Goal: Task Accomplishment & Management: Use online tool/utility

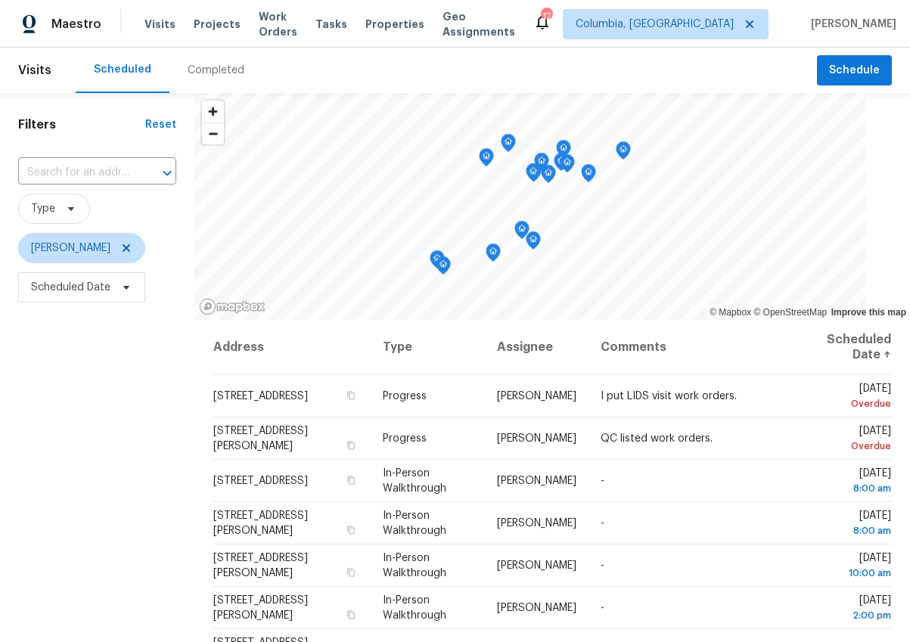
scroll to position [11, 0]
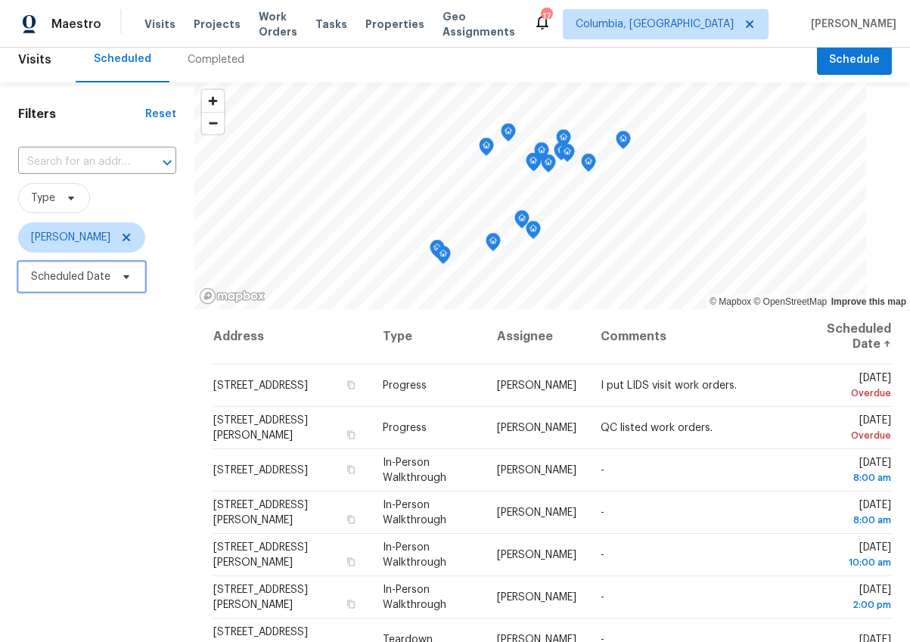
click at [102, 272] on span "Scheduled Date" at bounding box center [70, 276] width 79 height 15
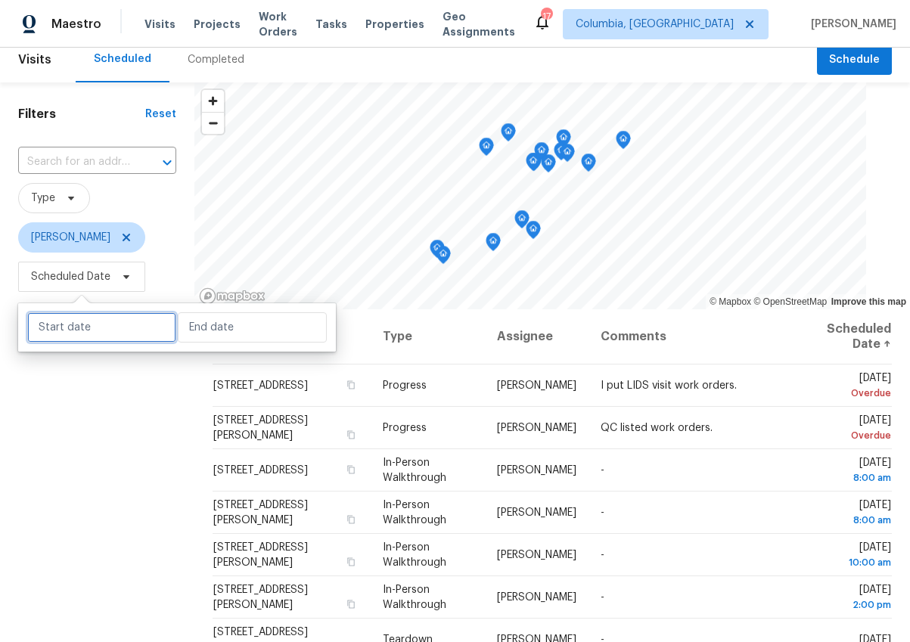
click at [110, 336] on input "text" at bounding box center [101, 327] width 149 height 30
select select "7"
select select "2025"
select select "8"
select select "2025"
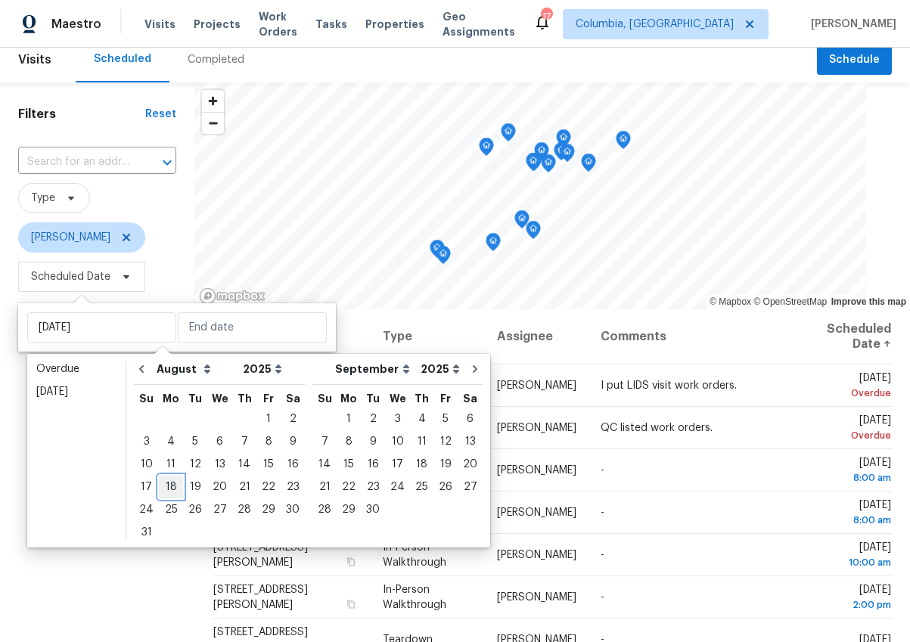
click at [168, 489] on div "18" at bounding box center [171, 487] width 24 height 21
type input "Mon, Aug 18"
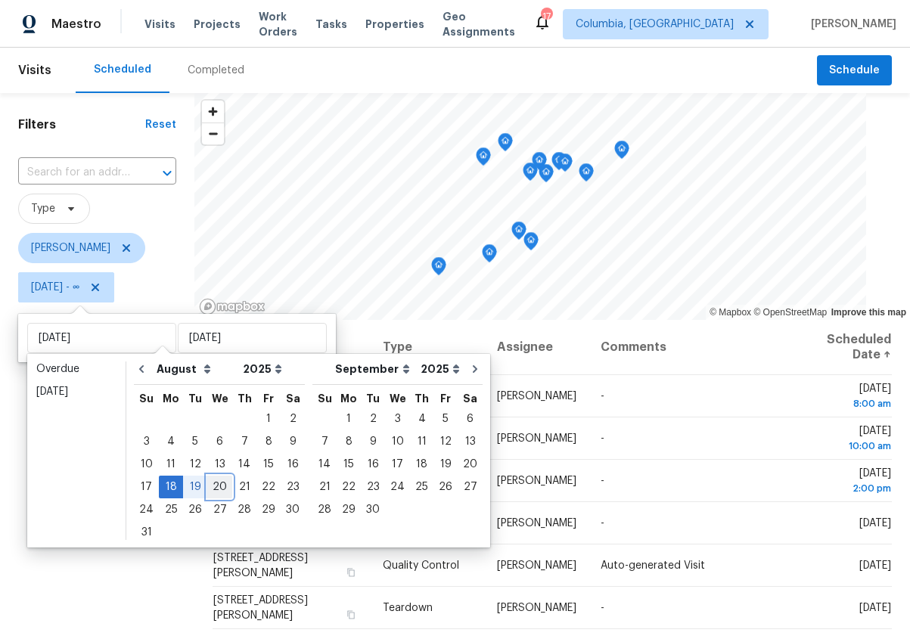
click at [208, 483] on div "20" at bounding box center [219, 487] width 25 height 21
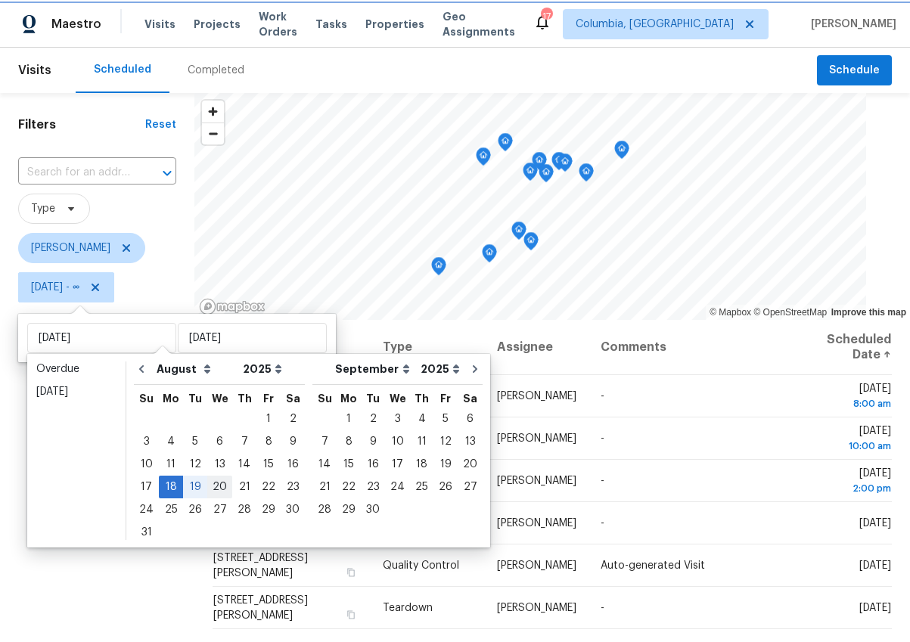
type input "Wed, Aug 20"
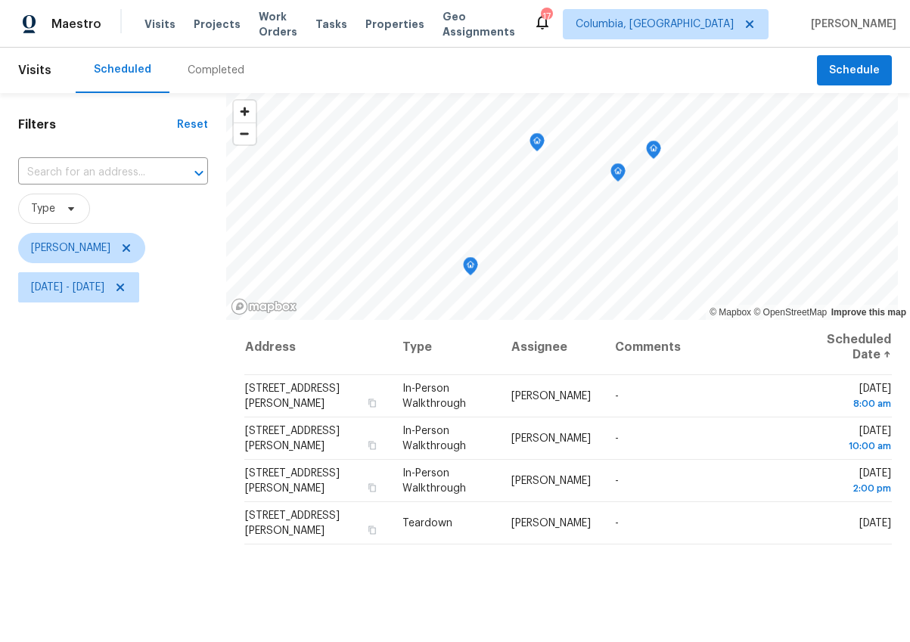
click at [156, 502] on div "Filters Reset ​ Type Ryan Middleton Mon, Aug 18 - Wed, Aug 20" at bounding box center [113, 463] width 226 height 741
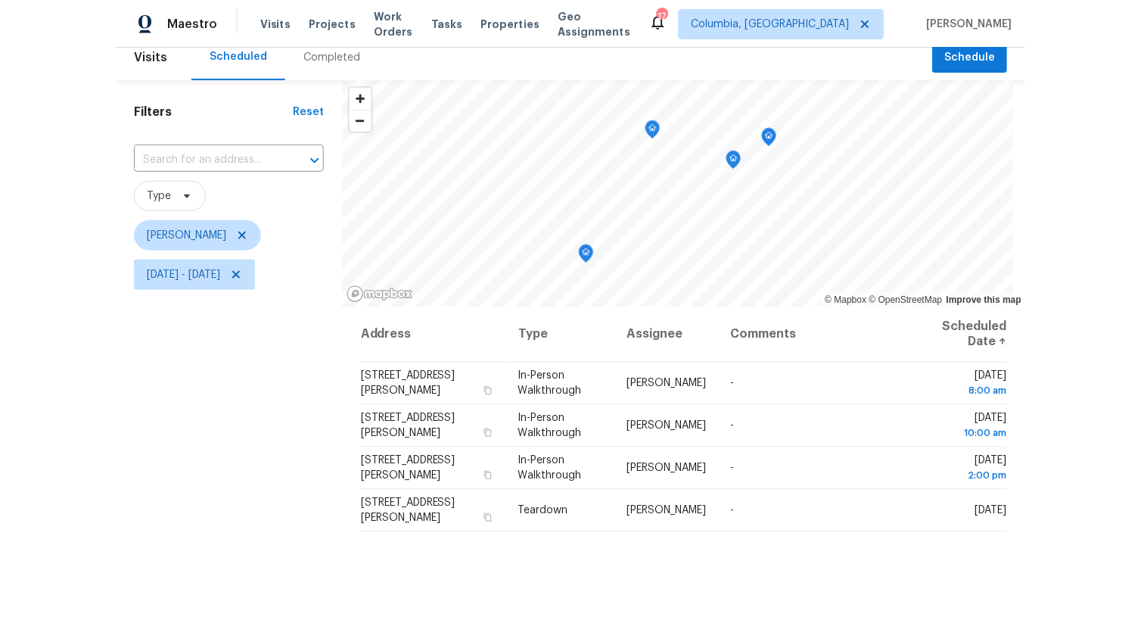
scroll to position [39, 0]
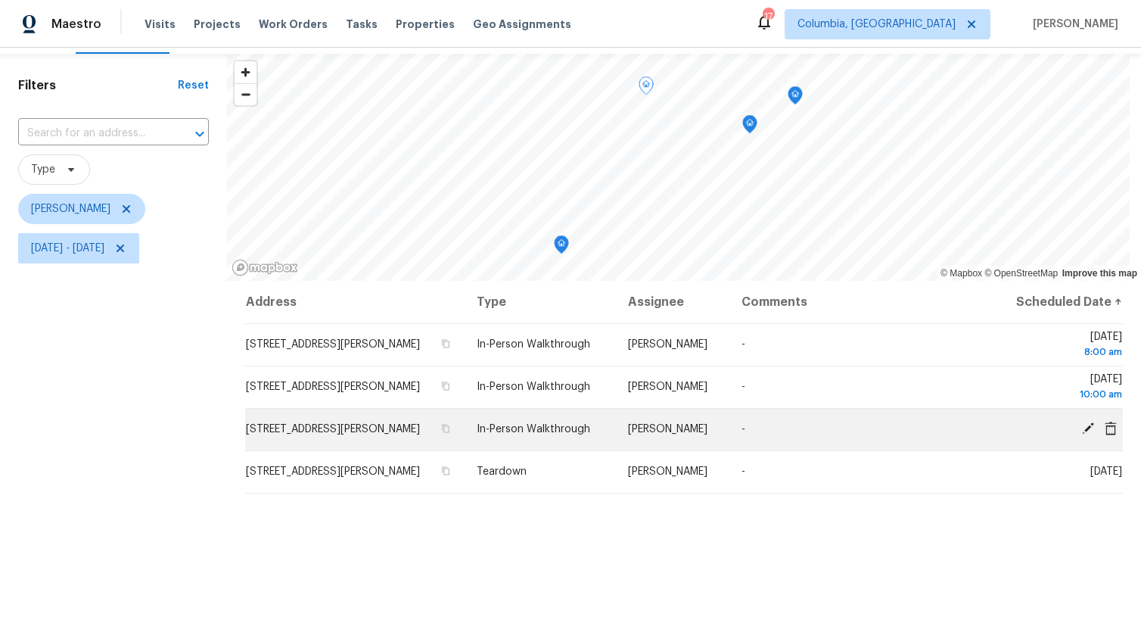
click at [909, 427] on icon at bounding box center [1088, 428] width 12 height 12
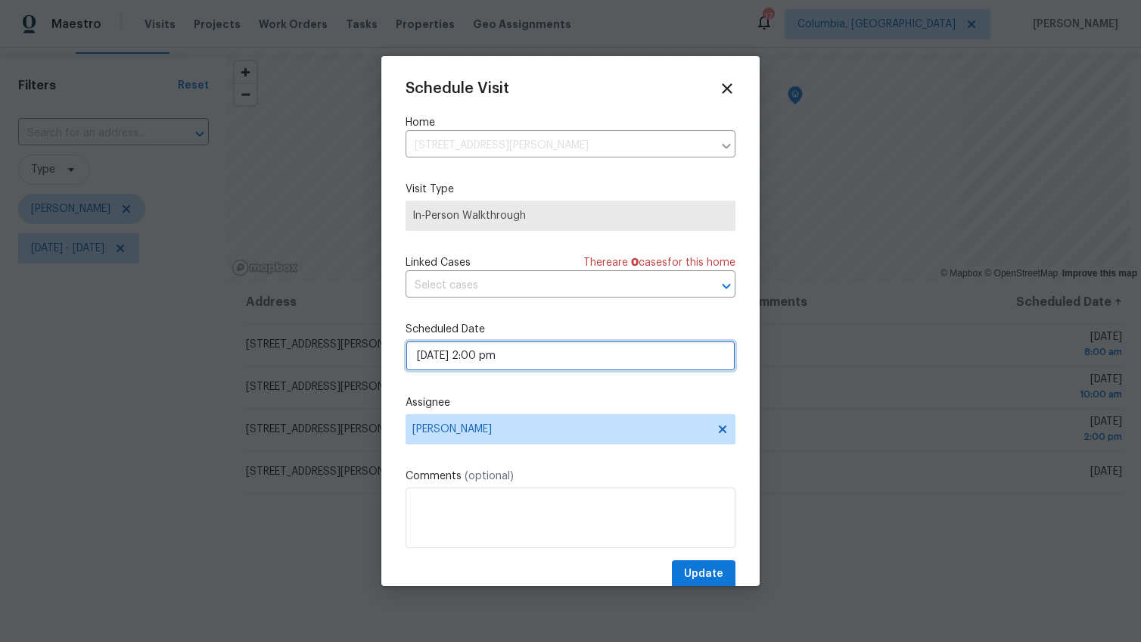
click at [436, 355] on input "08/19/2025 2:00 pm" at bounding box center [570, 355] width 330 height 30
select select "pm"
click at [588, 388] on div "Schedule Visit Home 929 Murchison Dr, Columbia, SC 29229 ​ Visit Type In-Person…" at bounding box center [570, 334] width 330 height 508
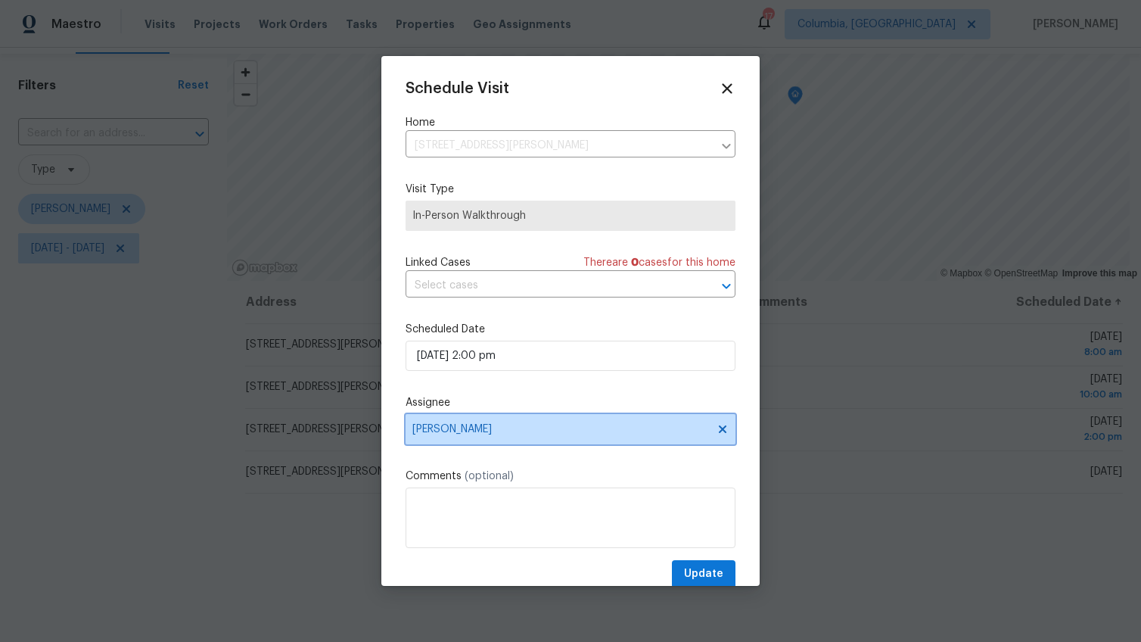
click at [496, 437] on span "Ryan Middleton" at bounding box center [570, 429] width 330 height 30
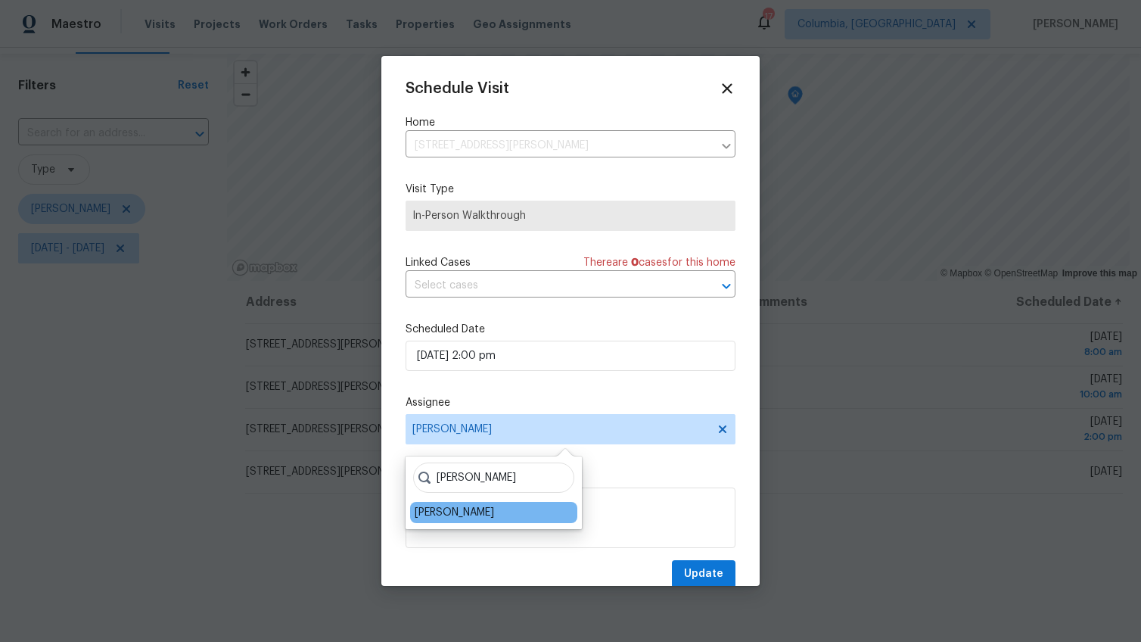
type input "kati"
click at [466, 514] on div "Kati Dunn" at bounding box center [493, 512] width 167 height 21
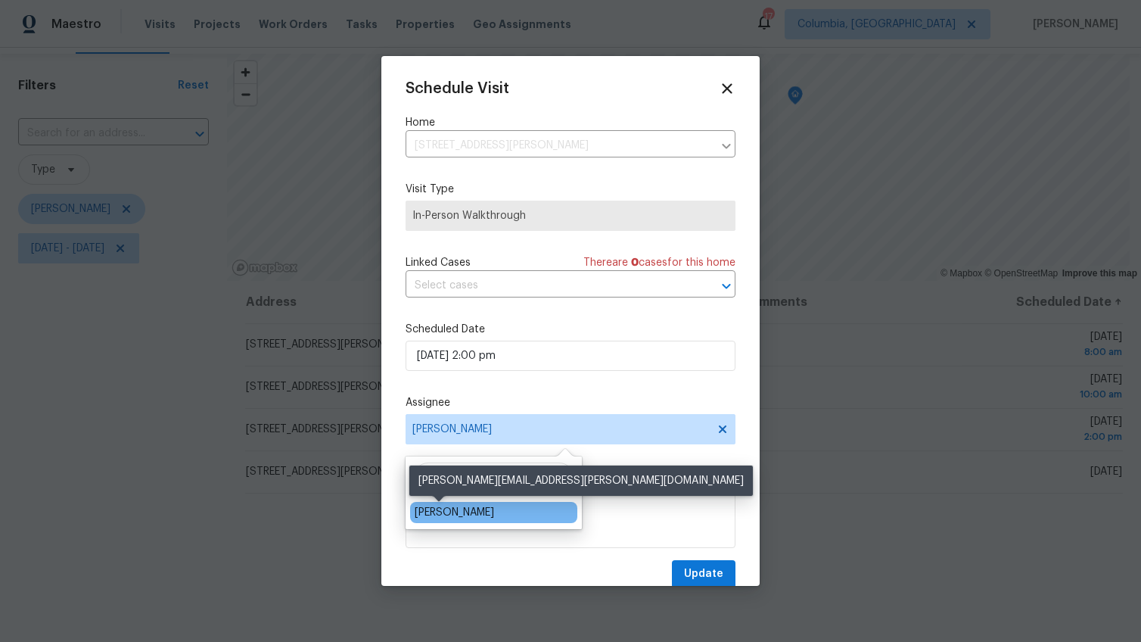
click at [449, 505] on div "Kati Dunn" at bounding box center [454, 512] width 79 height 15
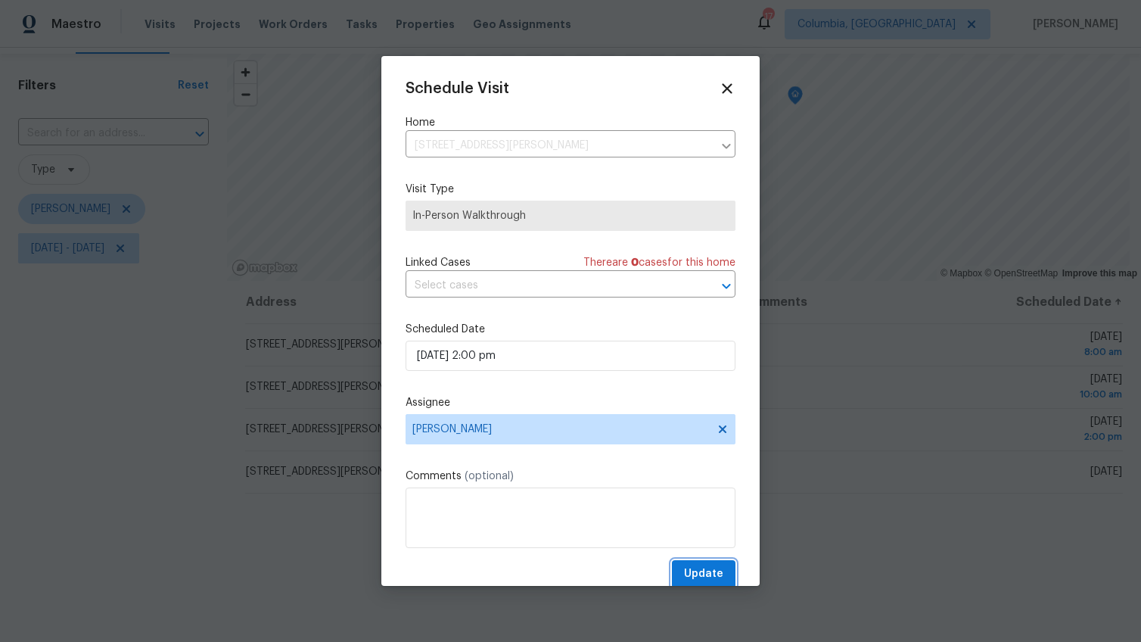
click at [707, 579] on span "Update" at bounding box center [703, 573] width 39 height 19
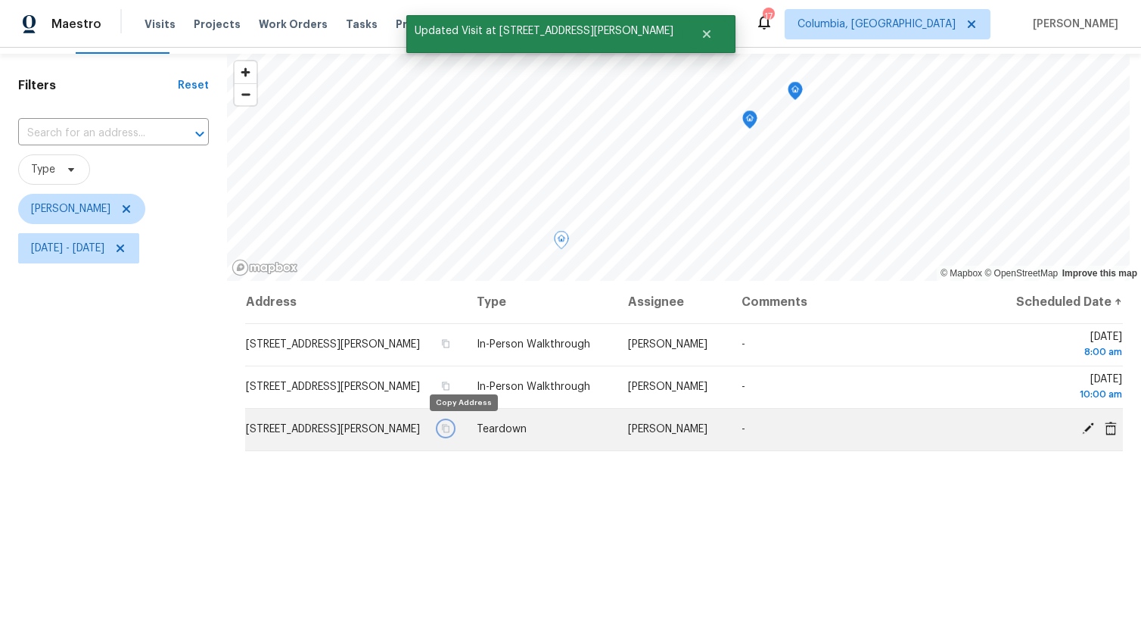
click at [450, 428] on icon "button" at bounding box center [445, 428] width 9 height 9
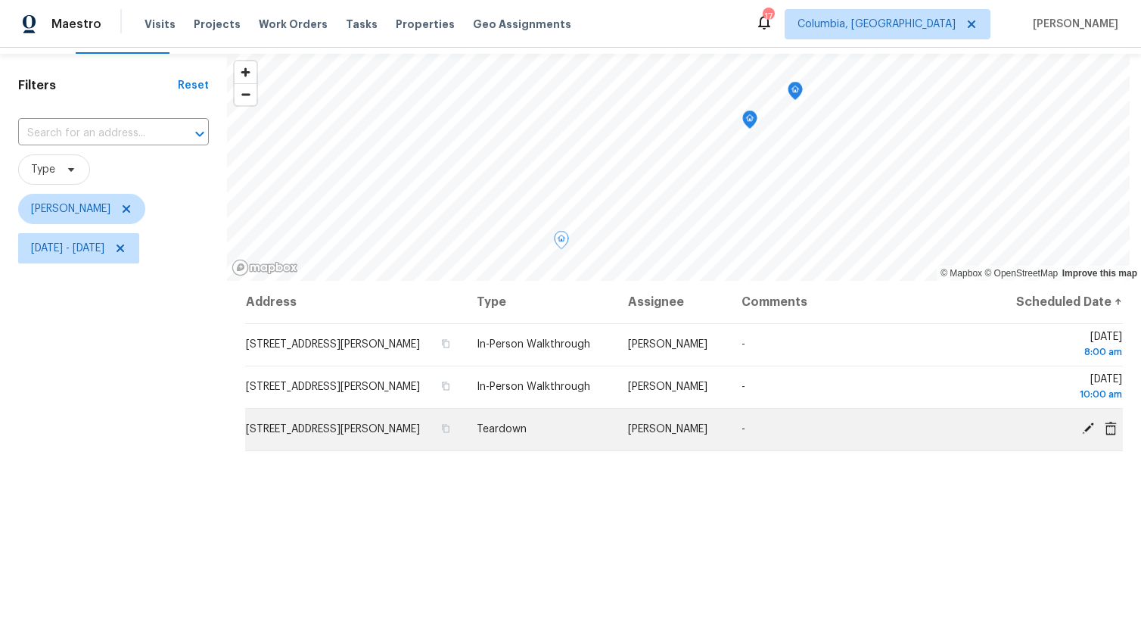
click at [909, 426] on icon at bounding box center [1088, 428] width 14 height 14
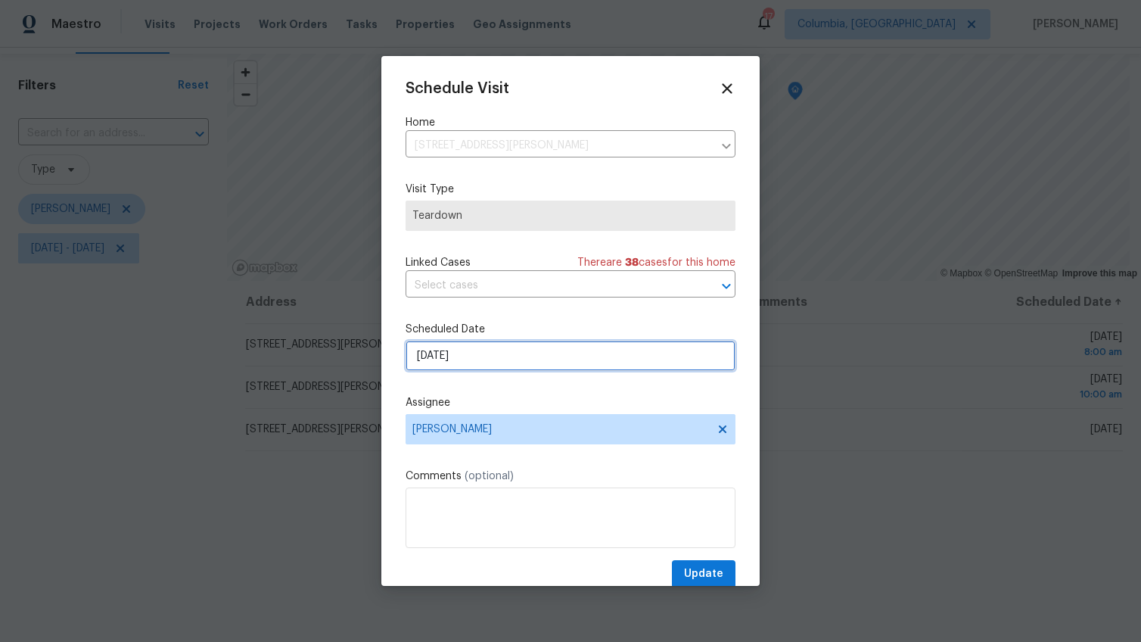
click at [434, 356] on input "8/20/2025" at bounding box center [570, 355] width 330 height 30
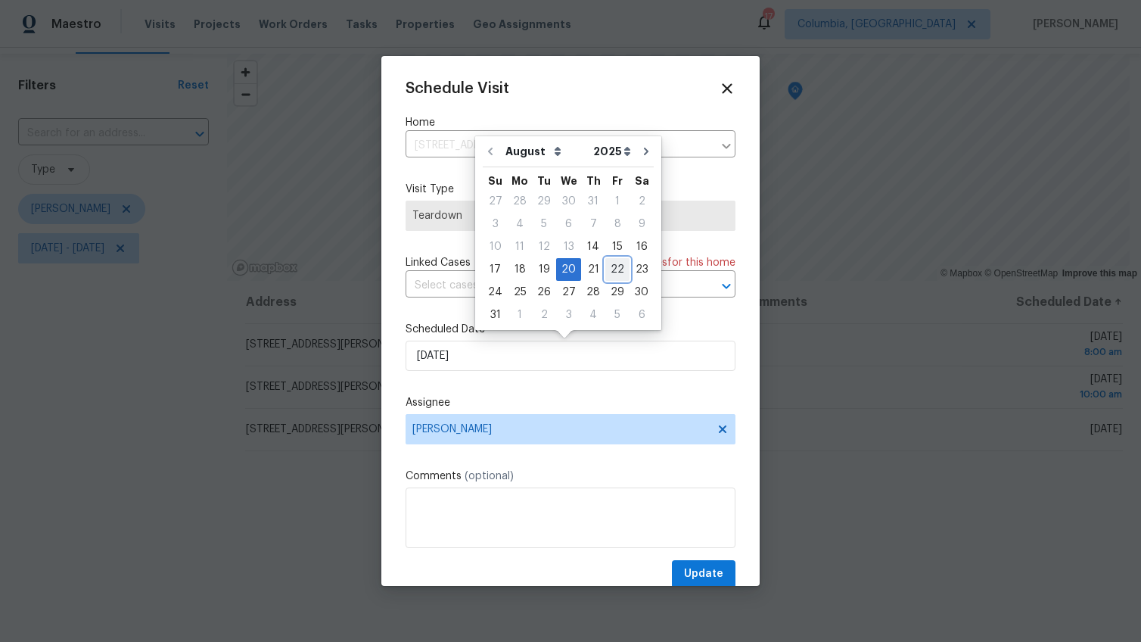
click at [605, 270] on div "22" at bounding box center [617, 269] width 24 height 21
type input "8/22/2025"
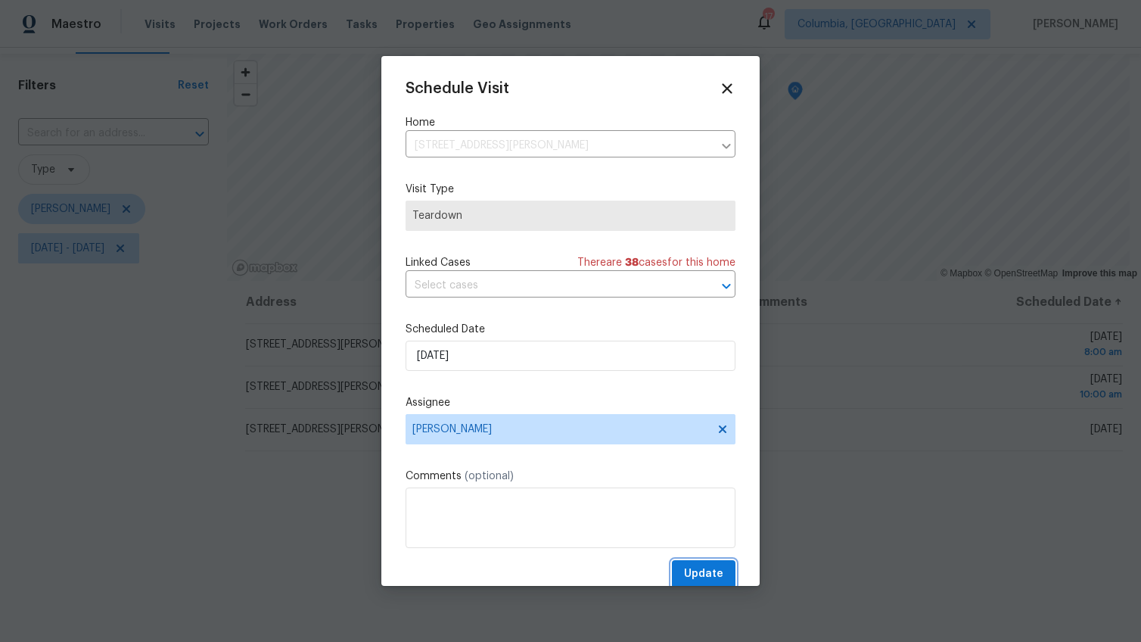
click at [684, 574] on span "Update" at bounding box center [703, 573] width 39 height 19
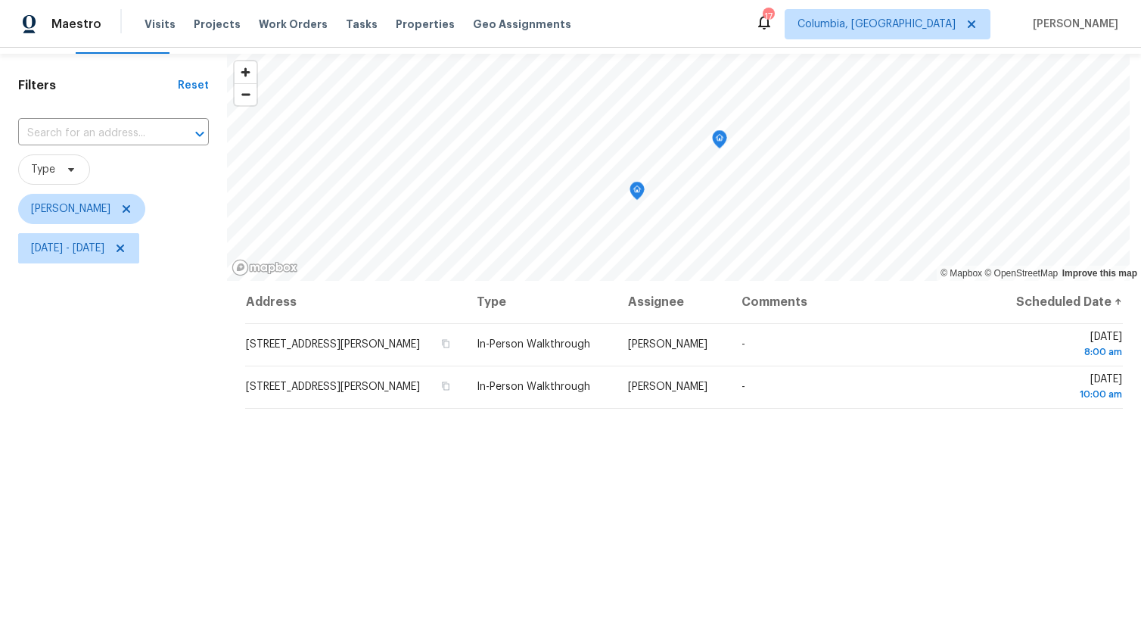
click at [125, 357] on div "Filters Reset ​ Type Ryan Middleton Mon, Aug 18 - Wed, Aug 20" at bounding box center [113, 424] width 227 height 740
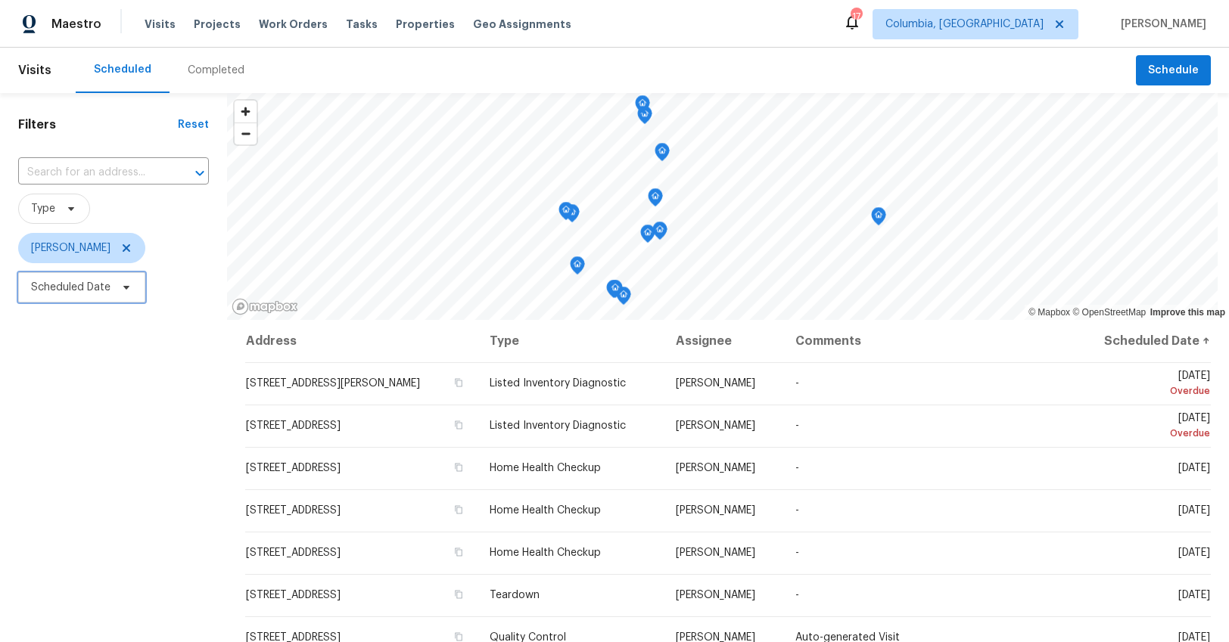
click at [92, 293] on span "Scheduled Date" at bounding box center [70, 287] width 79 height 15
click at [92, 318] on div at bounding box center [177, 338] width 318 height 48
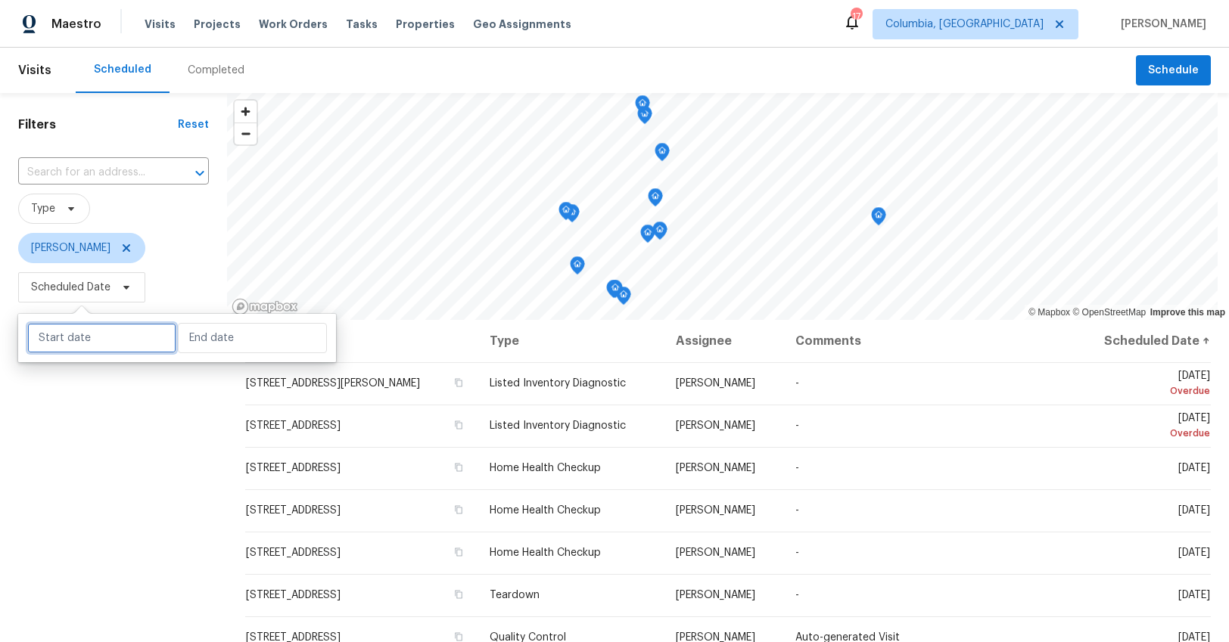
click at [100, 340] on input "text" at bounding box center [101, 338] width 149 height 30
select select "7"
select select "2025"
select select "8"
select select "2025"
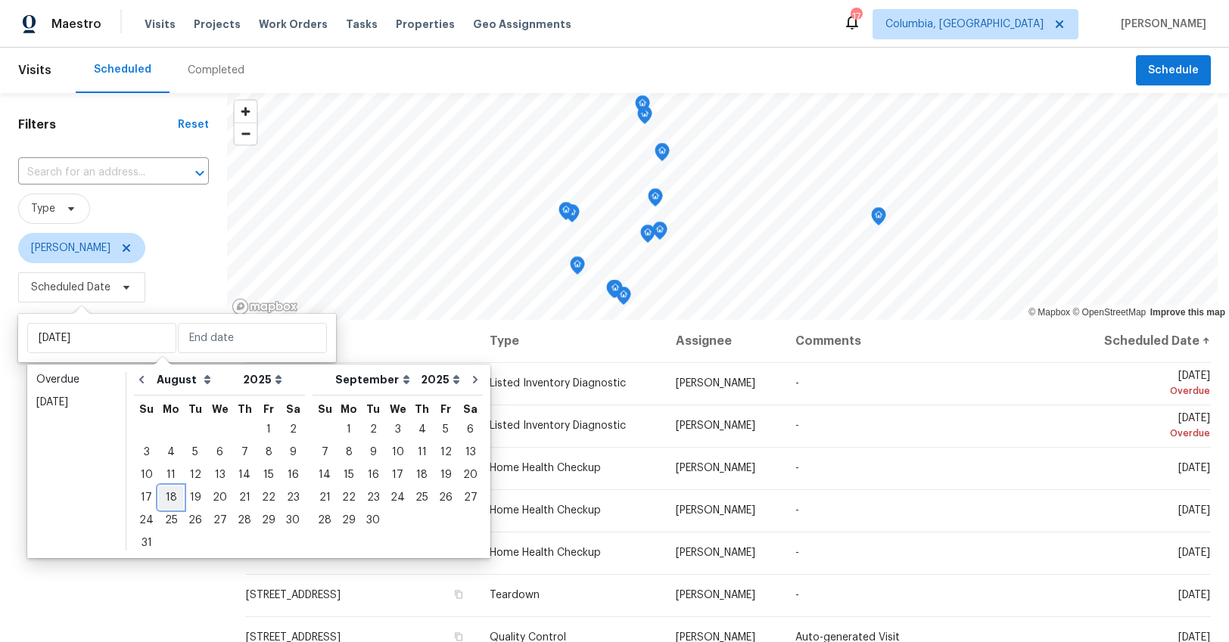
click at [176, 499] on div "18" at bounding box center [171, 497] width 24 height 21
type input "[DATE]"
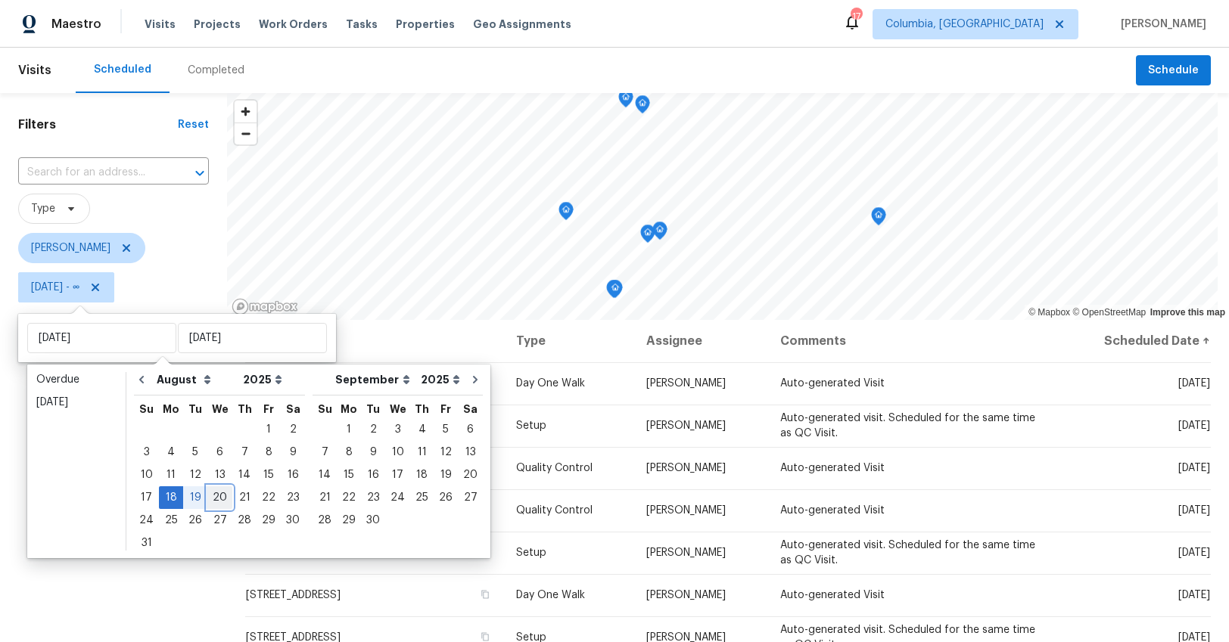
click at [211, 500] on div "20" at bounding box center [219, 497] width 25 height 21
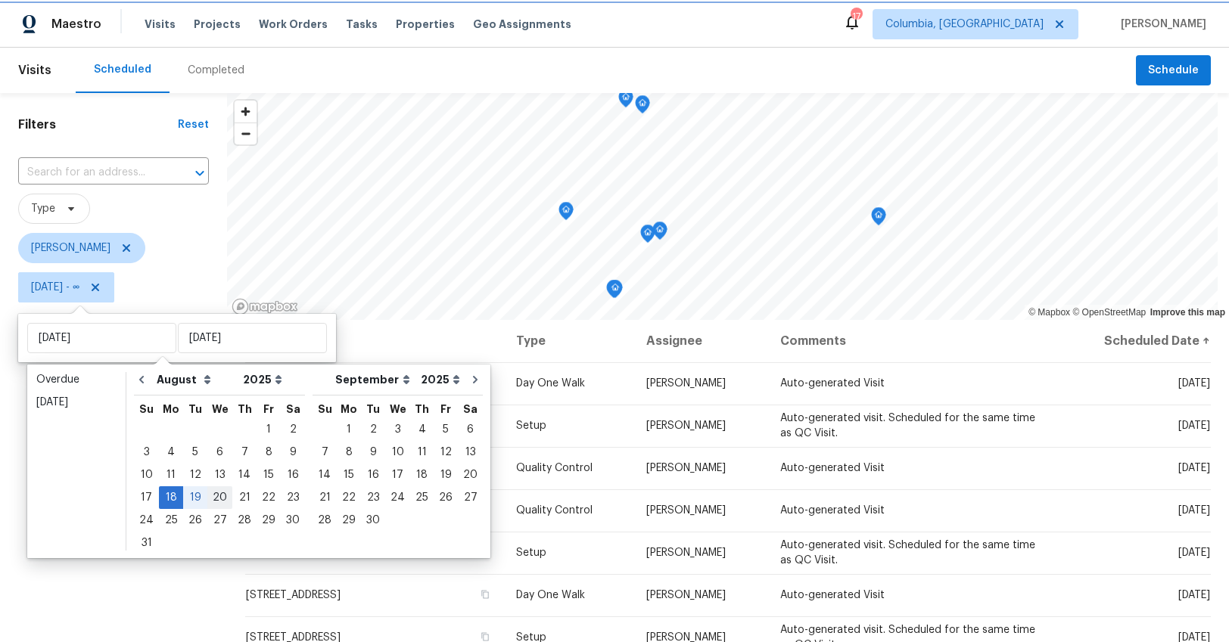
type input "Wed, Aug 20"
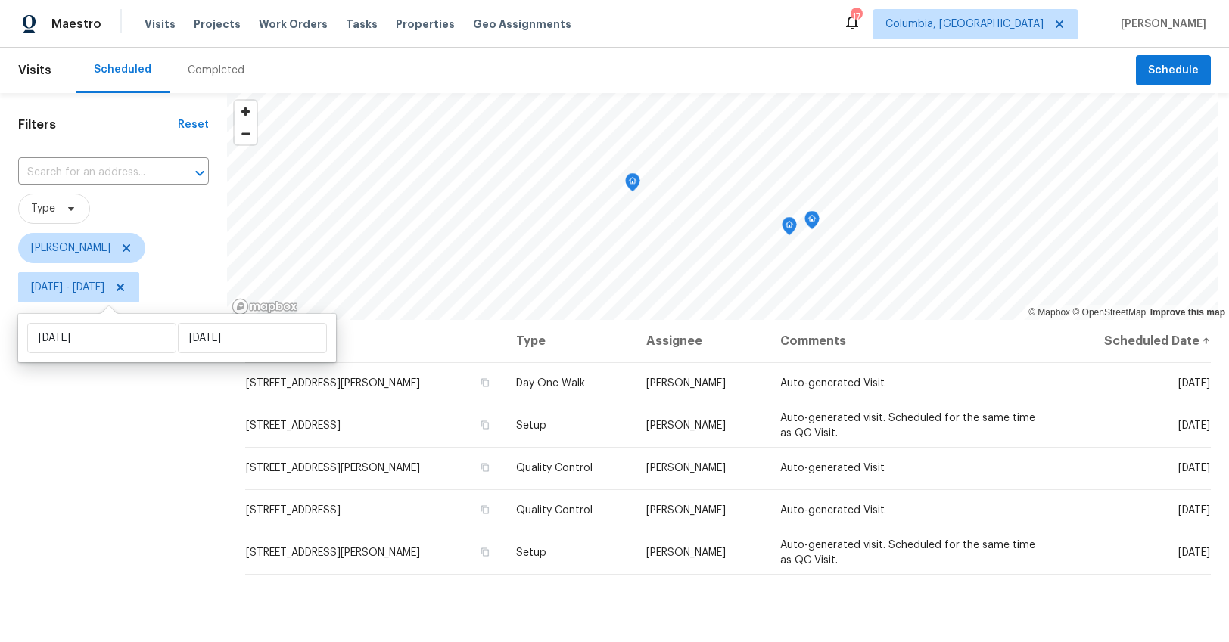
click at [168, 514] on div "Filters Reset ​ Type Kati Dunn Mon, Aug 18 - Wed, Aug 20" at bounding box center [113, 463] width 227 height 741
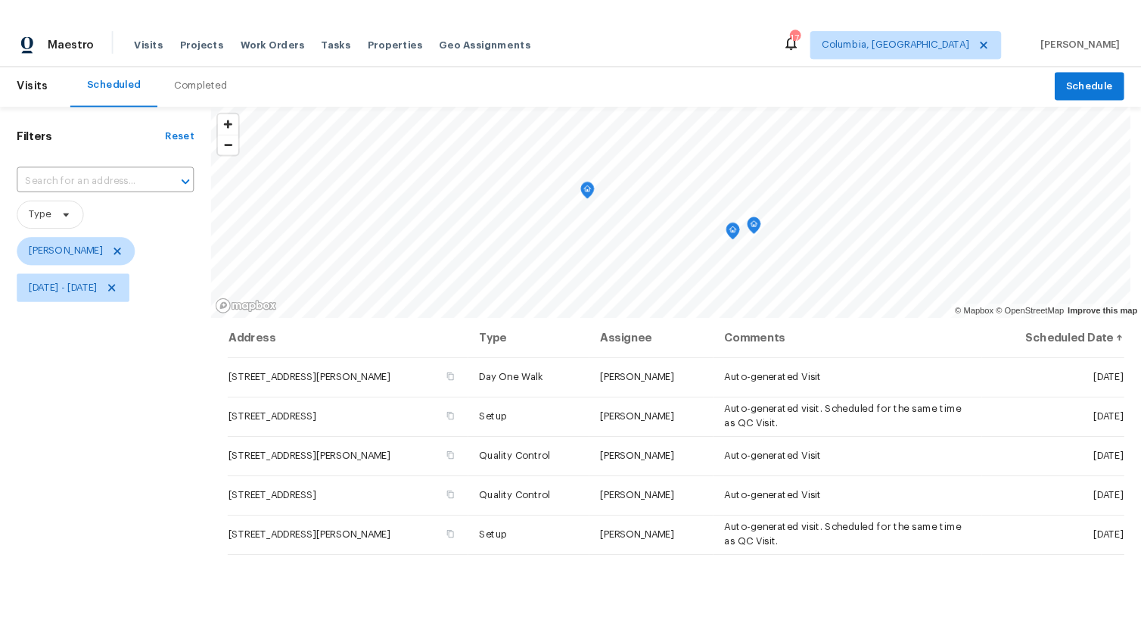
scroll to position [11, 0]
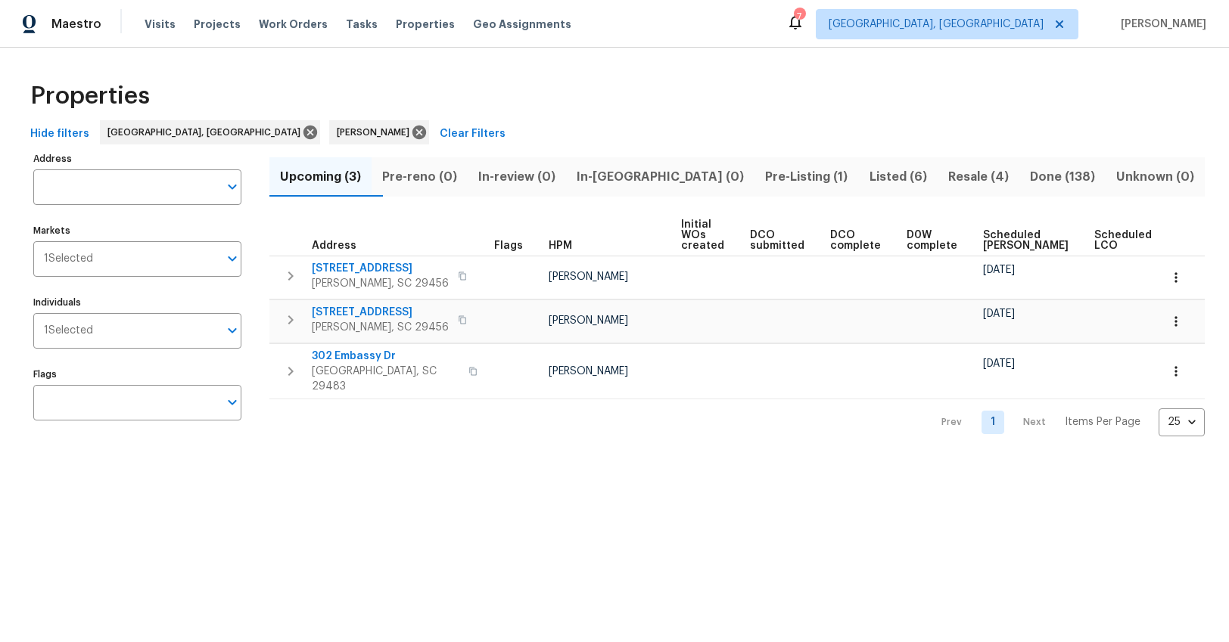
click at [624, 177] on span "In-reno (0)" at bounding box center [660, 176] width 170 height 21
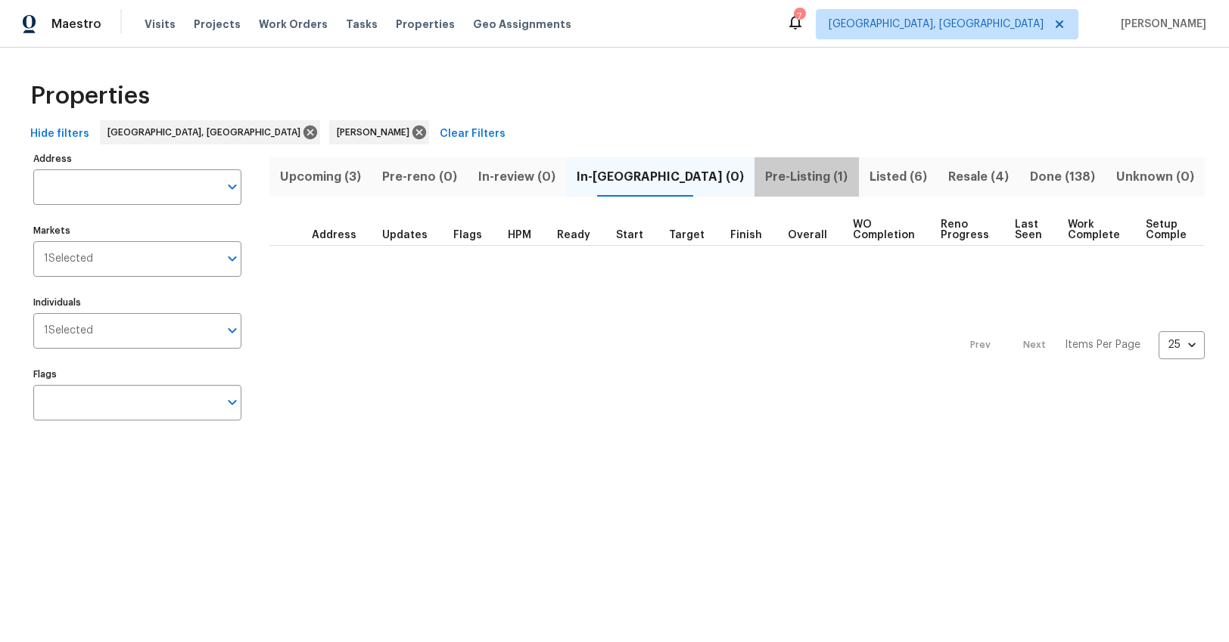
click at [763, 176] on span "Pre-Listing (1)" at bounding box center [805, 176] width 85 height 21
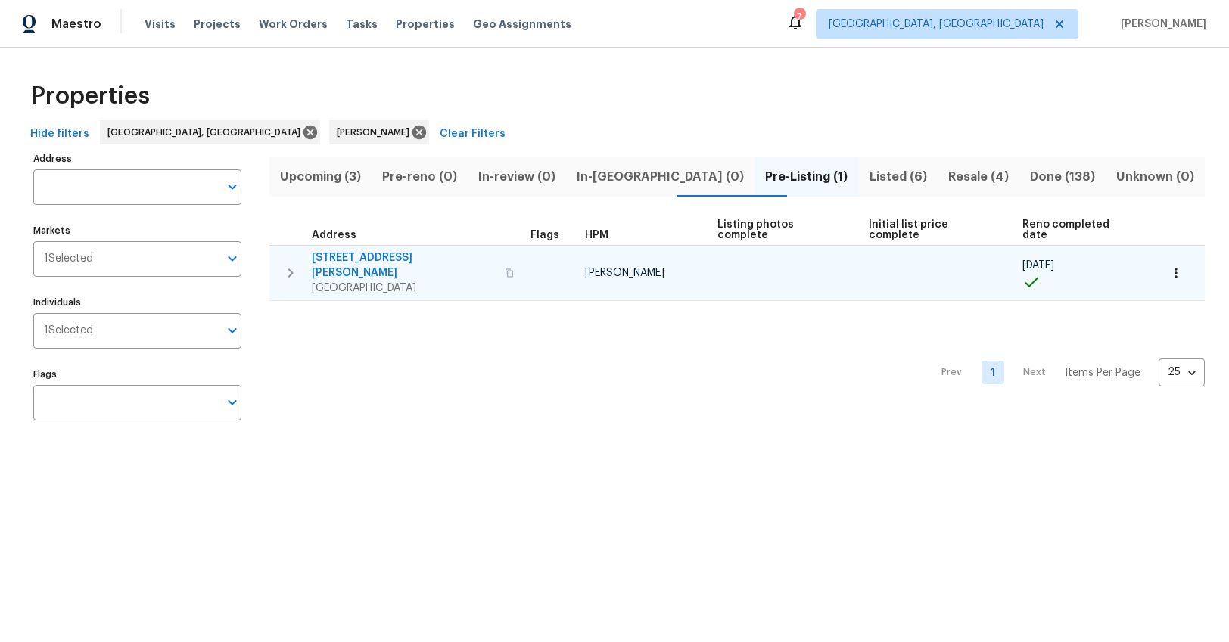
click at [363, 250] on span "112 Jasmine Ln" at bounding box center [404, 265] width 184 height 30
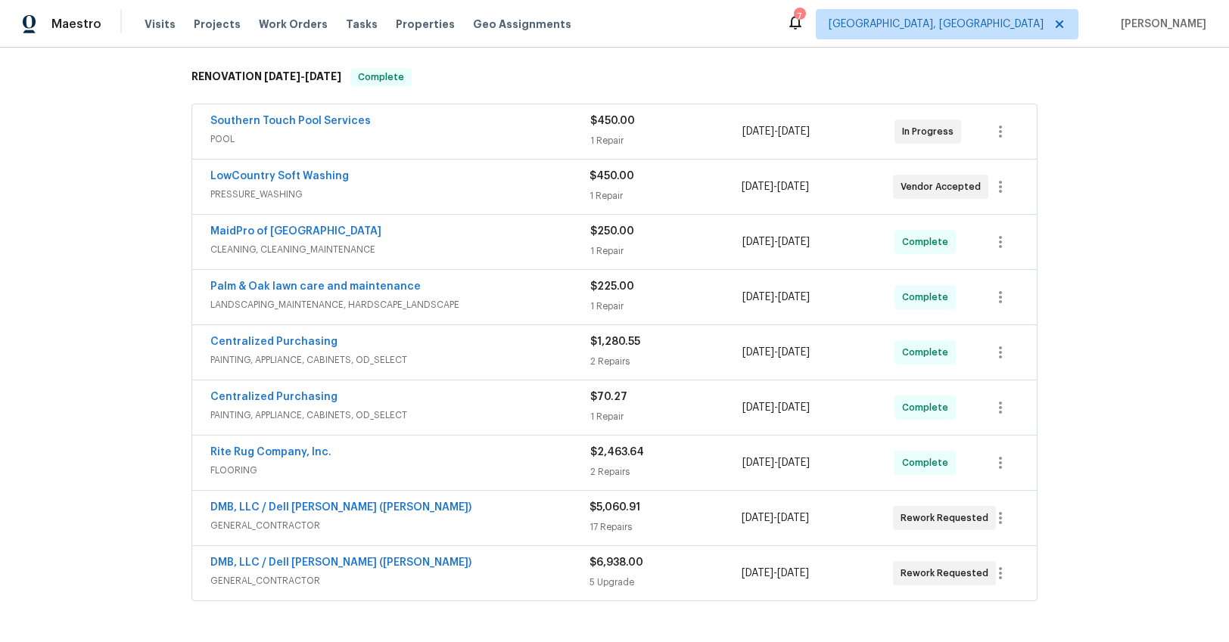
scroll to position [230, 0]
click at [285, 503] on link "DMB, LLC / Dell Bryson (Heise)" at bounding box center [340, 508] width 261 height 11
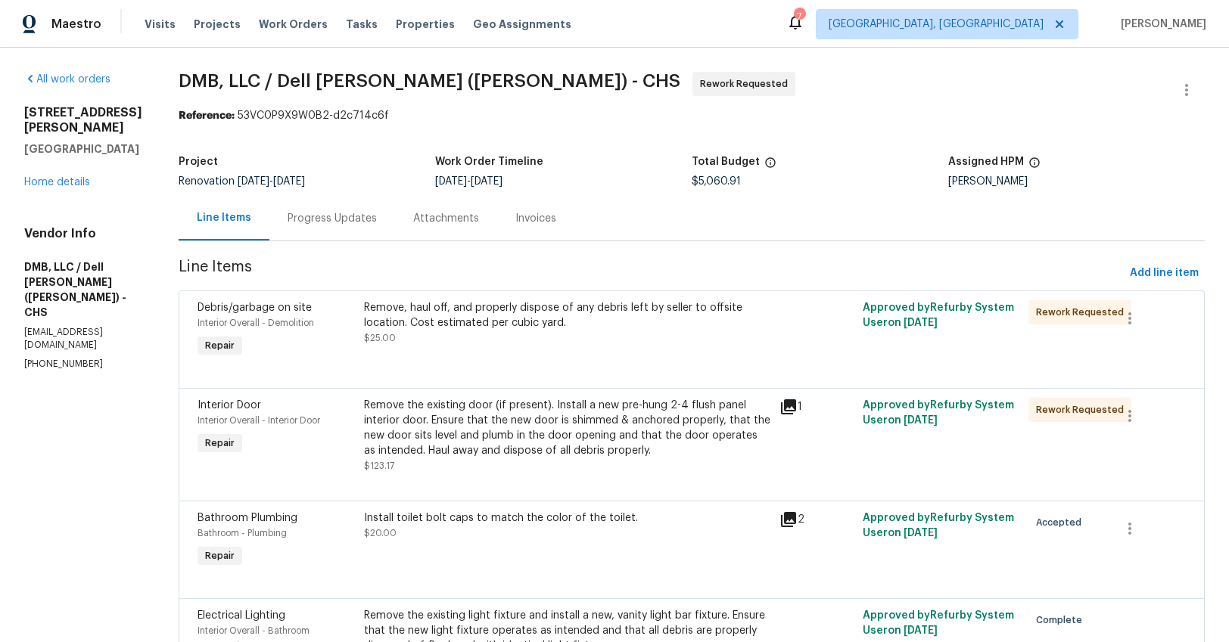
click at [335, 208] on div "Progress Updates" at bounding box center [332, 218] width 126 height 45
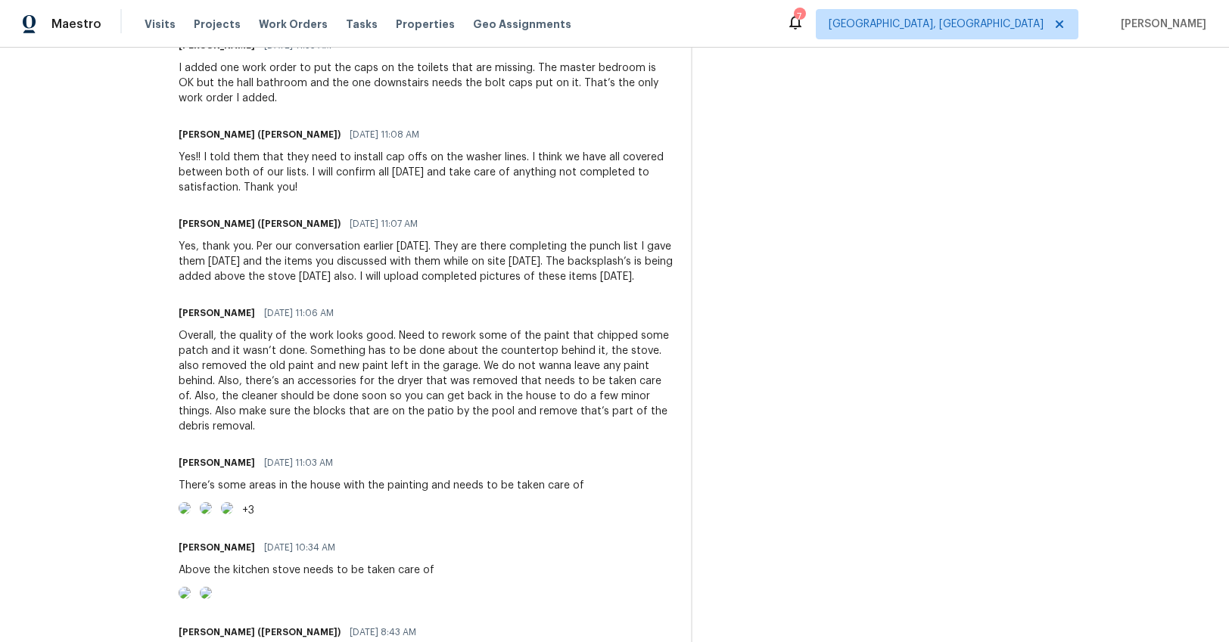
scroll to position [1972, 0]
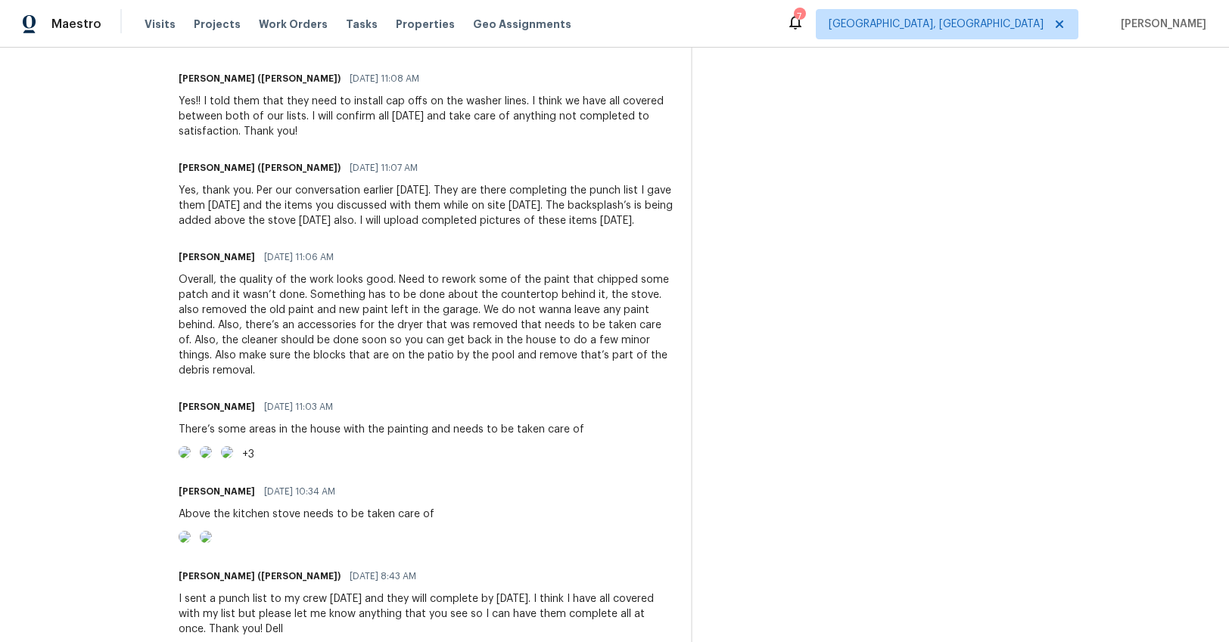
click at [191, 446] on img at bounding box center [185, 452] width 12 height 12
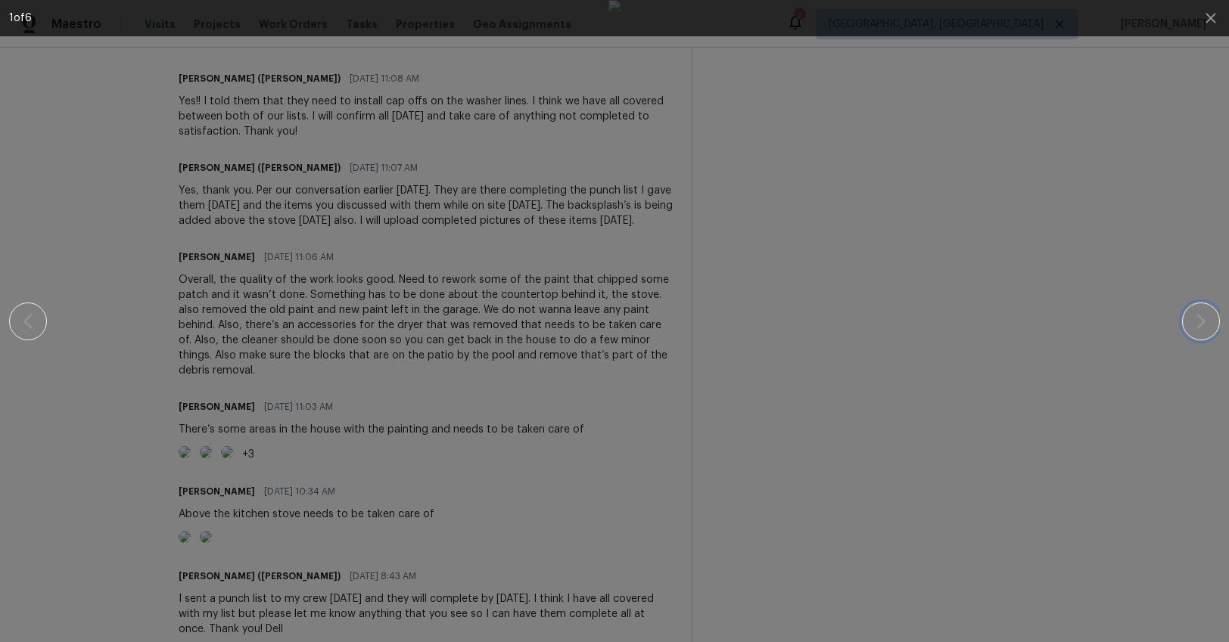
click at [1211, 320] on button "button" at bounding box center [1201, 322] width 38 height 38
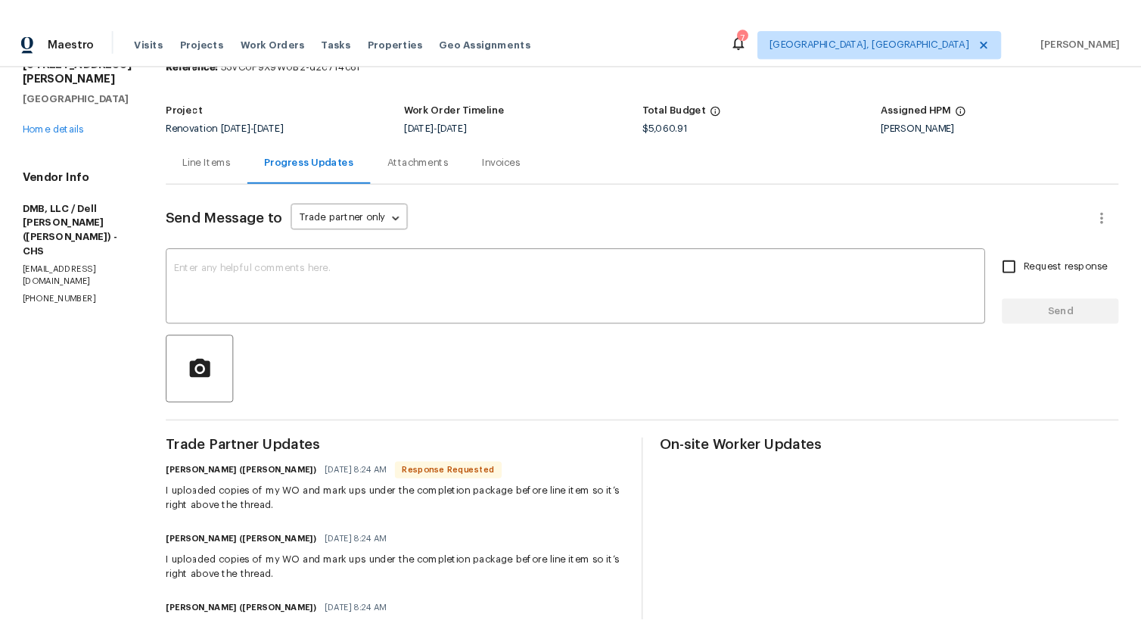
scroll to position [0, 0]
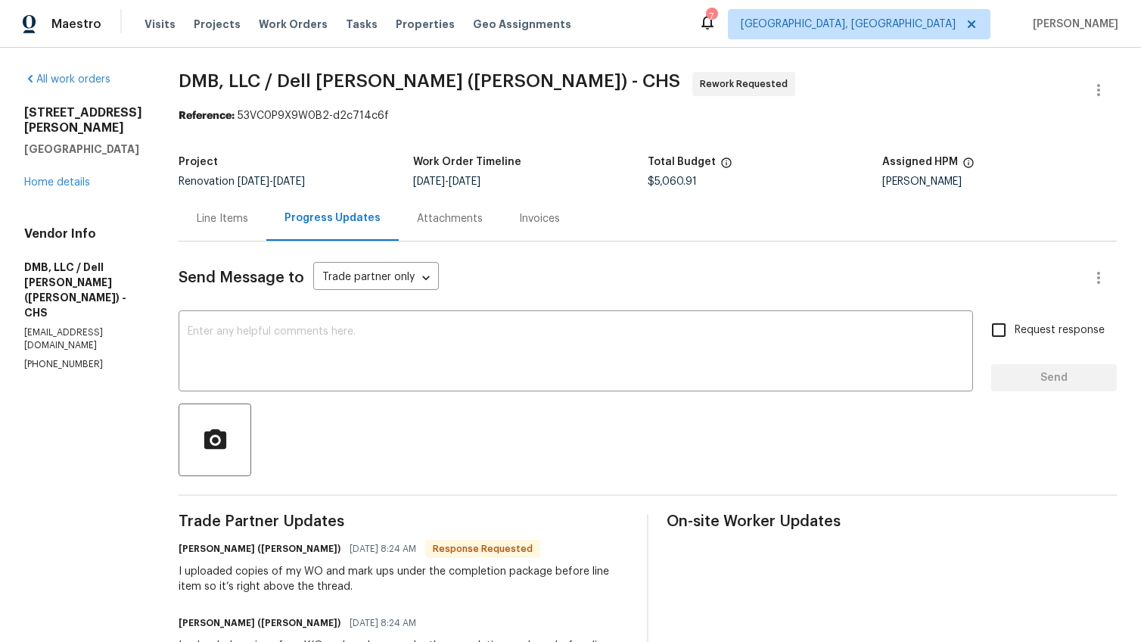
click at [81, 162] on div "112 Jasmine Ln Goose Creek, SC 29445 Home details" at bounding box center [83, 147] width 118 height 85
click at [76, 183] on link "Home details" at bounding box center [57, 182] width 66 height 11
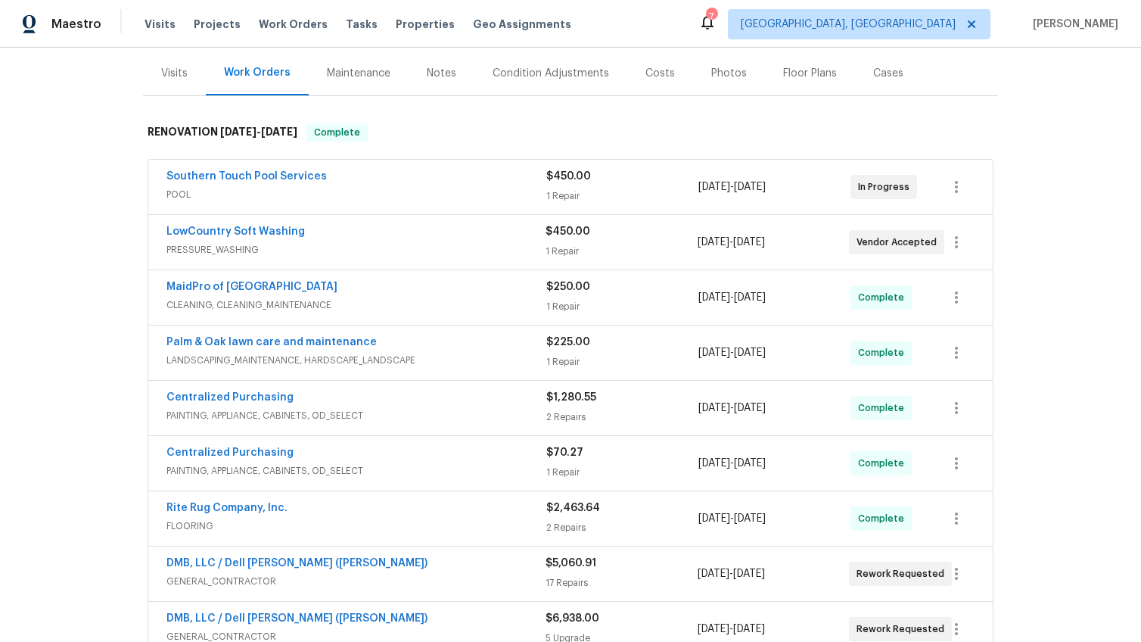
scroll to position [278, 0]
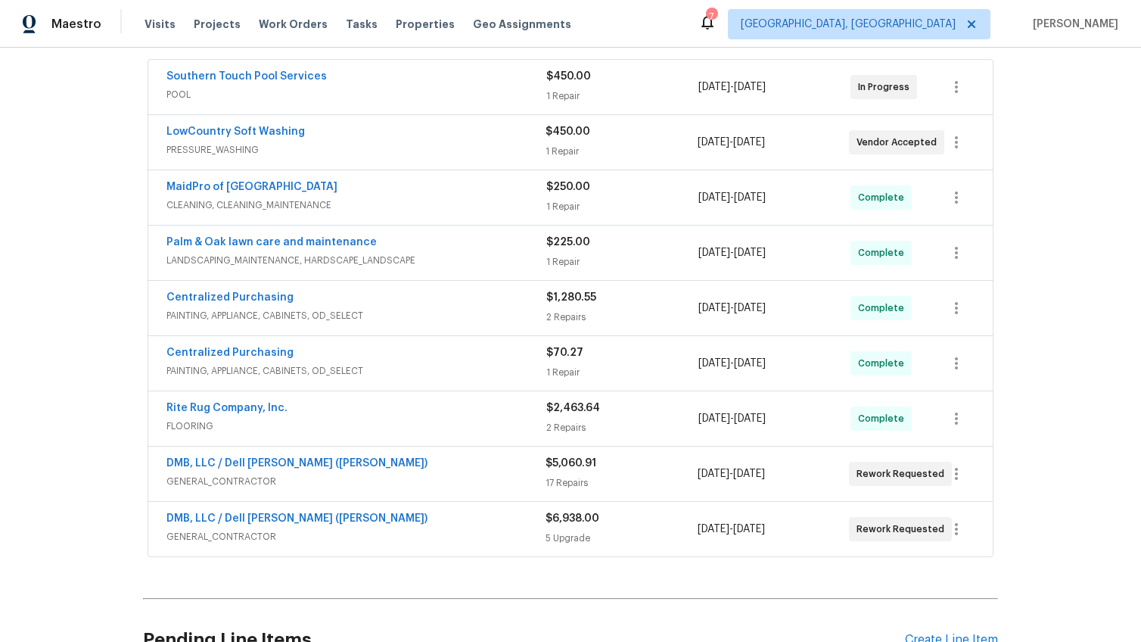
click at [384, 474] on span "GENERAL_CONTRACTOR" at bounding box center [355, 481] width 379 height 15
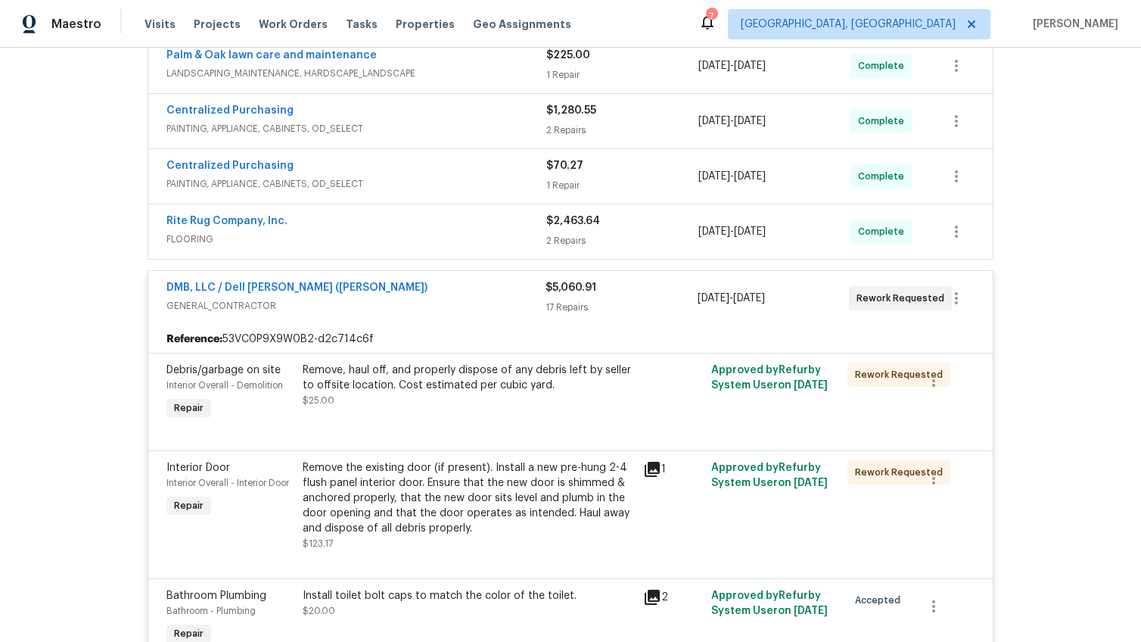
scroll to position [370, 0]
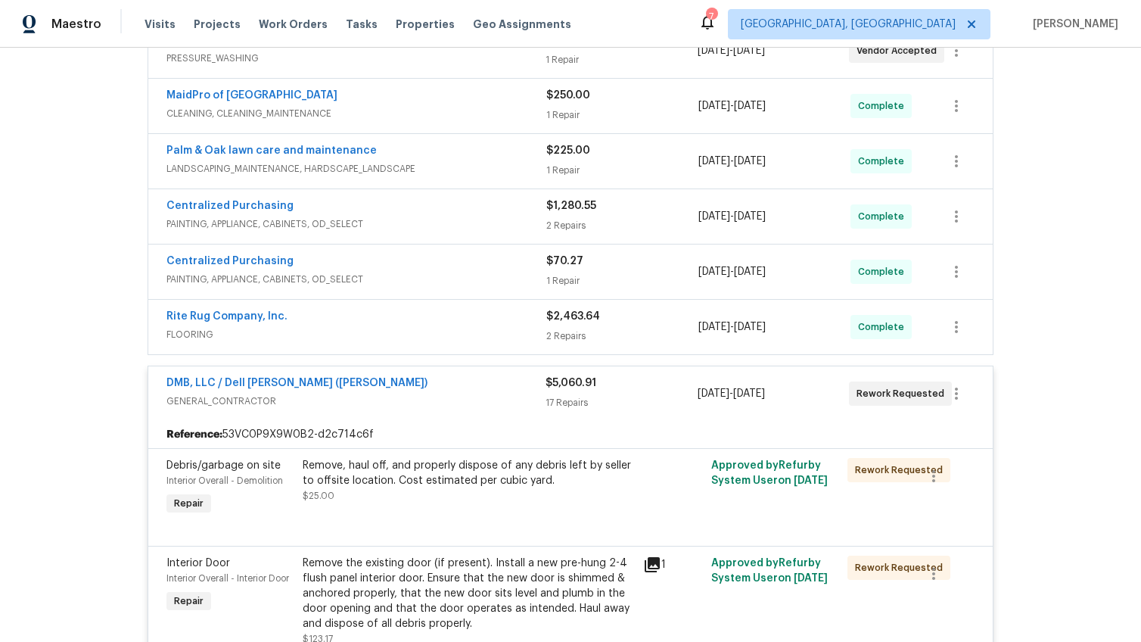
click at [433, 399] on span "GENERAL_CONTRACTOR" at bounding box center [355, 400] width 379 height 15
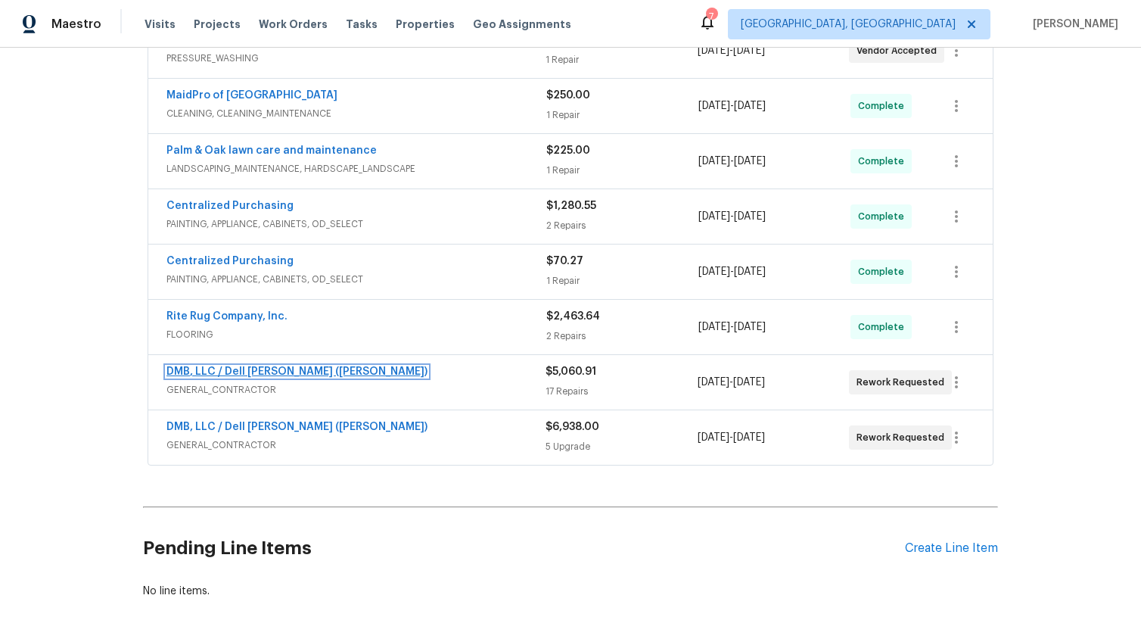
click at [275, 374] on link "DMB, LLC / Dell Bryson (Heise)" at bounding box center [296, 371] width 261 height 11
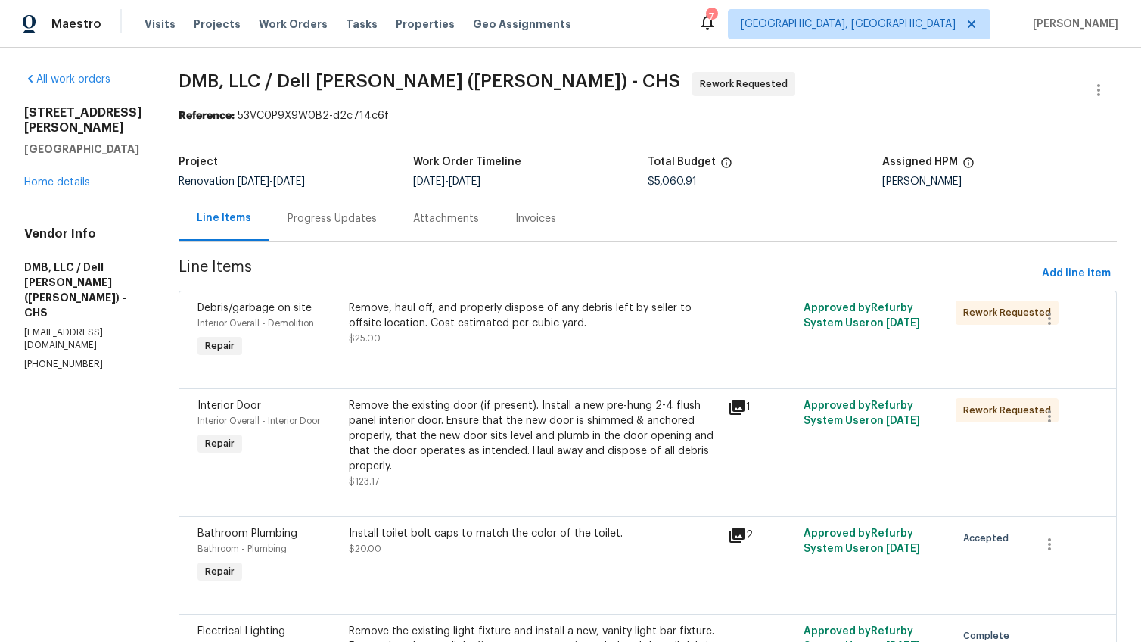
click at [413, 225] on div "Attachments" at bounding box center [446, 218] width 66 height 15
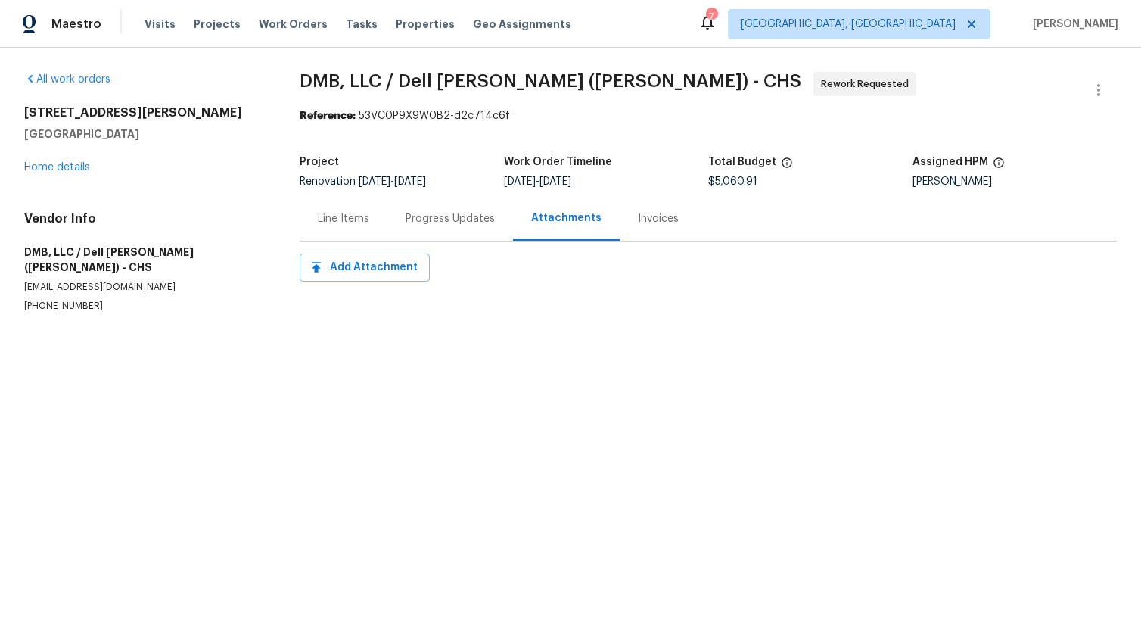
click at [333, 224] on div "Line Items" at bounding box center [343, 218] width 51 height 15
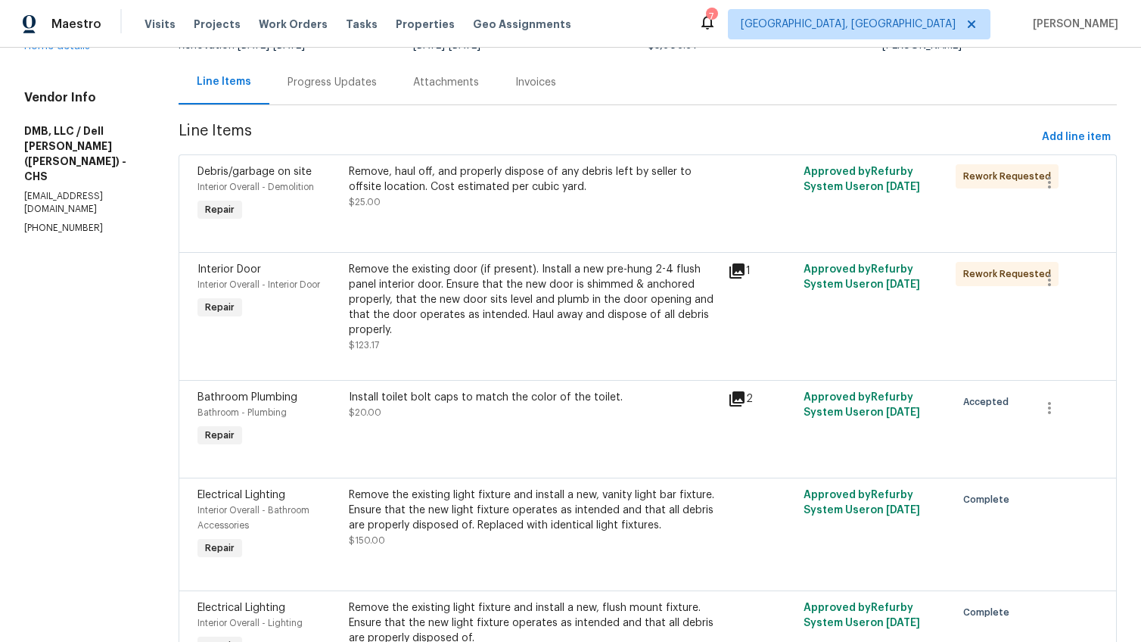
scroll to position [30, 0]
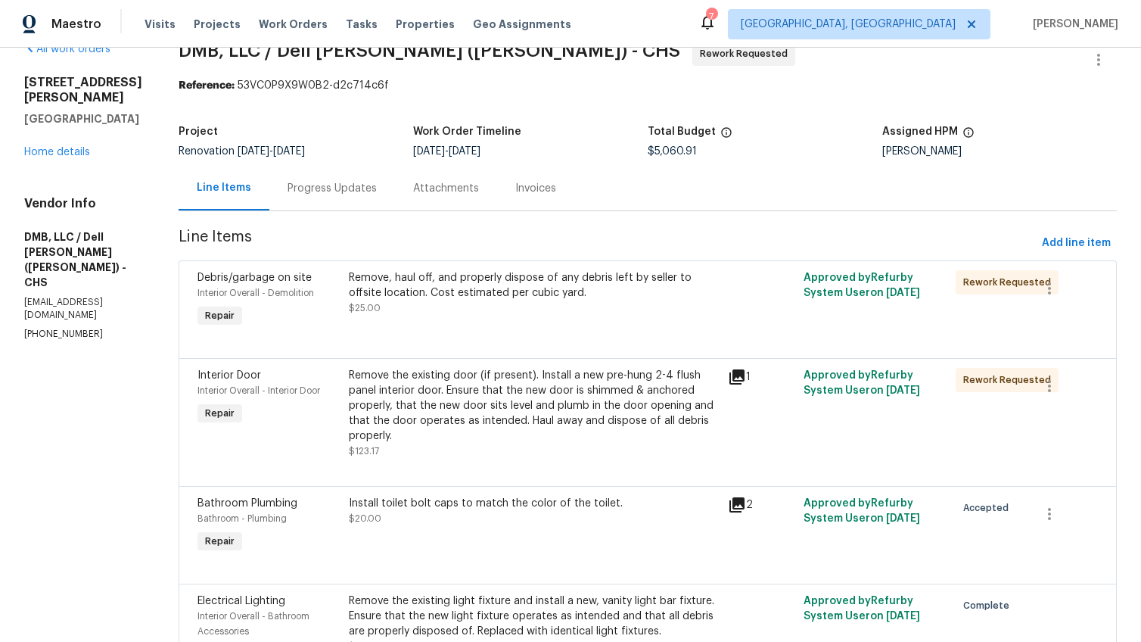
click at [315, 201] on div "Progress Updates" at bounding box center [332, 188] width 126 height 45
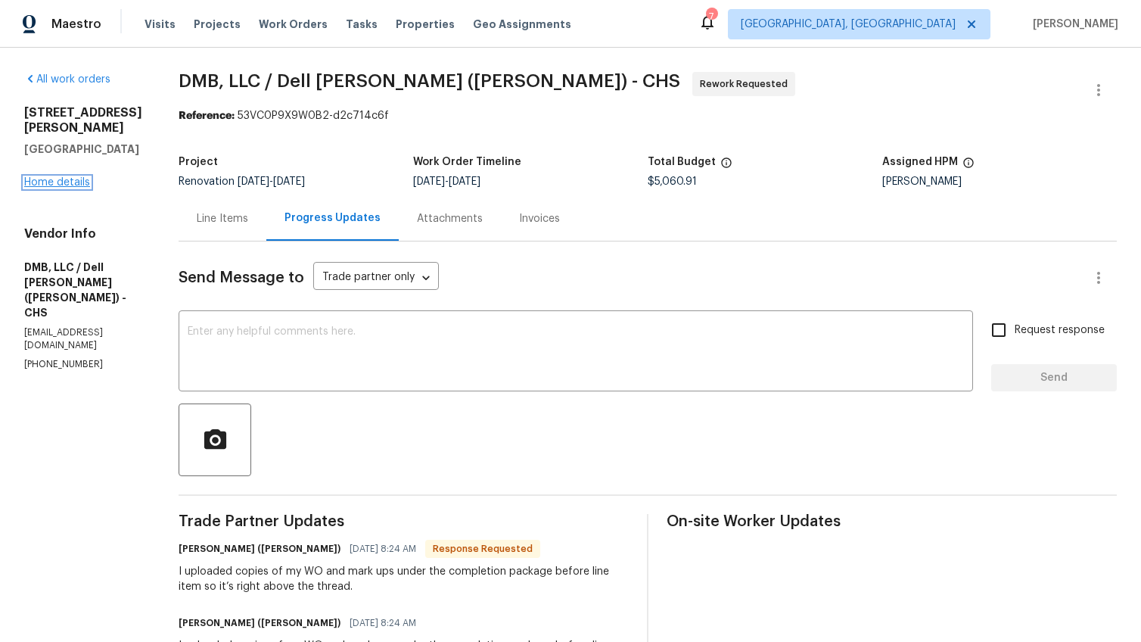
click at [73, 181] on link "Home details" at bounding box center [57, 182] width 66 height 11
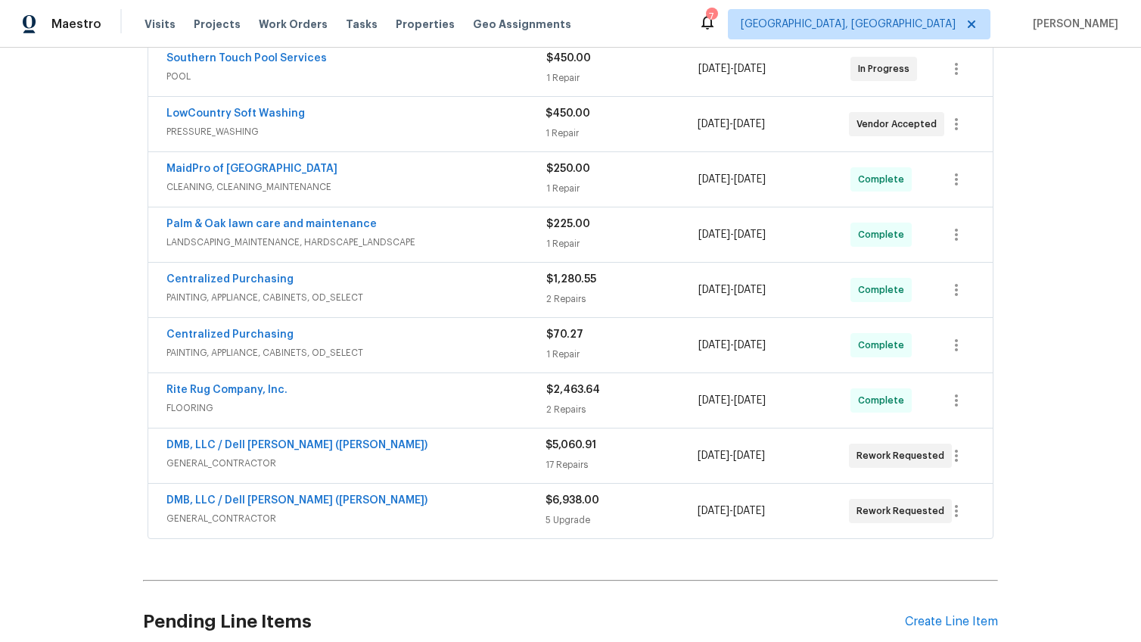
scroll to position [313, 0]
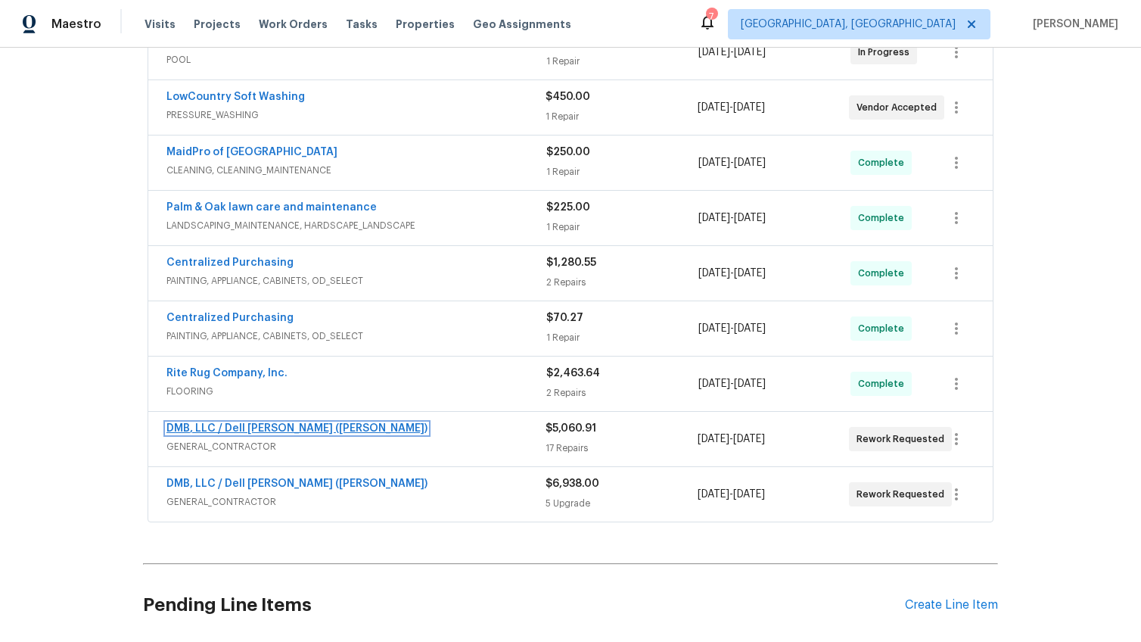
click at [265, 423] on link "DMB, LLC / Dell Bryson (Heise)" at bounding box center [296, 428] width 261 height 11
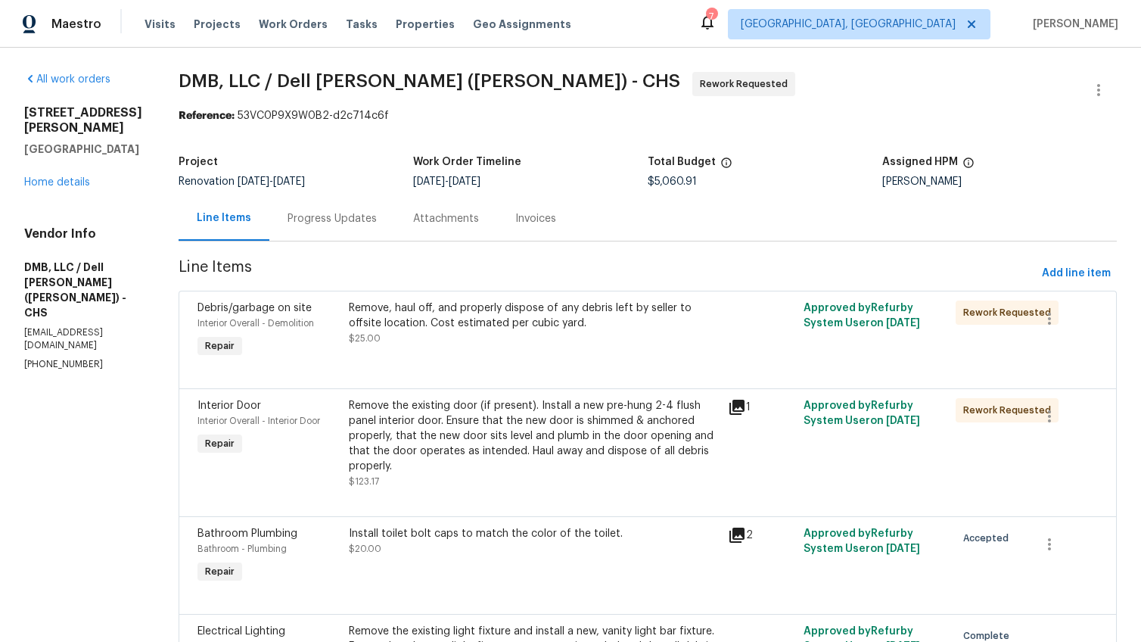
click at [520, 409] on div "Remove the existing door (if present). Install a new pre-hung 2-4 flush panel i…" at bounding box center [534, 436] width 370 height 76
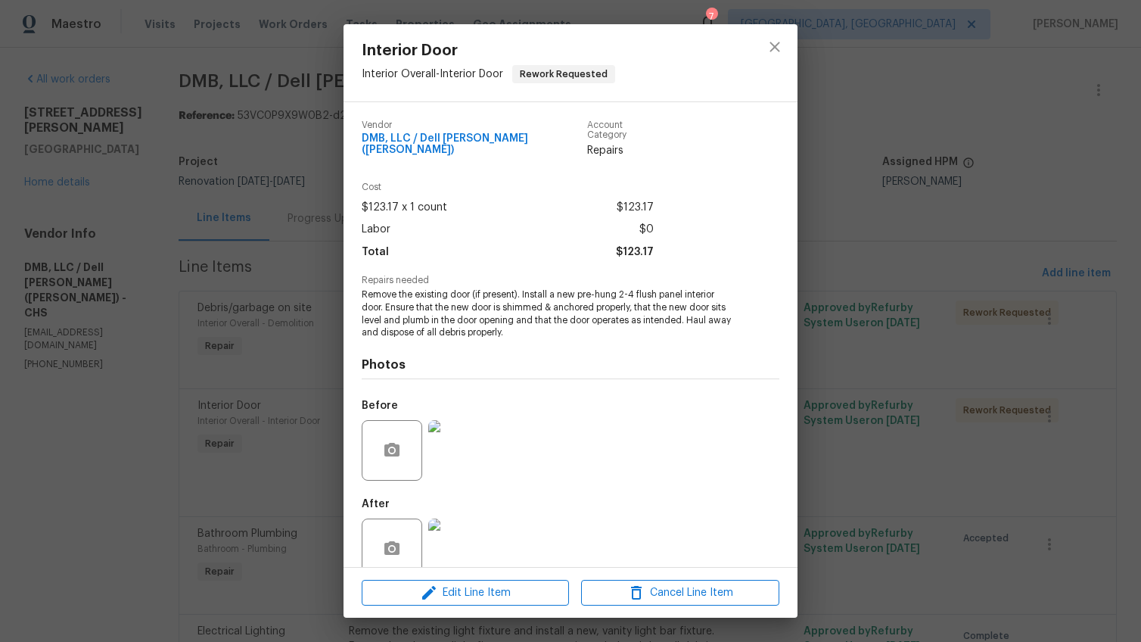
scroll to position [25, 0]
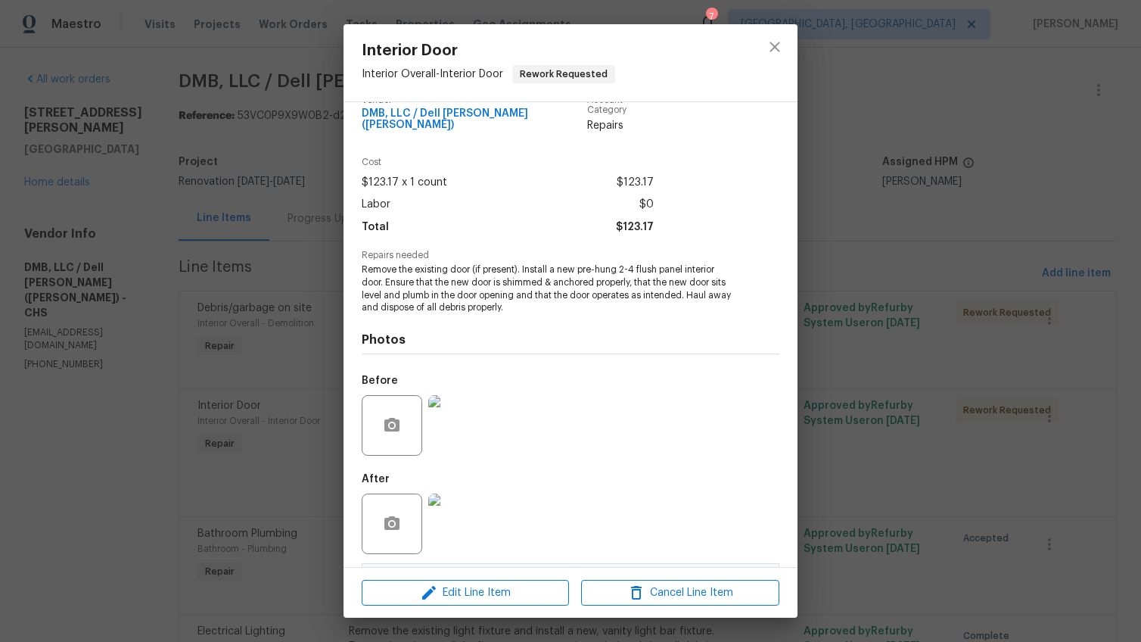
click at [454, 416] on img at bounding box center [458, 425] width 61 height 61
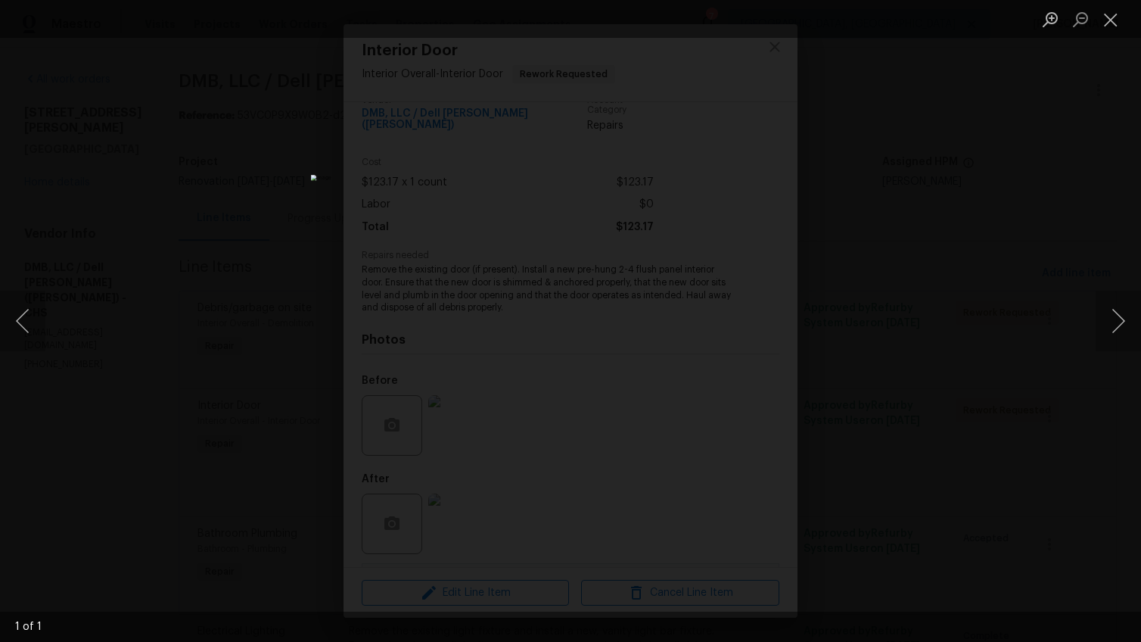
click at [1020, 422] on div "Lightbox" at bounding box center [570, 321] width 1141 height 642
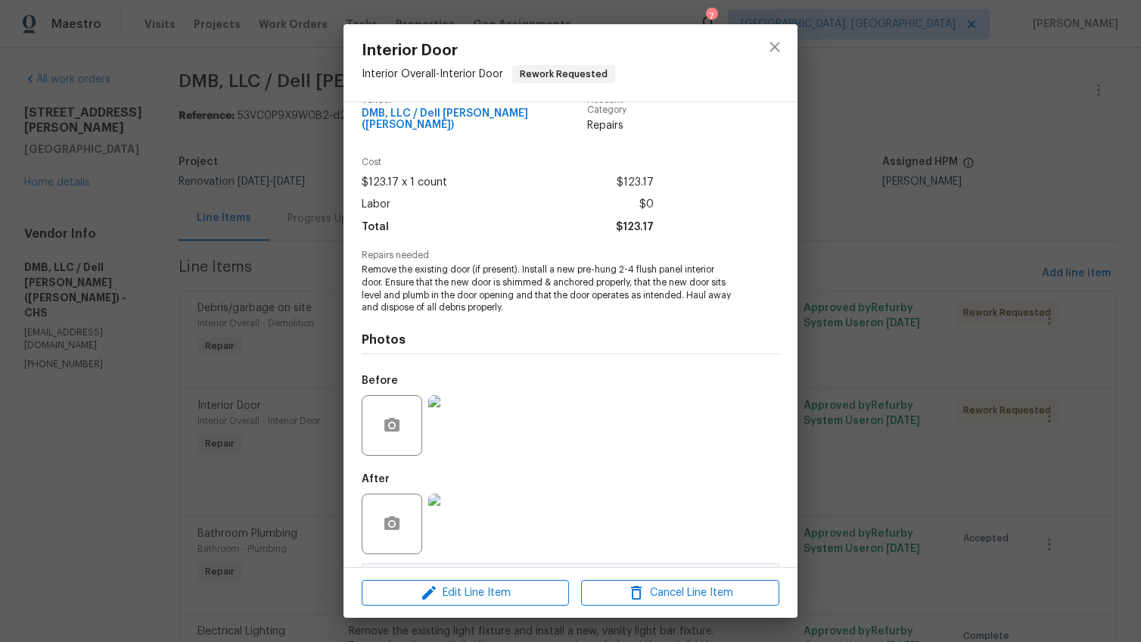
click at [454, 523] on img at bounding box center [458, 523] width 61 height 61
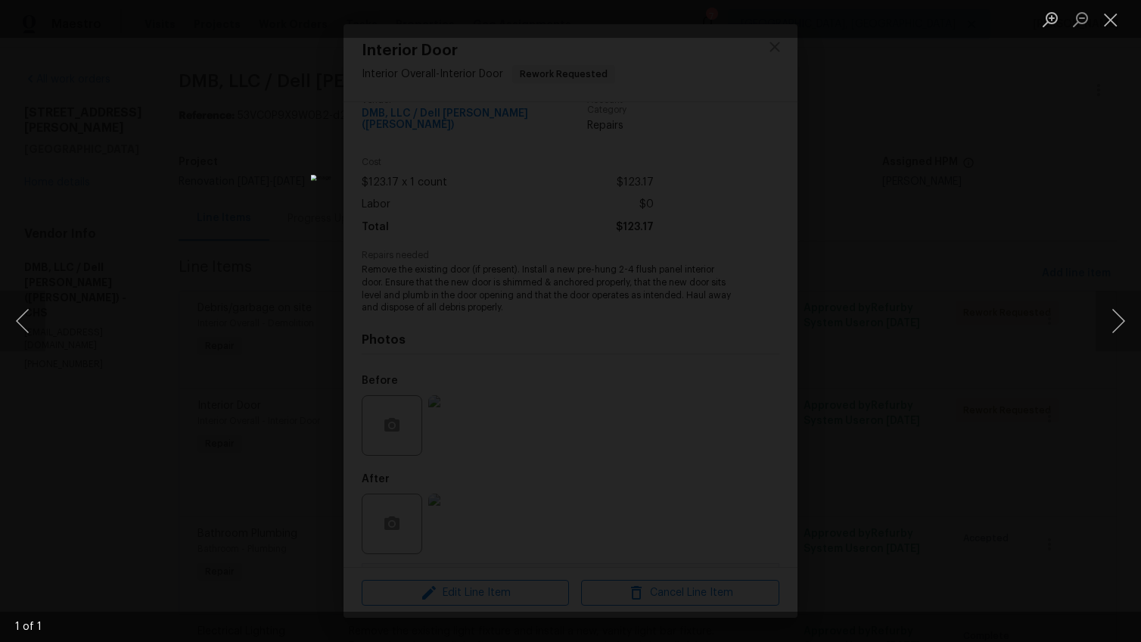
click at [940, 517] on div "Lightbox" at bounding box center [570, 321] width 1141 height 642
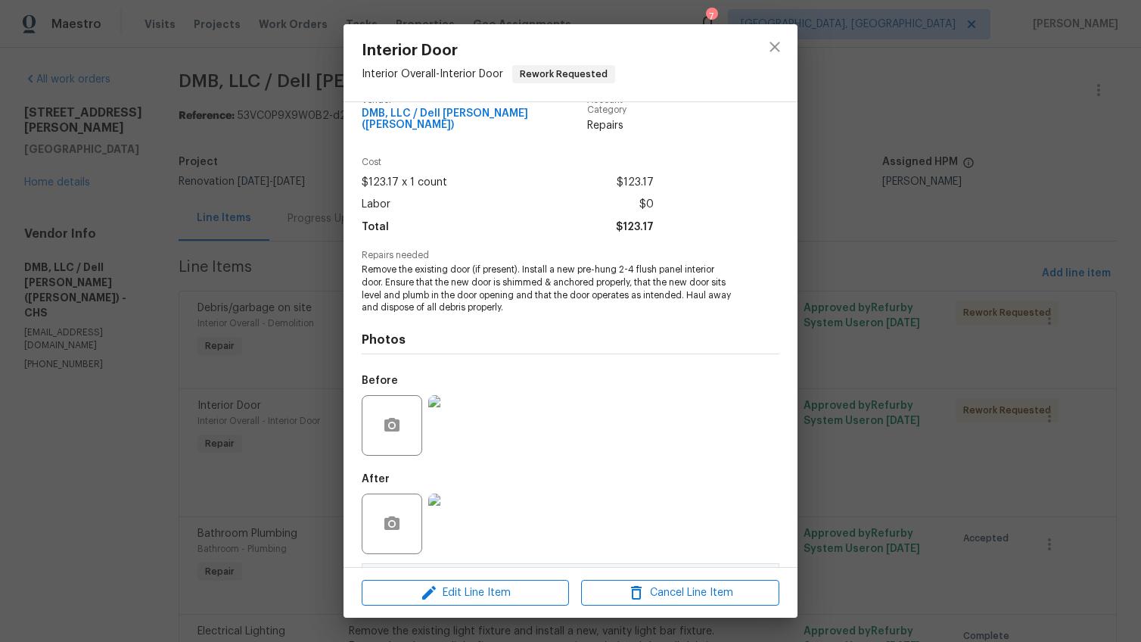
click at [940, 517] on div "Interior Door Interior Overall - Interior Door Rework Requested Vendor DMB, LLC…" at bounding box center [570, 321] width 1141 height 642
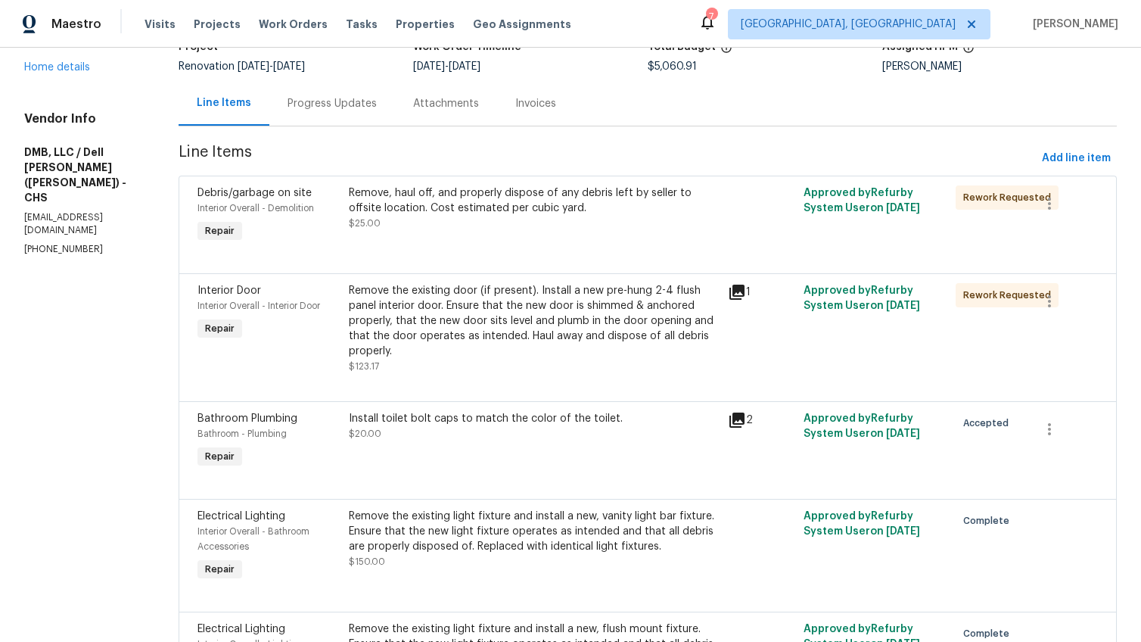
scroll to position [154, 0]
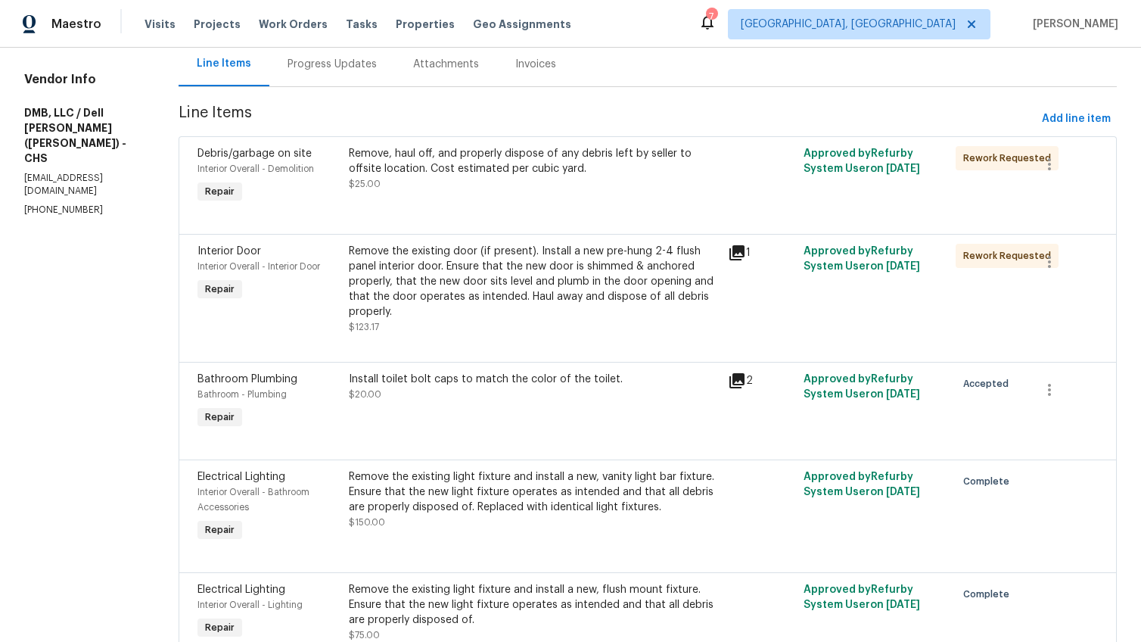
click at [400, 303] on div "Remove the existing door (if present). Install a new pre-hung 2-4 flush panel i…" at bounding box center [534, 282] width 370 height 76
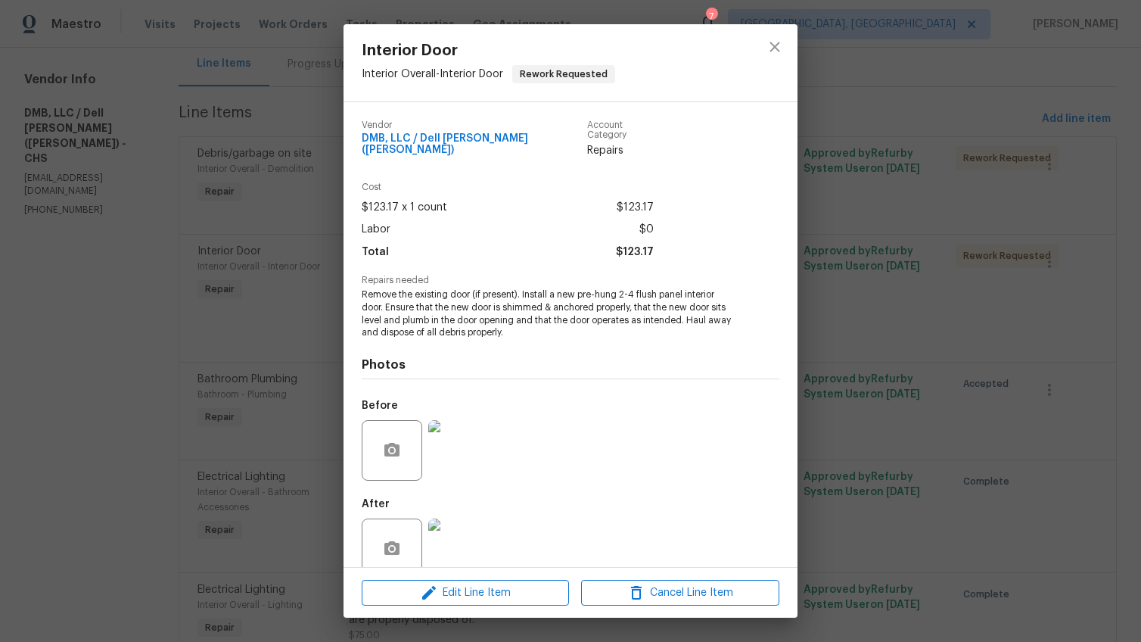
click at [453, 420] on img at bounding box center [458, 450] width 61 height 61
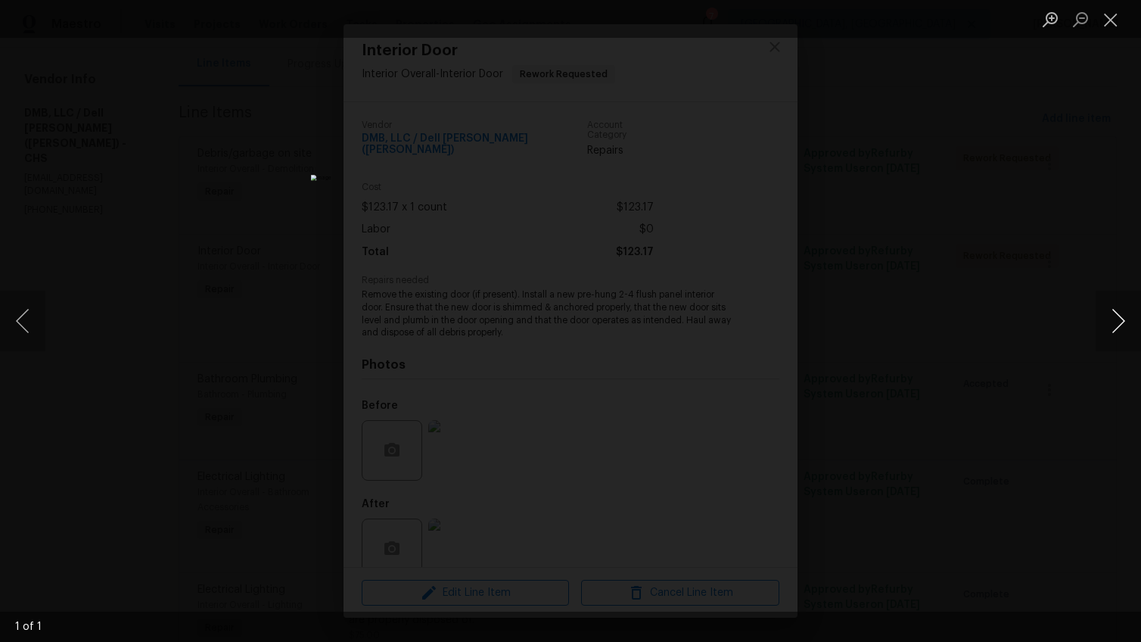
click at [1117, 318] on button "Next image" at bounding box center [1117, 320] width 45 height 61
click at [1042, 402] on div "Lightbox" at bounding box center [570, 321] width 1141 height 642
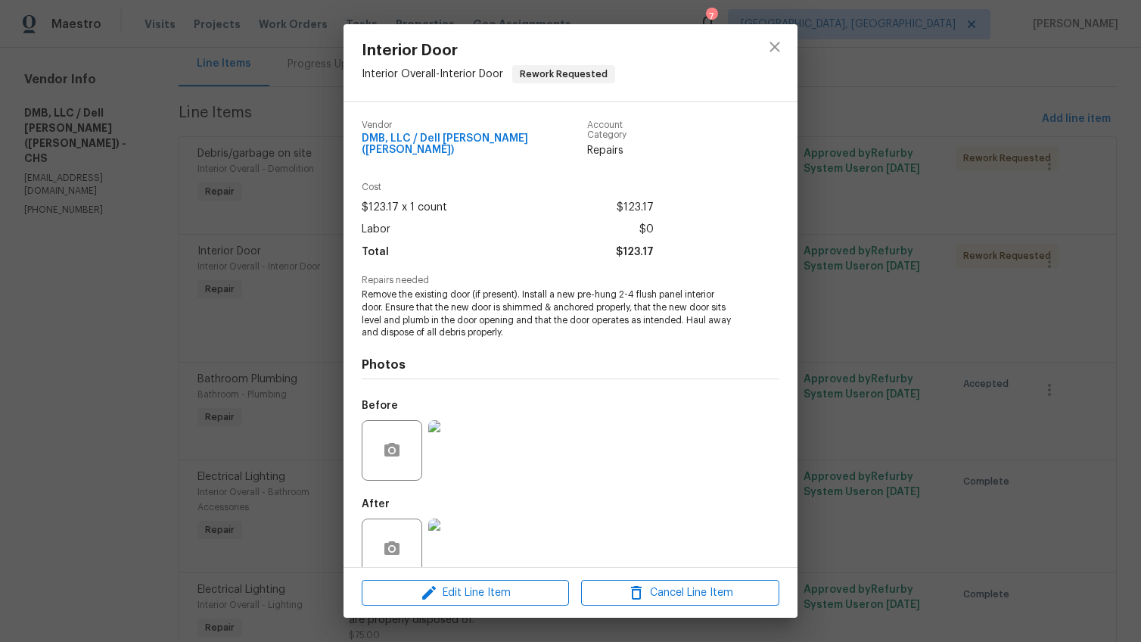
click at [449, 542] on img at bounding box center [458, 548] width 61 height 61
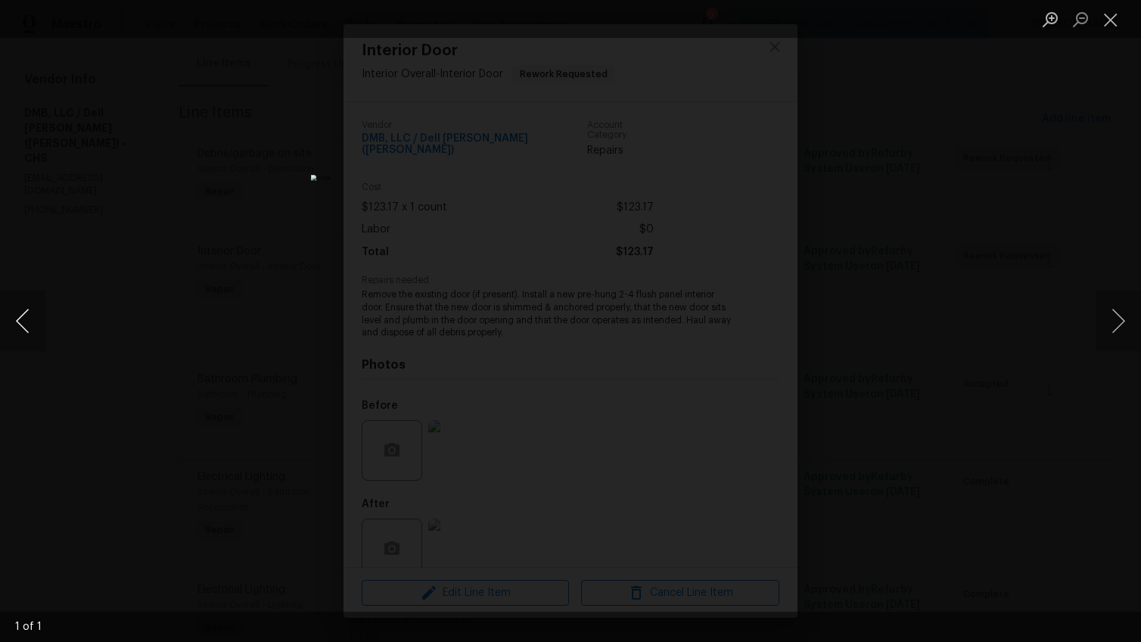
click at [34, 317] on button "Previous image" at bounding box center [22, 320] width 45 height 61
click at [1013, 471] on div "Lightbox" at bounding box center [570, 321] width 1141 height 642
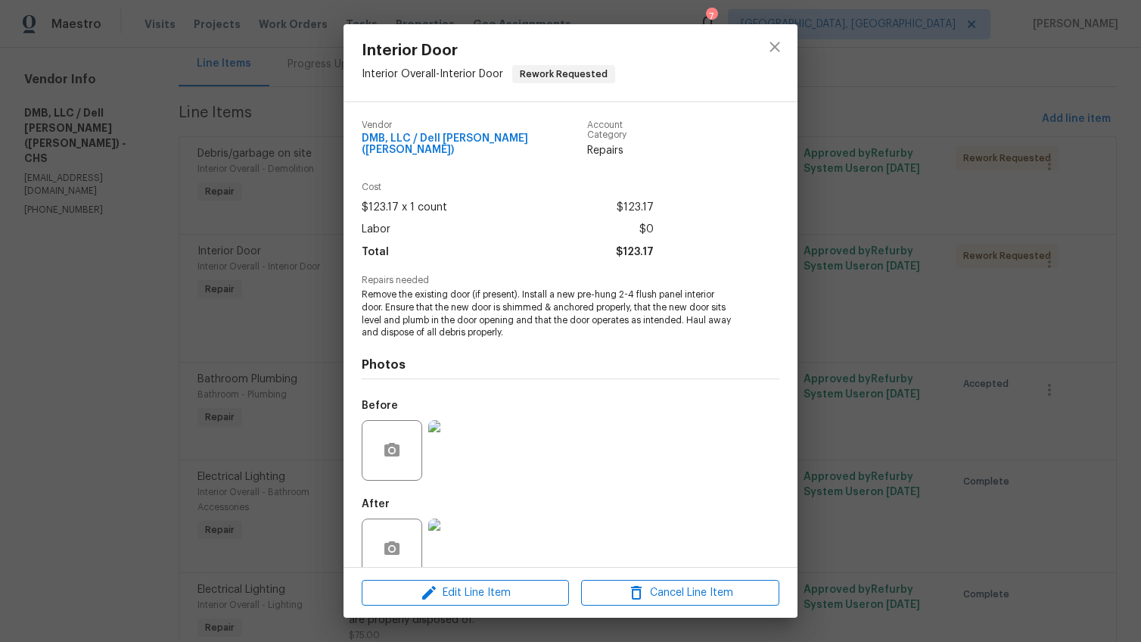
click at [980, 394] on div "Interior Door Interior Overall - Interior Door Rework Requested Vendor DMB, LLC…" at bounding box center [570, 321] width 1141 height 642
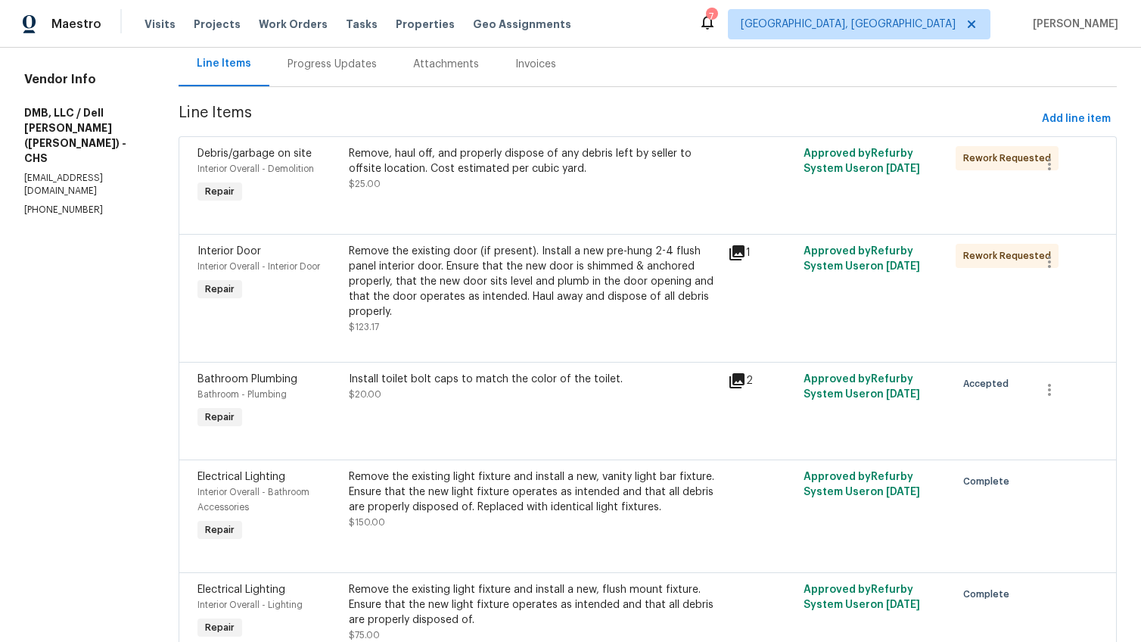
click at [438, 164] on div "Remove, haul off, and properly dispose of any debris left by seller to offsite …" at bounding box center [534, 161] width 370 height 30
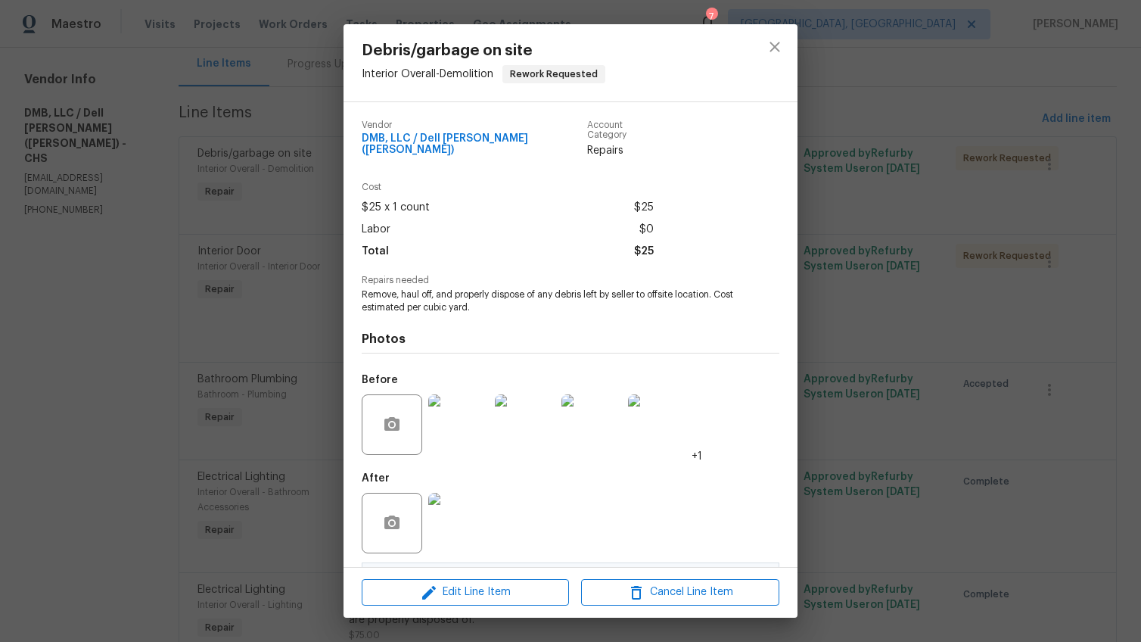
click at [461, 508] on img at bounding box center [458, 522] width 61 height 61
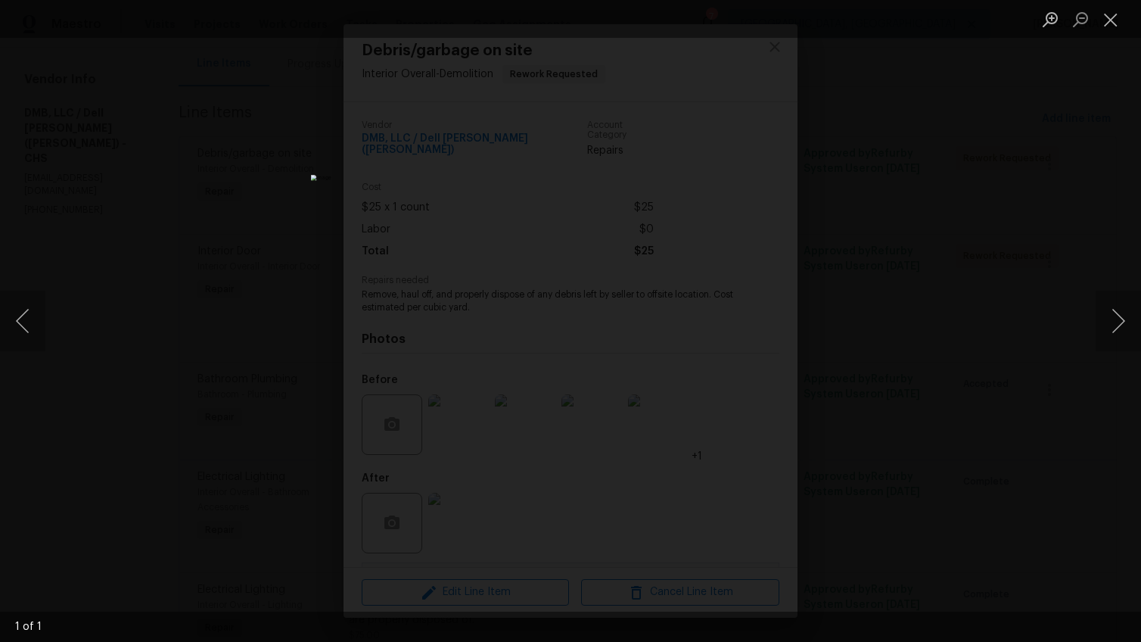
click at [944, 379] on div "Lightbox" at bounding box center [570, 321] width 1141 height 642
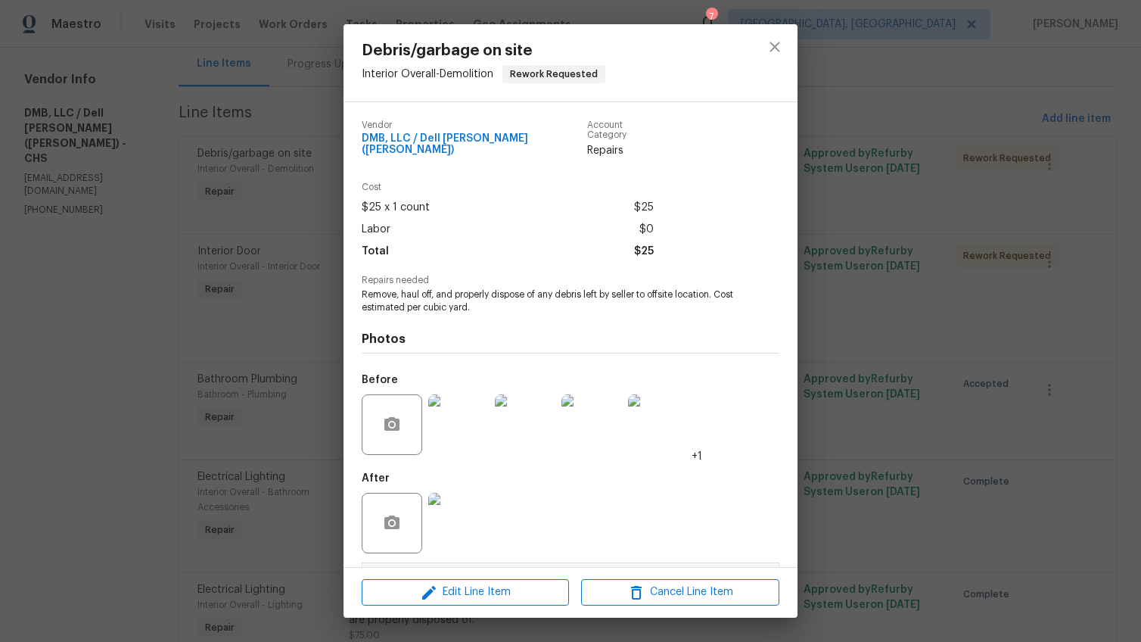
click at [937, 348] on div "Debris/garbage on site Interior Overall - Demolition Rework Requested Vendor DM…" at bounding box center [570, 321] width 1141 height 642
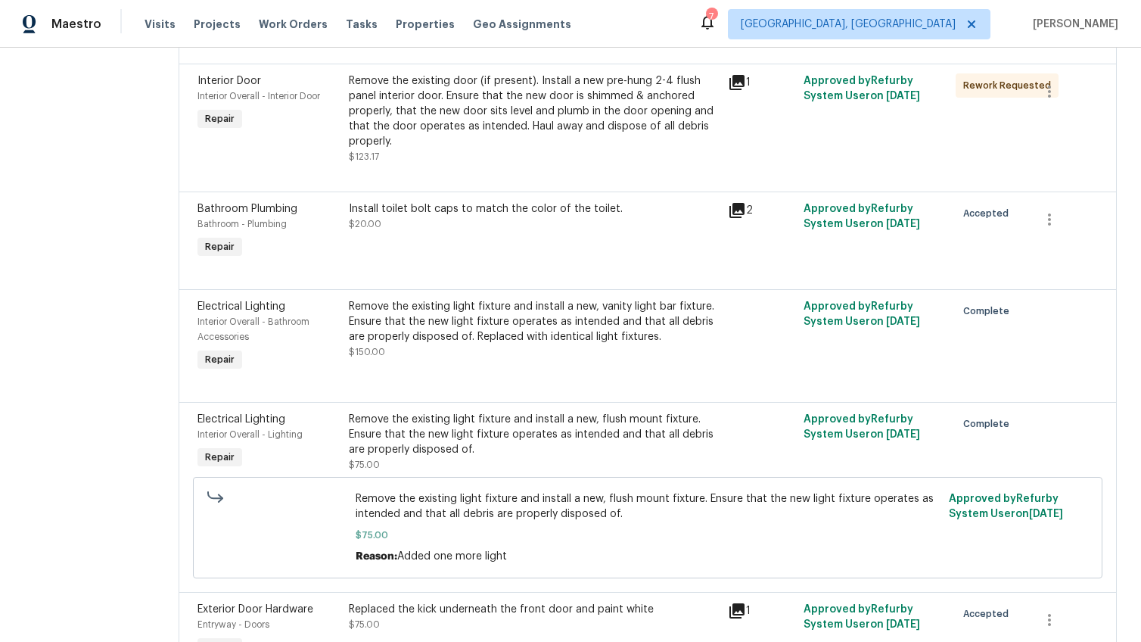
scroll to position [317, 0]
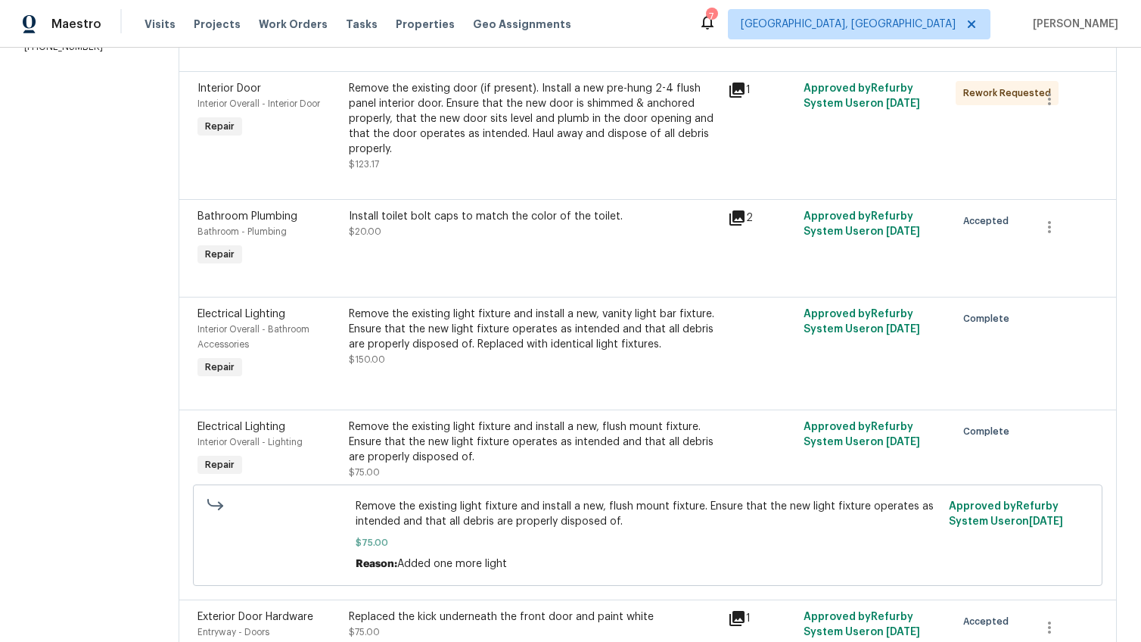
click at [492, 243] on div "Install toilet bolt caps to match the color of the toilet. $20.00" at bounding box center [533, 239] width 379 height 70
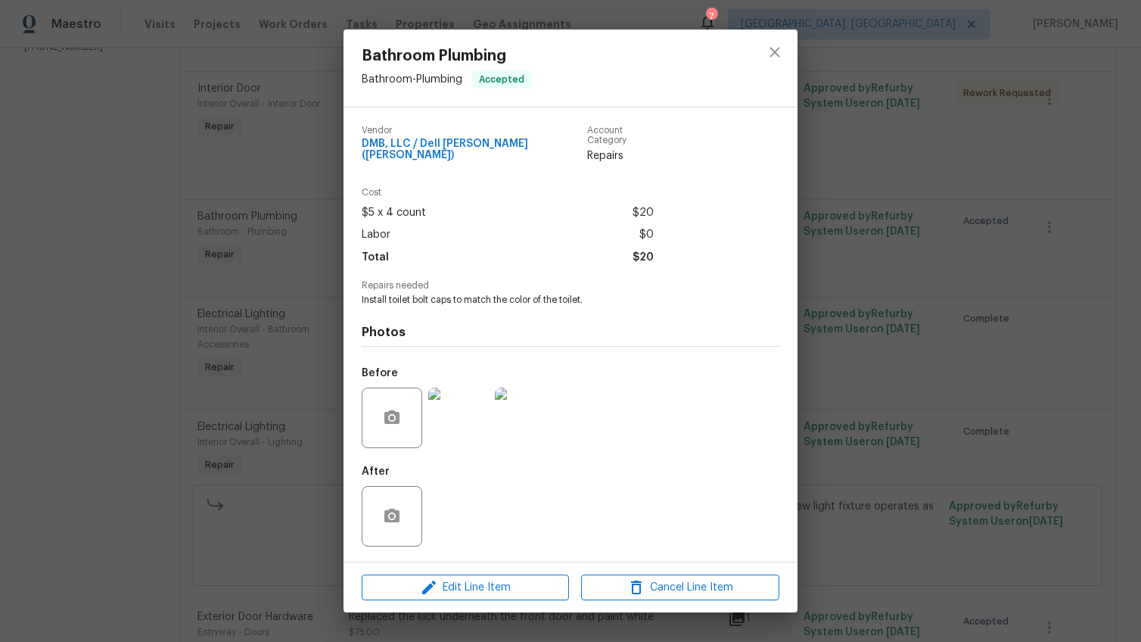
click at [458, 423] on img at bounding box center [458, 417] width 61 height 61
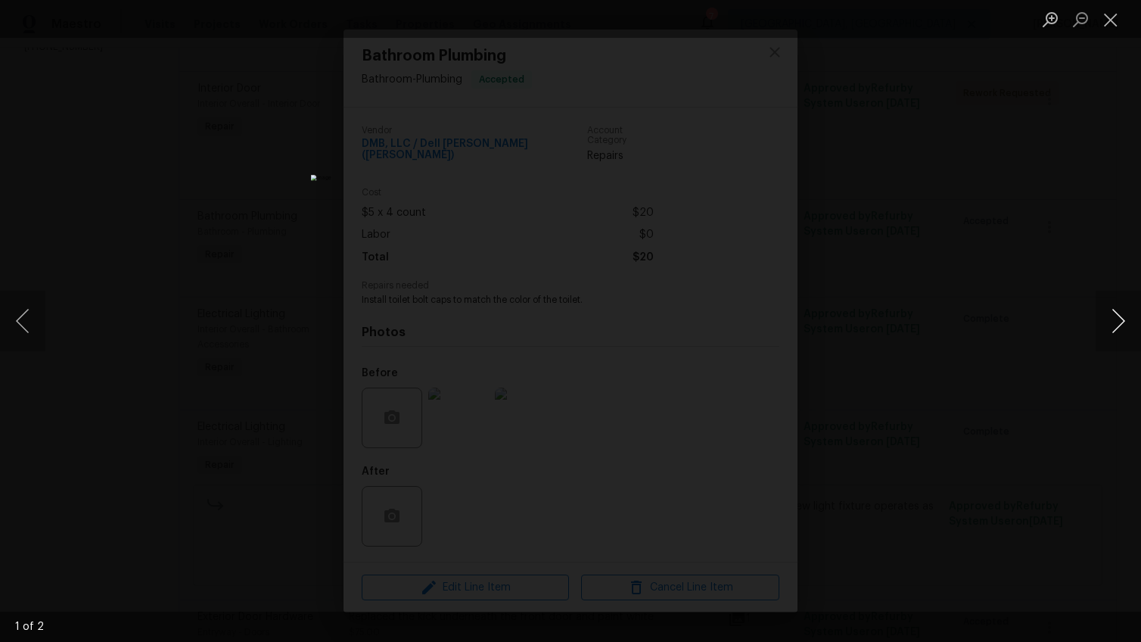
click at [1127, 324] on button "Next image" at bounding box center [1117, 320] width 45 height 61
click at [1005, 293] on div "Lightbox" at bounding box center [570, 321] width 1141 height 642
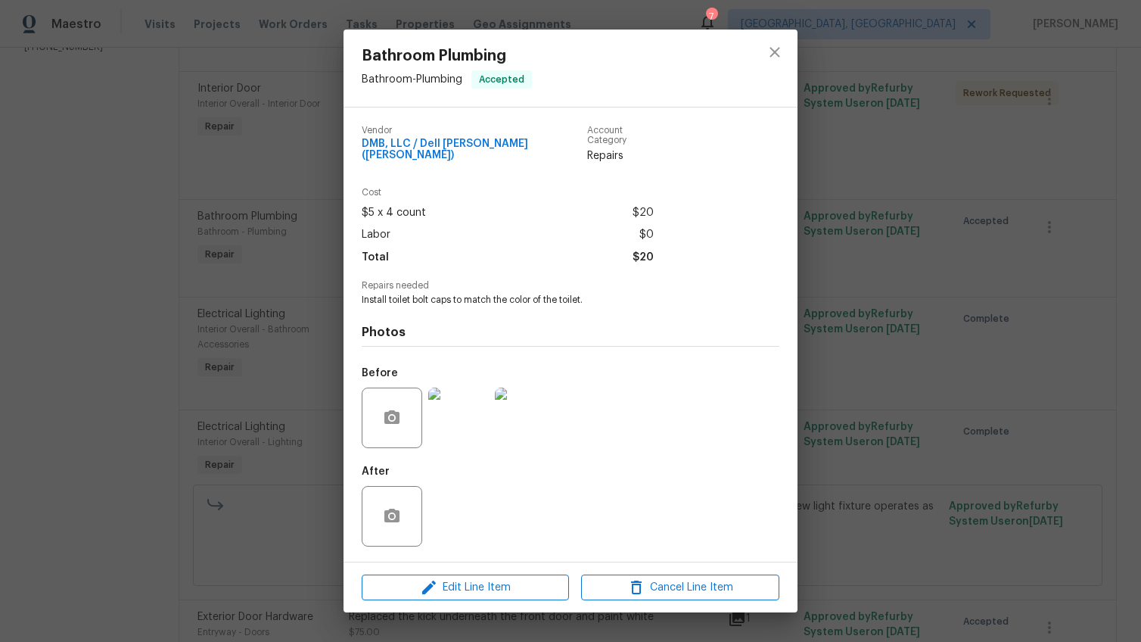
click at [1005, 293] on div "Bathroom Plumbing Bathroom - Plumbing Accepted Vendor DMB, LLC / Dell Bryson (H…" at bounding box center [570, 321] width 1141 height 642
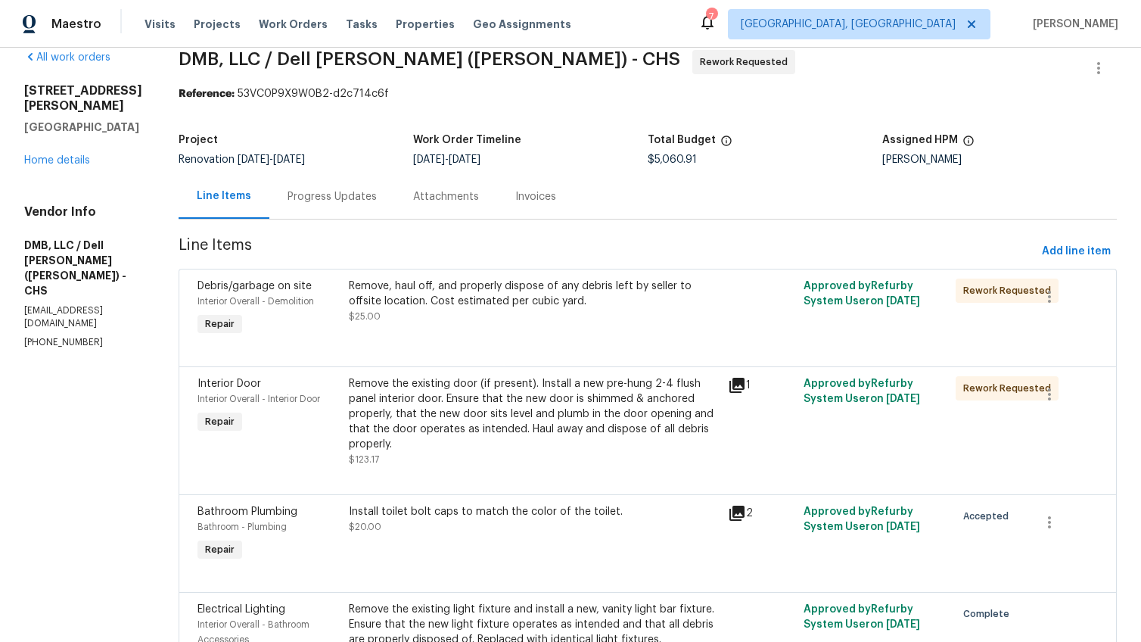
scroll to position [0, 0]
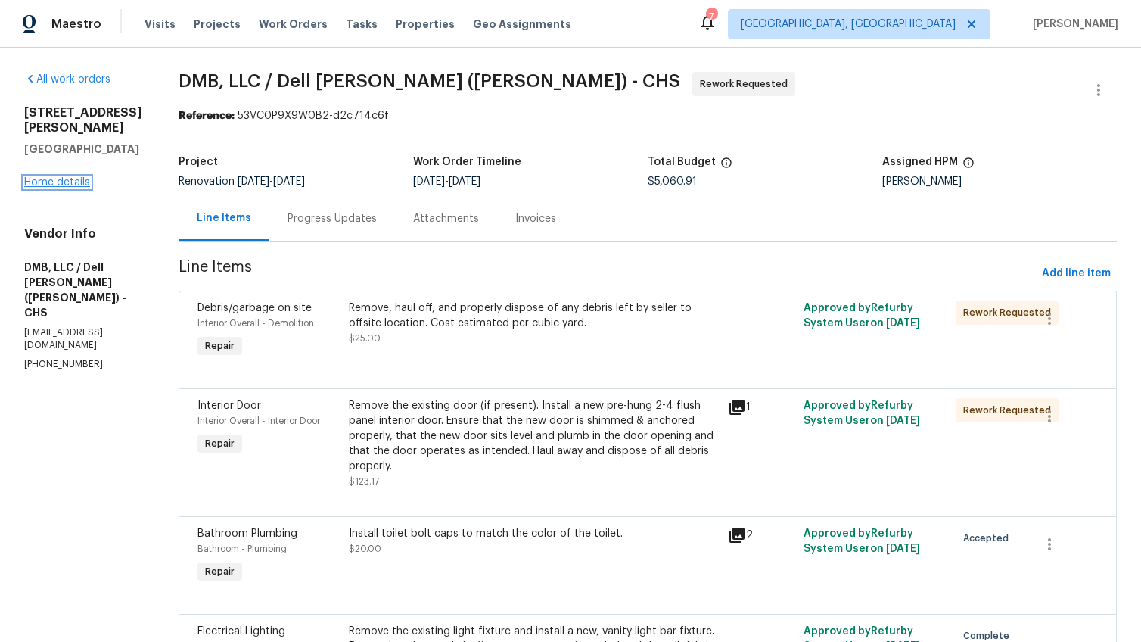
click at [47, 177] on link "Home details" at bounding box center [57, 182] width 66 height 11
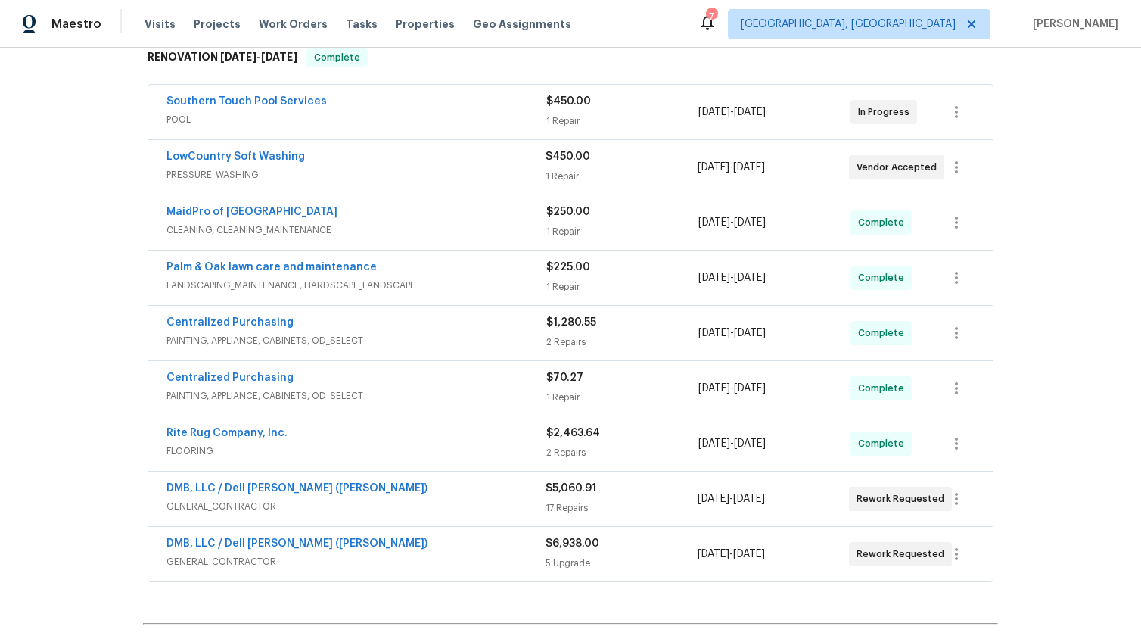
scroll to position [427, 0]
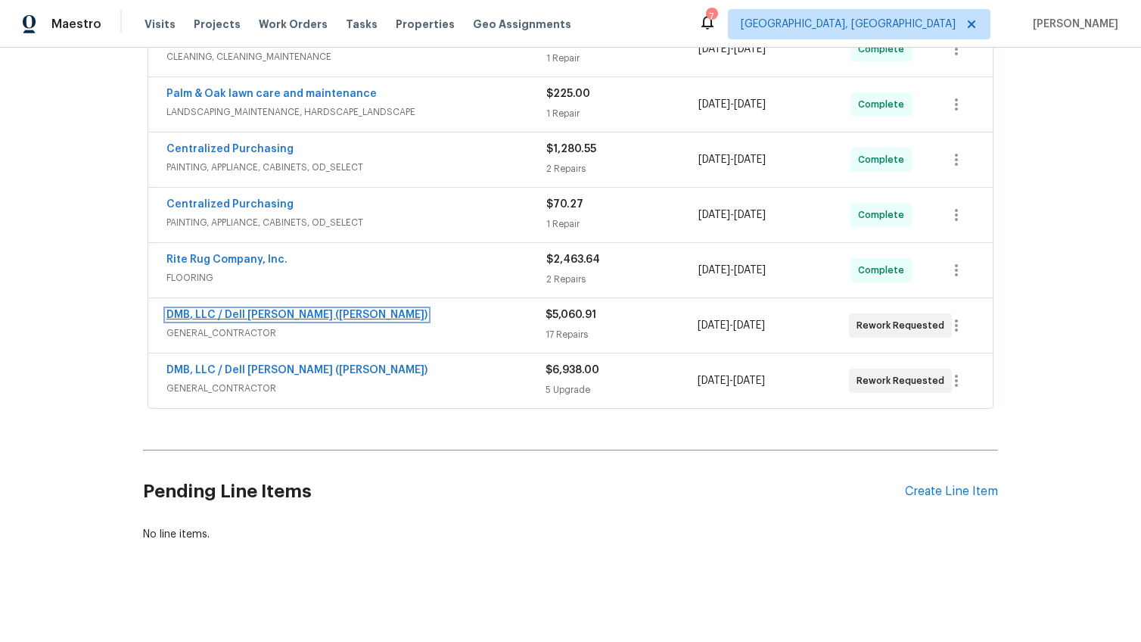
click at [201, 318] on link "DMB, LLC / Dell Bryson (Heise)" at bounding box center [296, 314] width 261 height 11
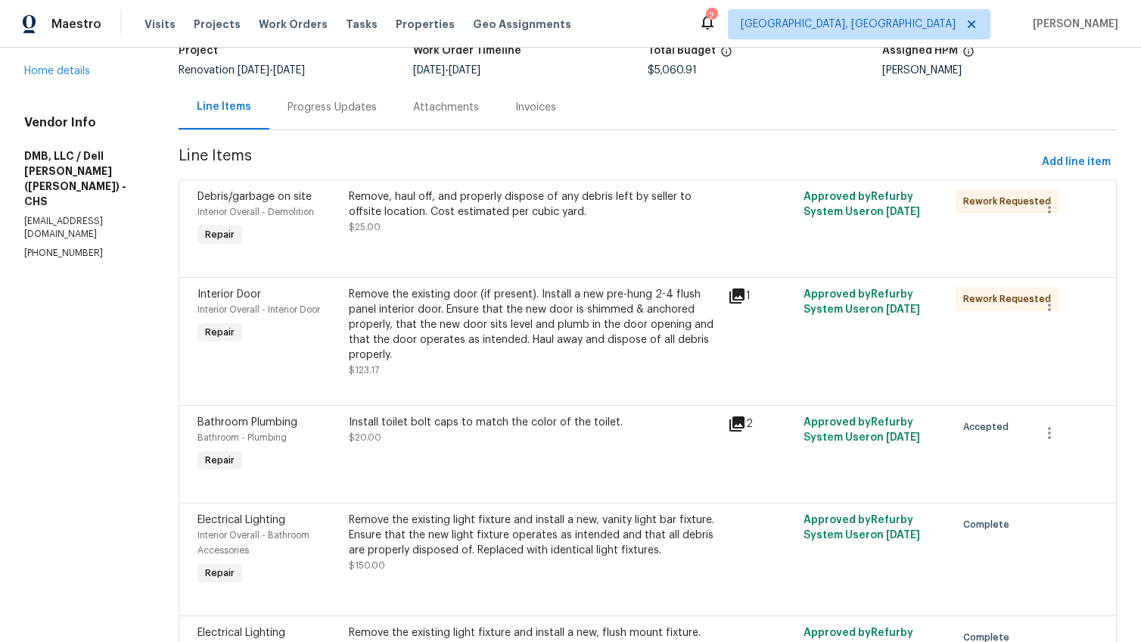
scroll to position [113, 0]
click at [438, 222] on div "Remove, haul off, and properly dispose of any debris left by seller to offsite …" at bounding box center [534, 210] width 370 height 45
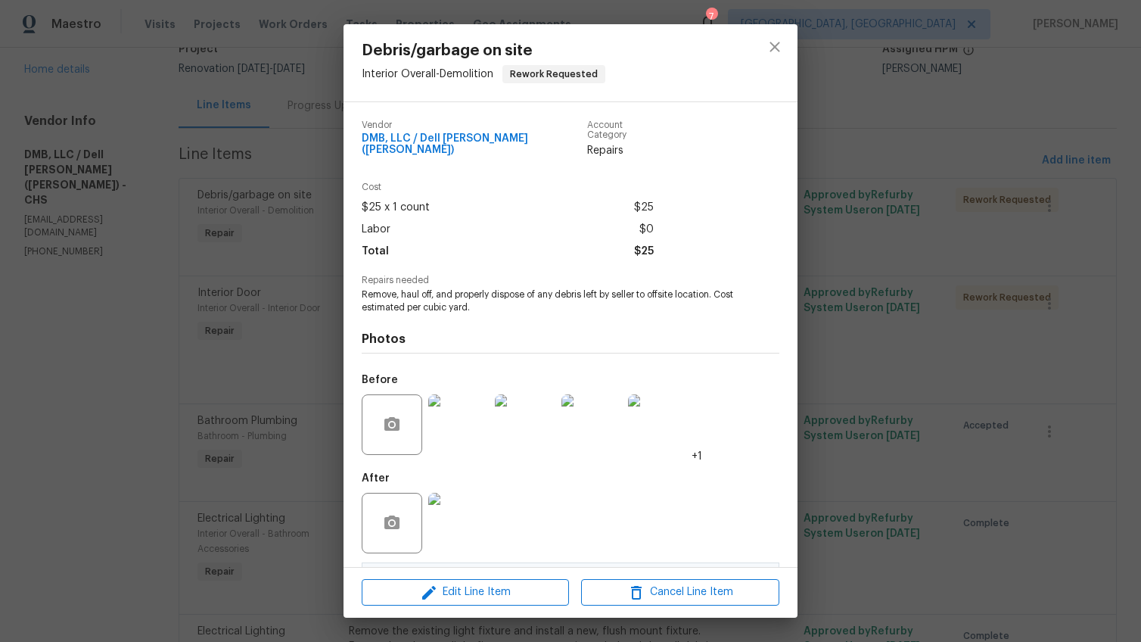
click at [937, 464] on div "Debris/garbage on site Interior Overall - Demolition Rework Requested Vendor DM…" at bounding box center [570, 321] width 1141 height 642
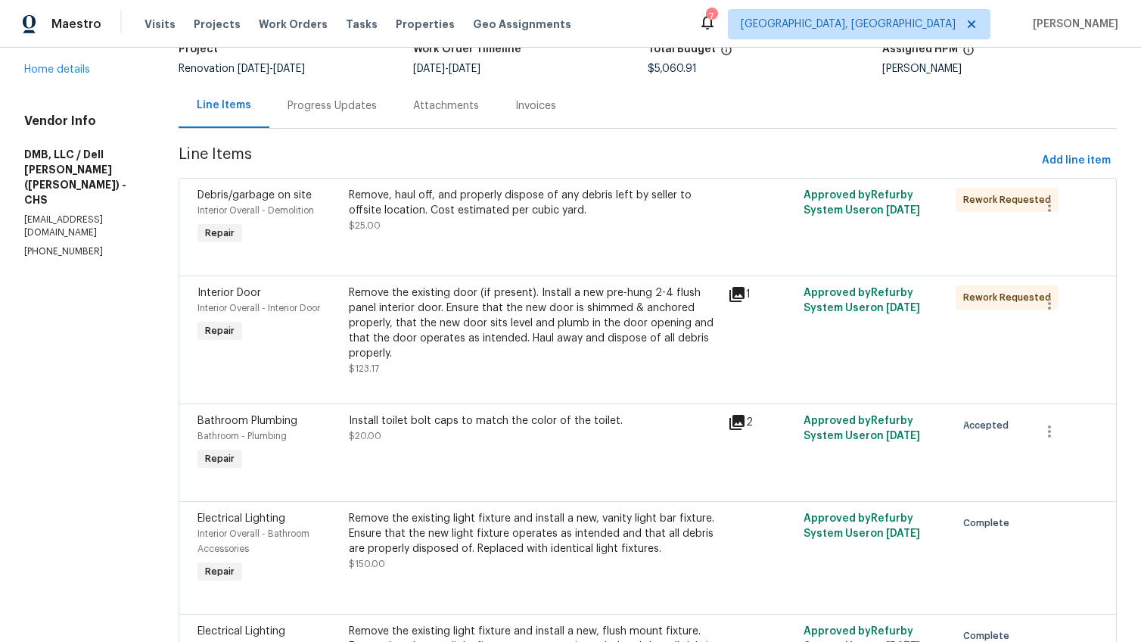
click at [501, 290] on div "Remove the existing door (if present). Install a new pre-hung 2-4 flush panel i…" at bounding box center [534, 323] width 370 height 76
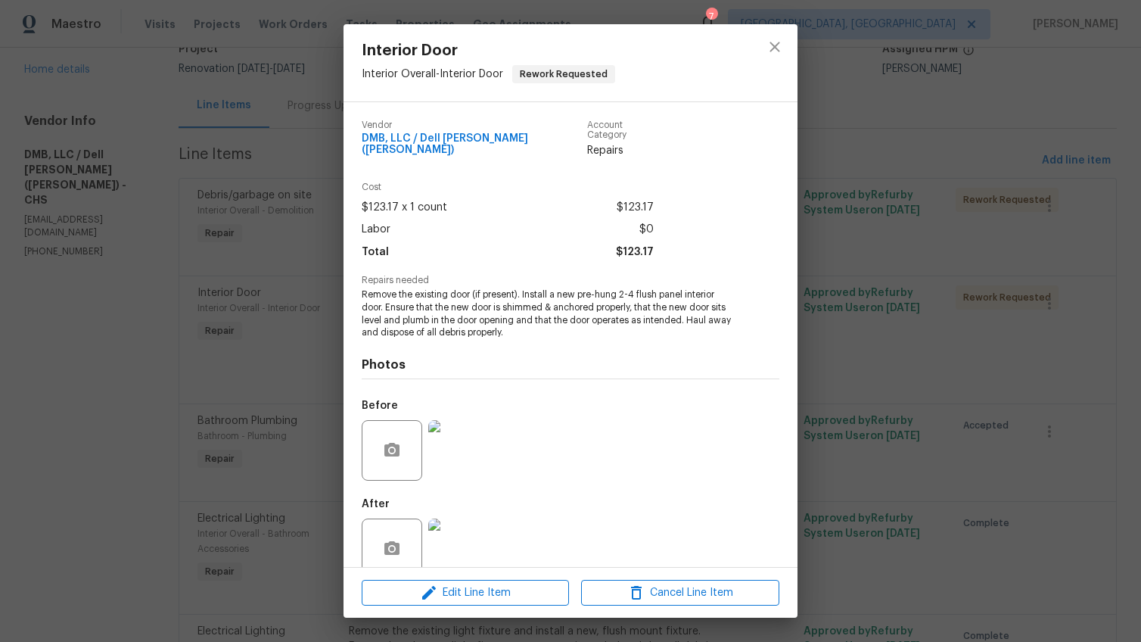
click at [934, 458] on div "Interior Door Interior Overall - Interior Door Rework Requested Vendor DMB, LLC…" at bounding box center [570, 321] width 1141 height 642
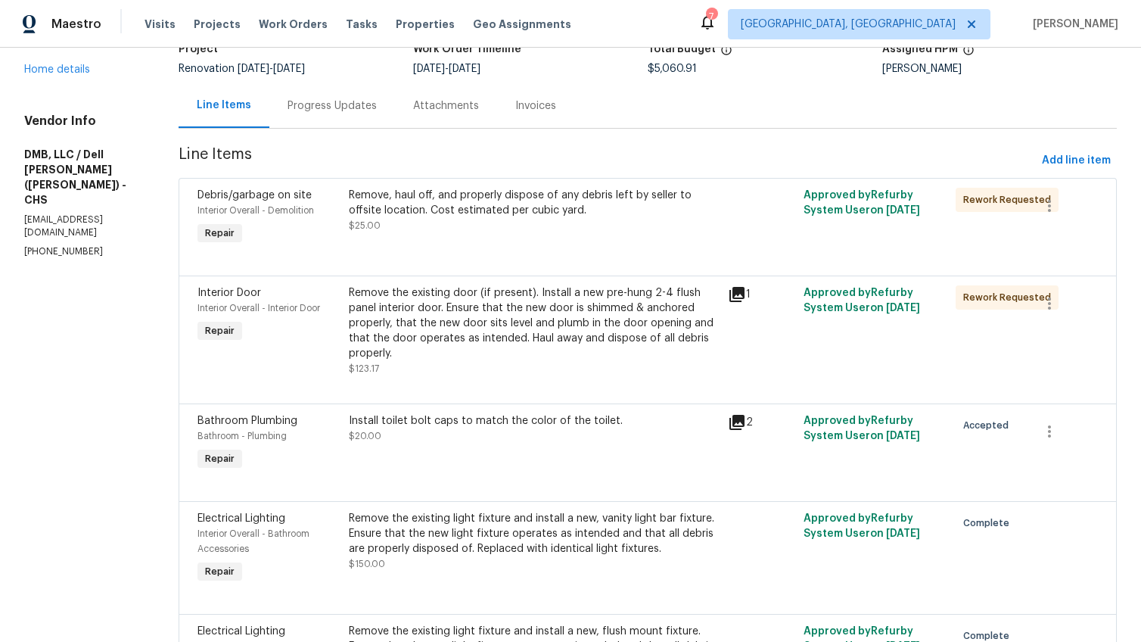
click at [480, 425] on div "Install toilet bolt caps to match the color of the toilet." at bounding box center [534, 420] width 370 height 15
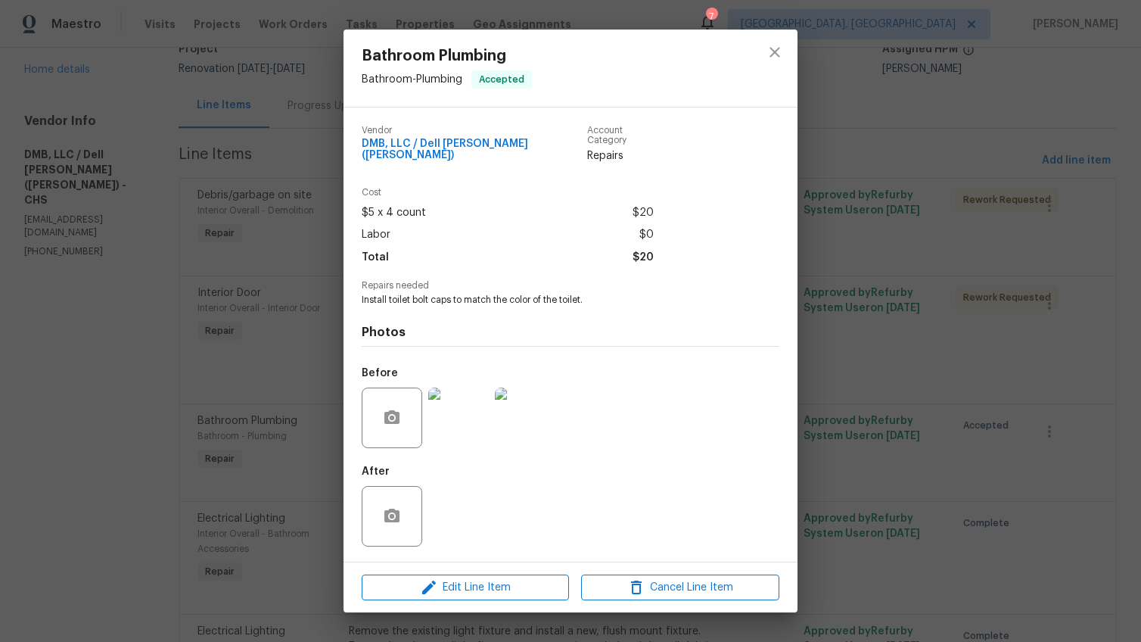
click at [839, 455] on div "Bathroom Plumbing Bathroom - Plumbing Accepted Vendor DMB, LLC / Dell Bryson (H…" at bounding box center [570, 321] width 1141 height 642
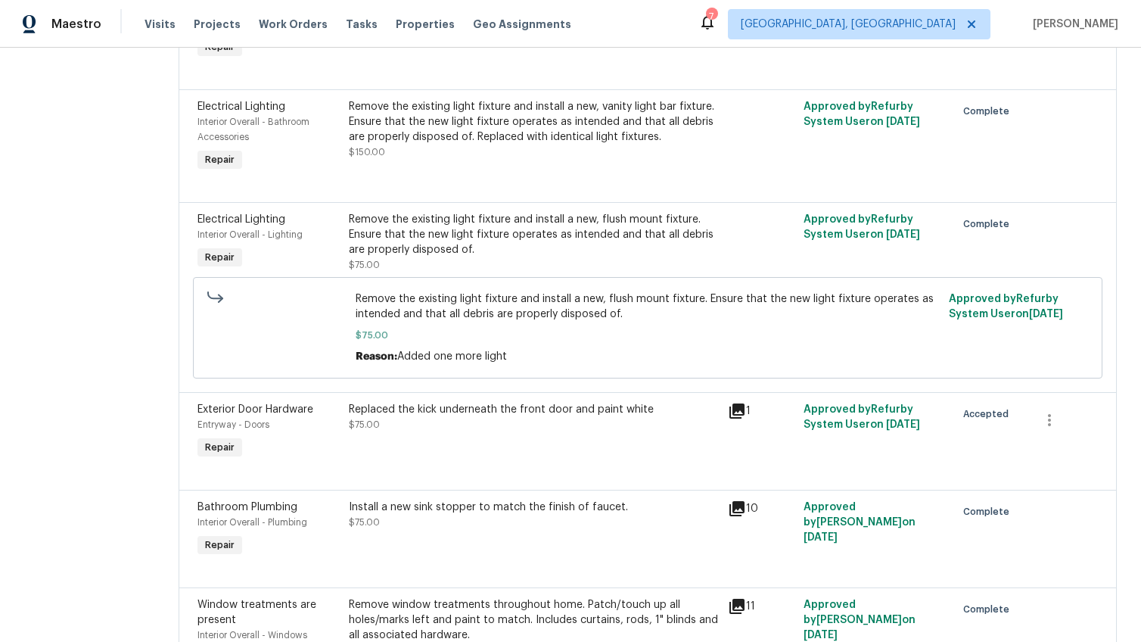
scroll to position [418, 0]
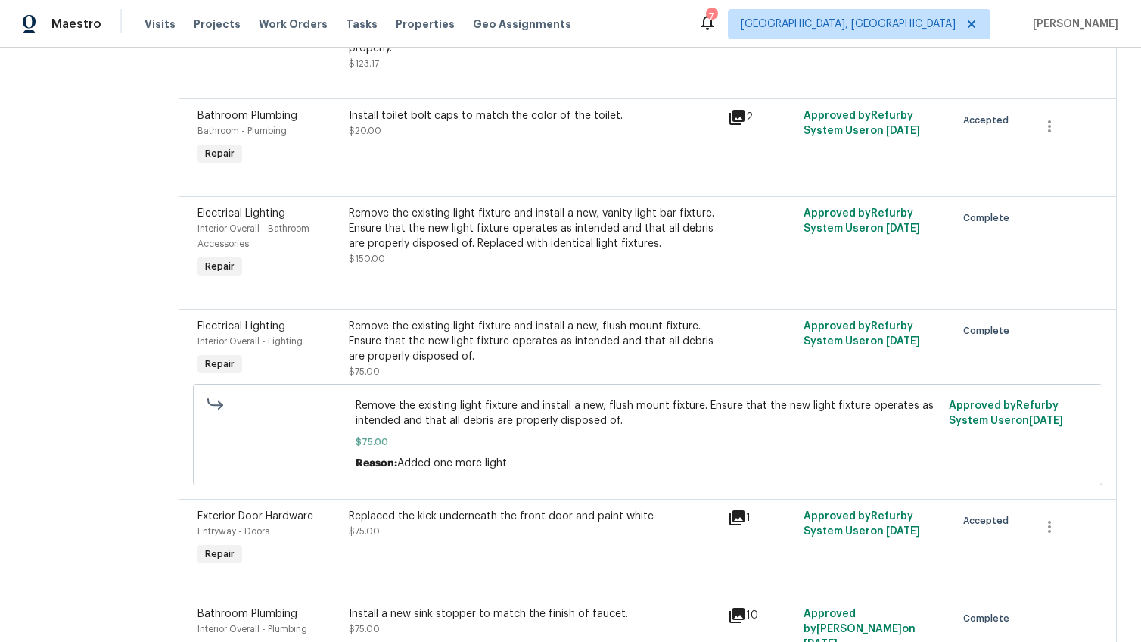
click at [436, 242] on div "Remove the existing light fixture and install a new, vanity light bar fixture. …" at bounding box center [534, 228] width 370 height 45
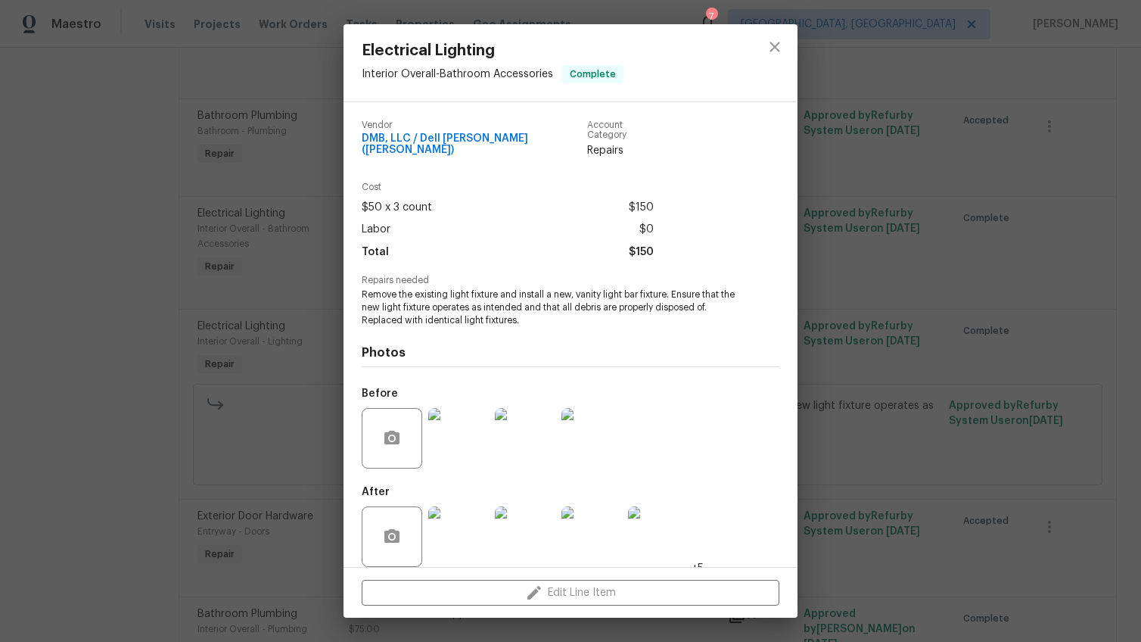
click at [968, 444] on div "Electrical Lighting Interior Overall - Bathroom Accessories Complete Vendor DMB…" at bounding box center [570, 321] width 1141 height 642
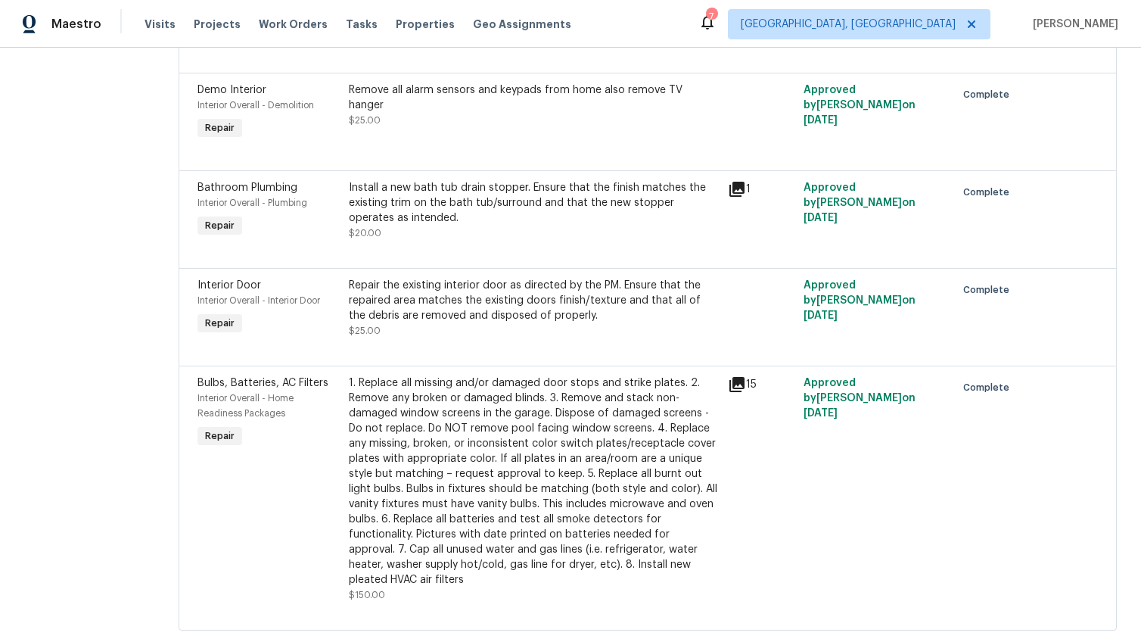
scroll to position [1594, 0]
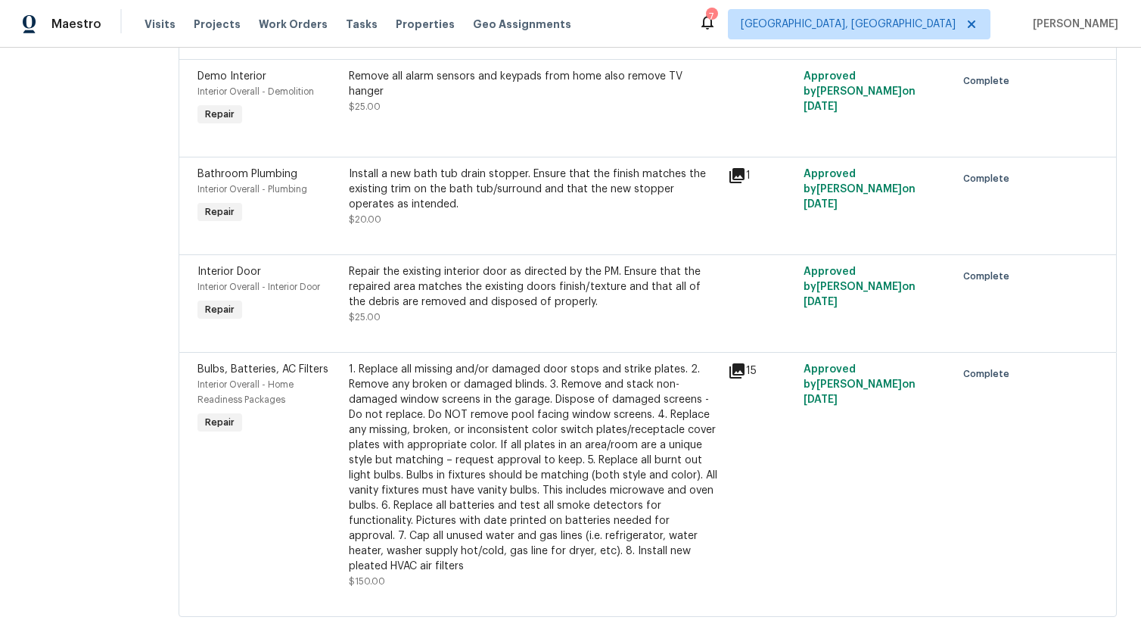
click at [454, 405] on div "1. Replace all missing and/or damaged door stops and strike plates. 2. Remove a…" at bounding box center [534, 468] width 370 height 212
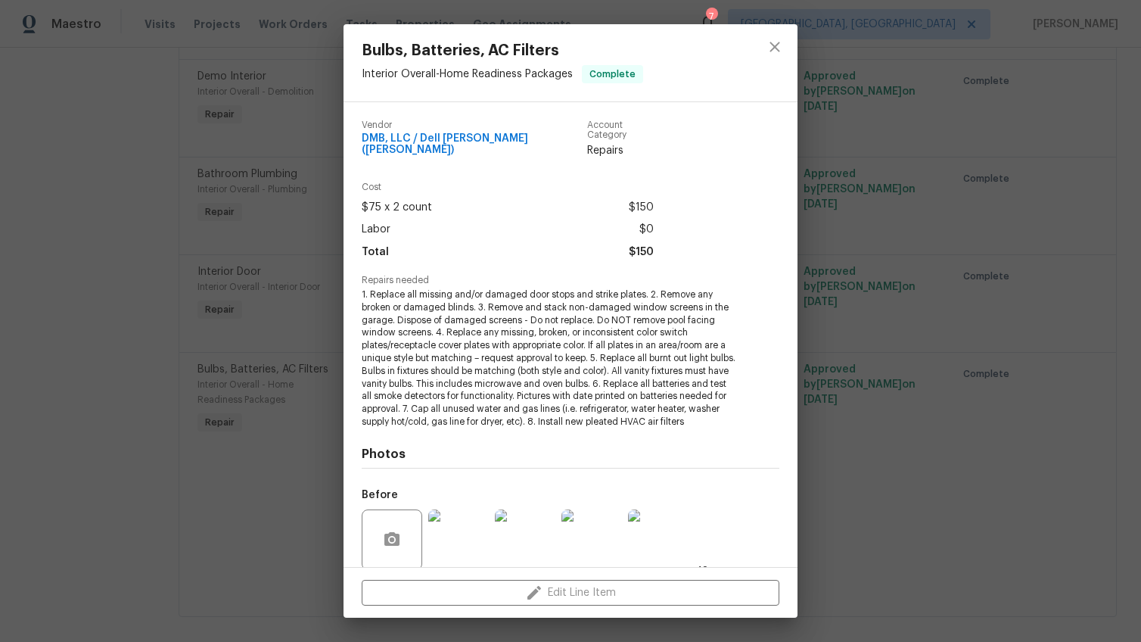
scroll to position [120, 0]
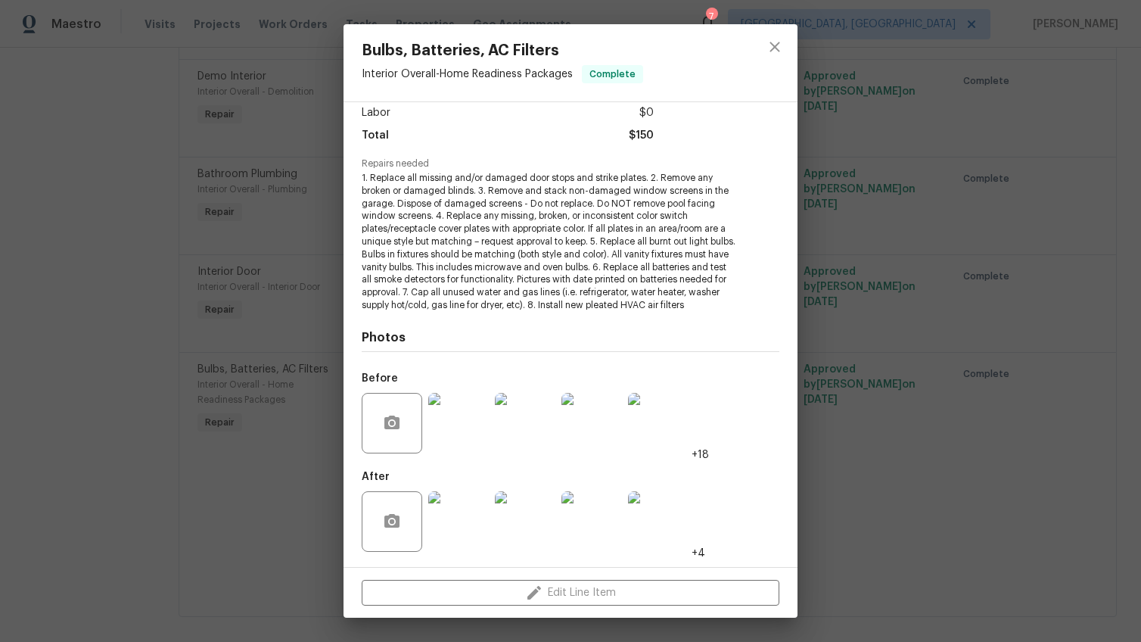
click at [452, 445] on img at bounding box center [458, 423] width 61 height 61
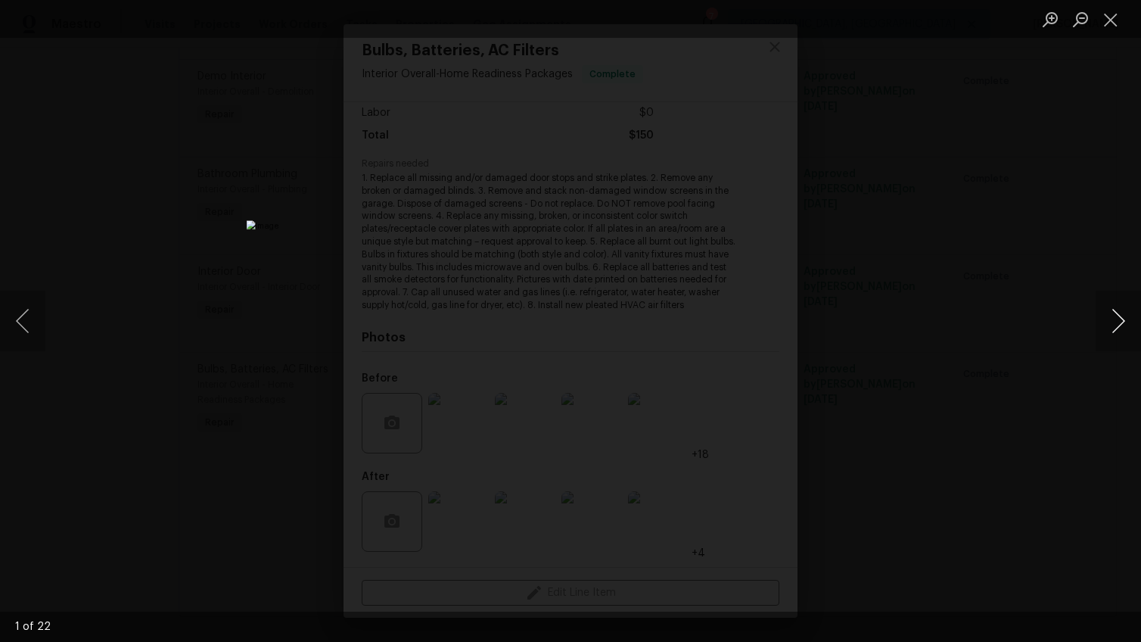
click at [1117, 319] on button "Next image" at bounding box center [1117, 320] width 45 height 61
click at [591, 287] on img "Lightbox" at bounding box center [551, 211] width 832 height 468
click at [1123, 322] on button "Next image" at bounding box center [1117, 320] width 45 height 61
click at [1113, 332] on button "Next image" at bounding box center [1117, 320] width 45 height 61
click at [1111, 333] on button "Next image" at bounding box center [1117, 320] width 45 height 61
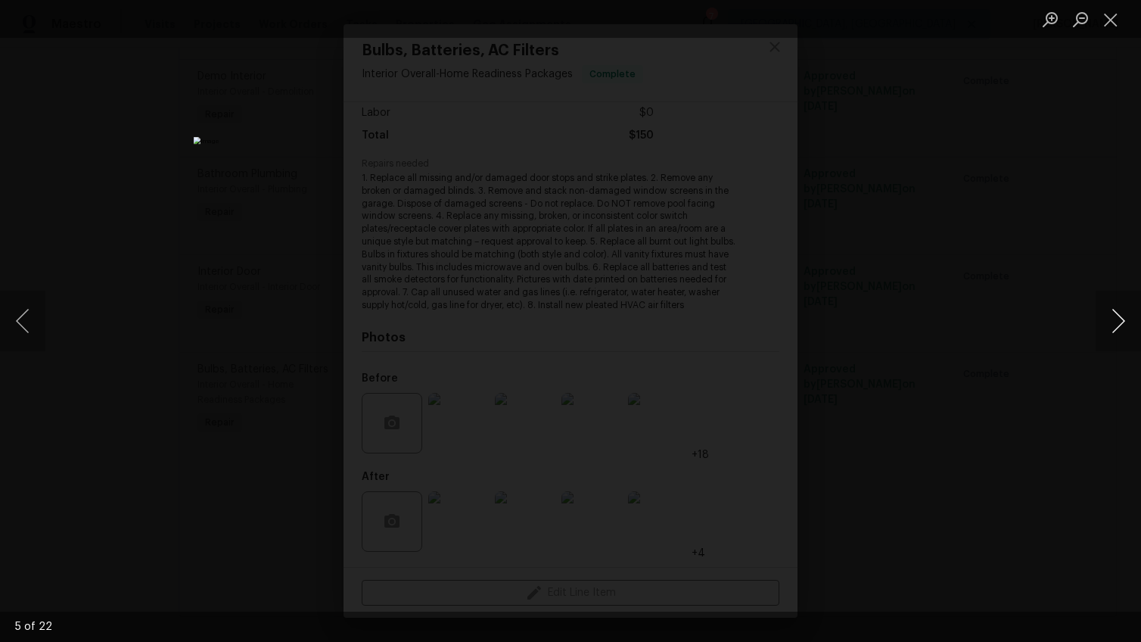
click at [1125, 325] on button "Next image" at bounding box center [1117, 320] width 45 height 61
click at [1122, 324] on button "Next image" at bounding box center [1117, 320] width 45 height 61
click at [13, 318] on button "Previous image" at bounding box center [22, 320] width 45 height 61
click at [23, 322] on button "Previous image" at bounding box center [22, 320] width 45 height 61
click at [17, 319] on button "Previous image" at bounding box center [22, 320] width 45 height 61
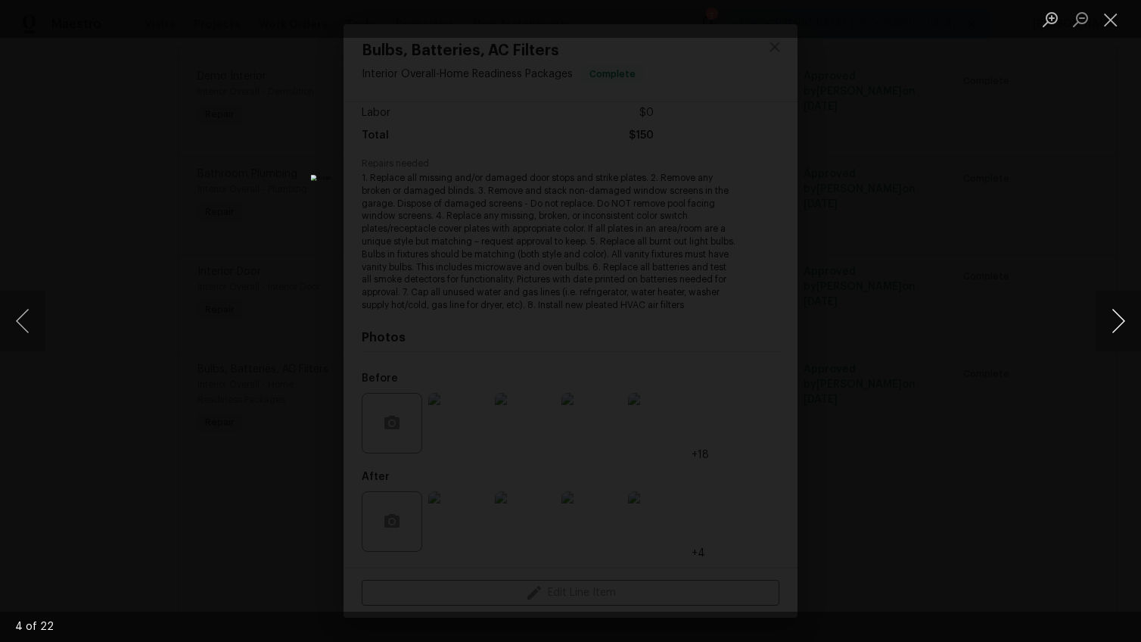
click at [1117, 322] on button "Next image" at bounding box center [1117, 320] width 45 height 61
click at [17, 322] on button "Previous image" at bounding box center [22, 320] width 45 height 61
click at [1117, 325] on button "Next image" at bounding box center [1117, 320] width 45 height 61
click at [1118, 315] on button "Next image" at bounding box center [1117, 320] width 45 height 61
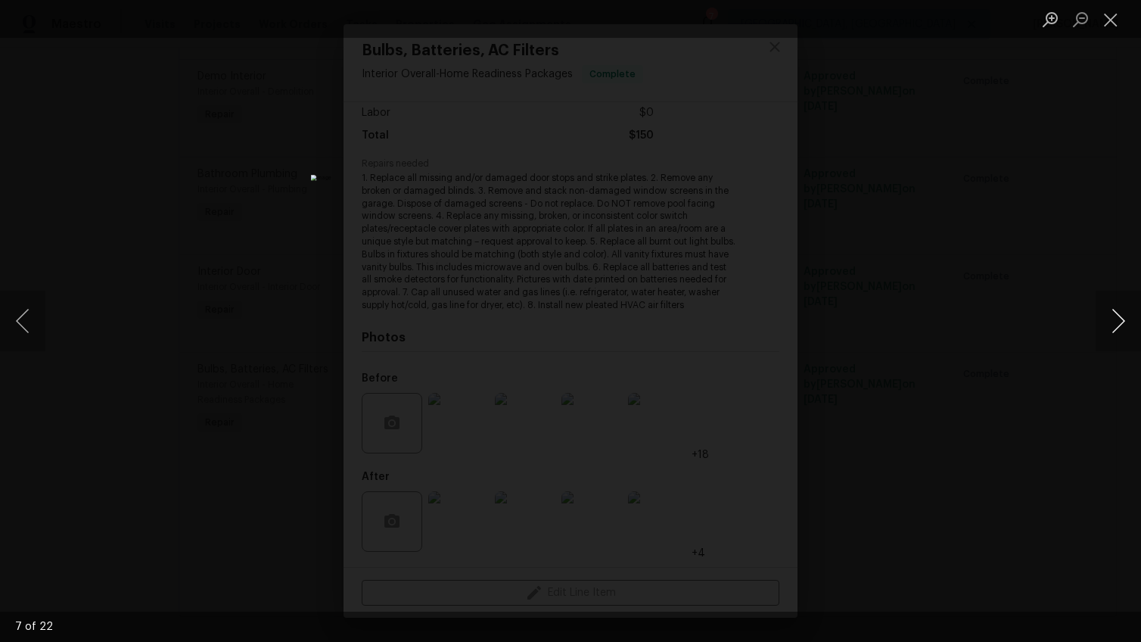
click at [1118, 315] on button "Next image" at bounding box center [1117, 320] width 45 height 61
click at [24, 324] on button "Previous image" at bounding box center [22, 320] width 45 height 61
click at [20, 326] on button "Previous image" at bounding box center [22, 320] width 45 height 61
click at [21, 322] on button "Previous image" at bounding box center [22, 320] width 45 height 61
click at [21, 315] on button "Previous image" at bounding box center [22, 320] width 45 height 61
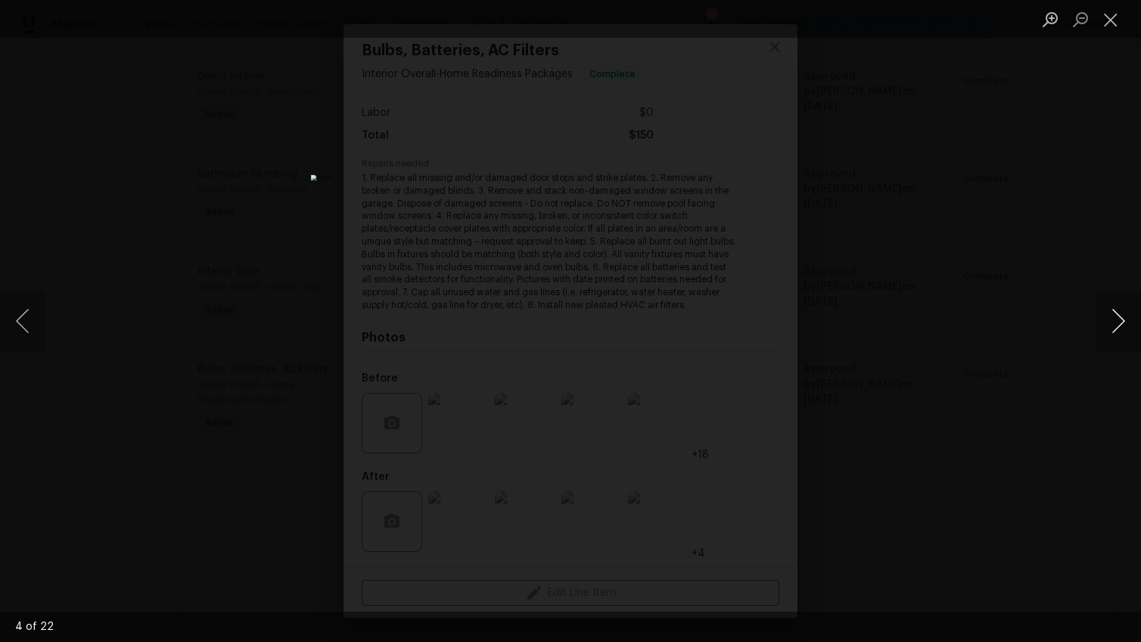
click at [1120, 328] on button "Next image" at bounding box center [1117, 320] width 45 height 61
click at [1114, 316] on button "Next image" at bounding box center [1117, 320] width 45 height 61
click at [26, 322] on button "Previous image" at bounding box center [22, 320] width 45 height 61
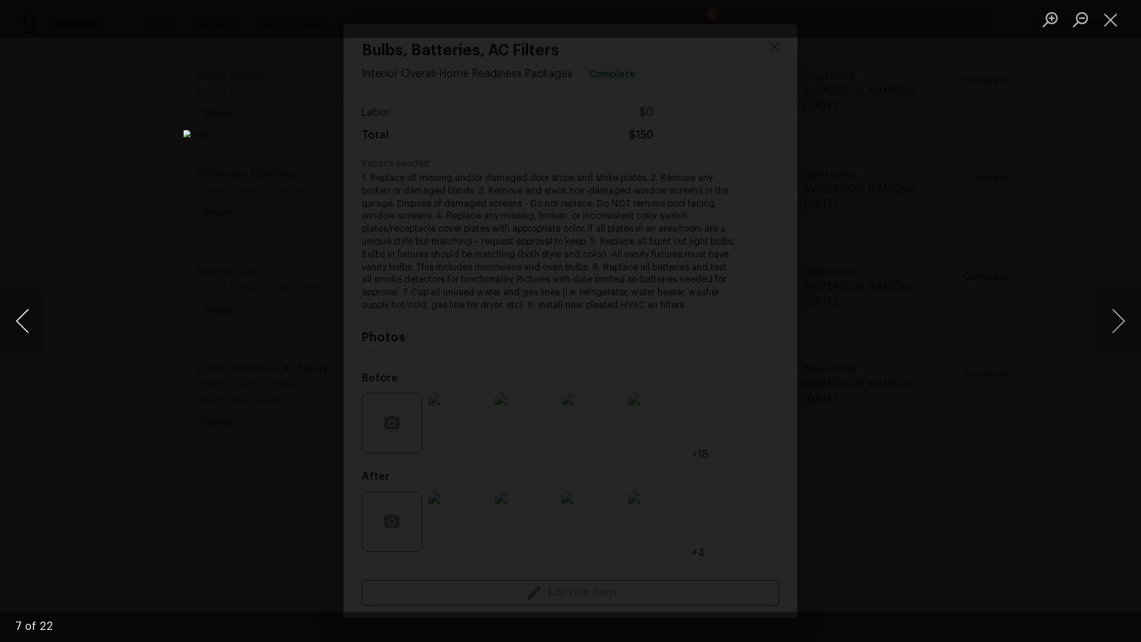
click at [30, 325] on button "Previous image" at bounding box center [22, 320] width 45 height 61
click at [24, 315] on button "Previous image" at bounding box center [22, 320] width 45 height 61
click at [28, 327] on button "Previous image" at bounding box center [22, 320] width 45 height 61
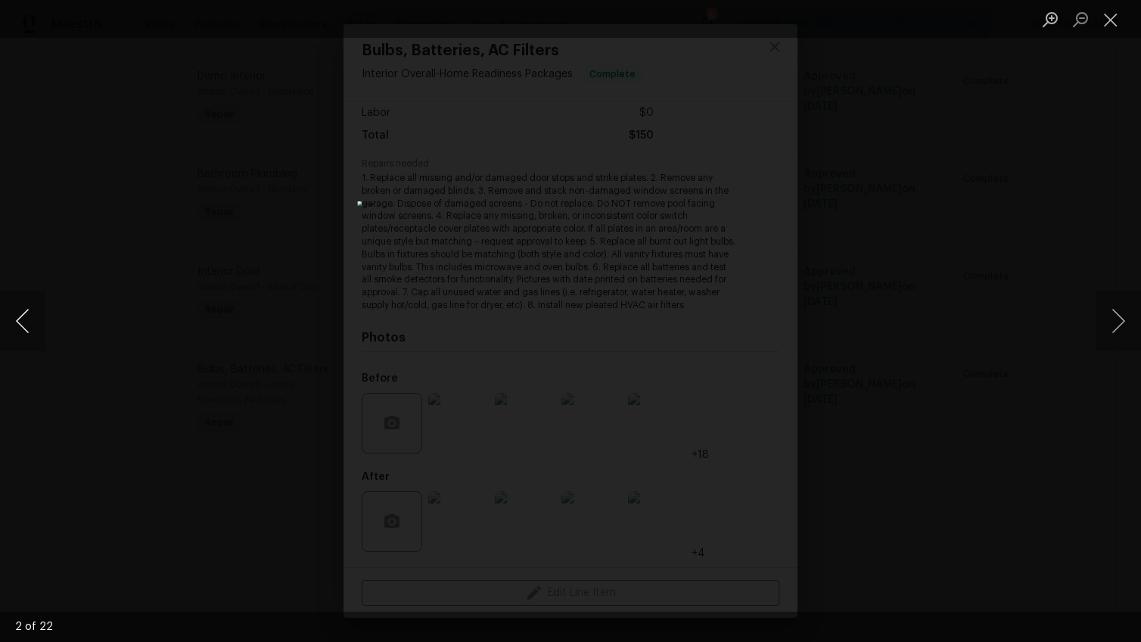
click at [28, 327] on button "Previous image" at bounding box center [22, 320] width 45 height 61
click at [207, 183] on div "Lightbox" at bounding box center [570, 321] width 1141 height 642
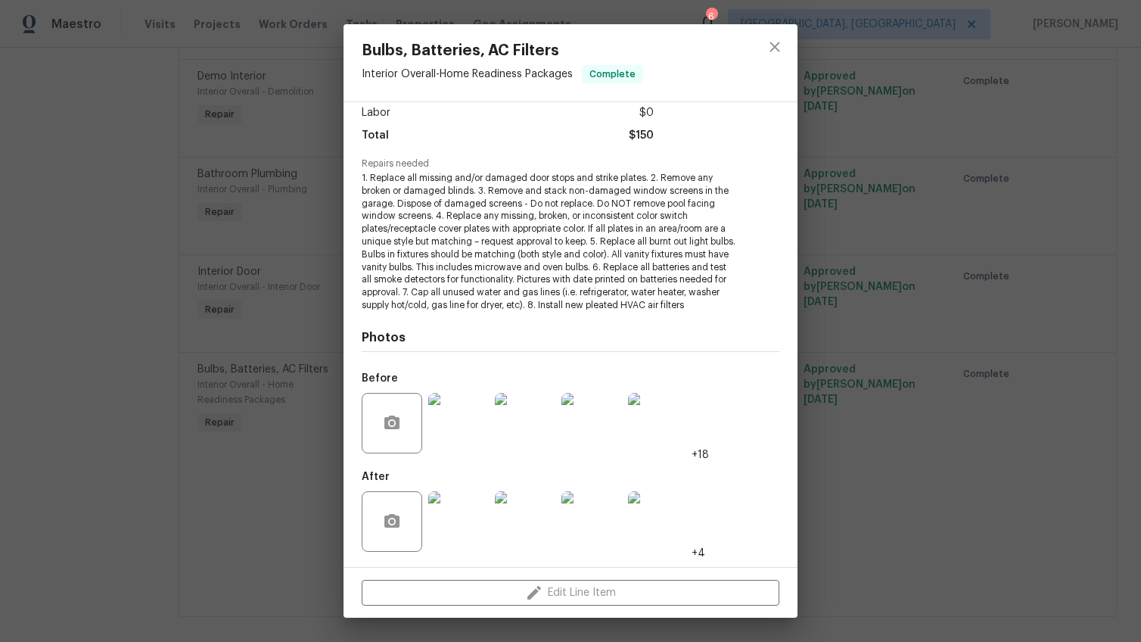
click at [201, 188] on div "Bulbs, Batteries, AC Filters Interior Overall - Home Readiness Packages Complet…" at bounding box center [570, 321] width 1141 height 642
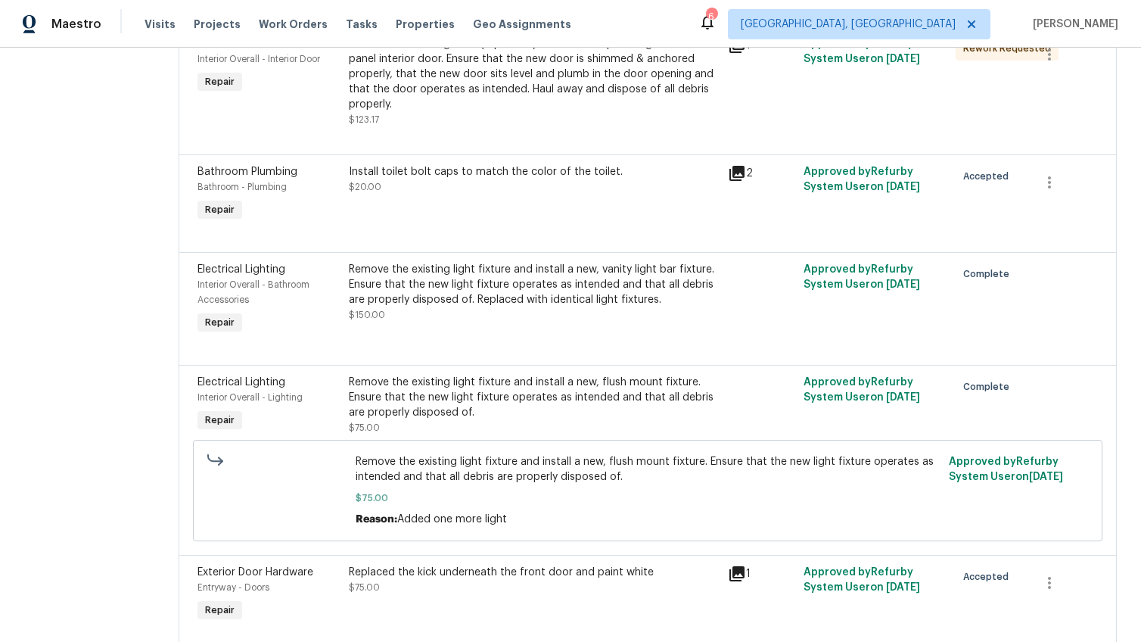
scroll to position [0, 0]
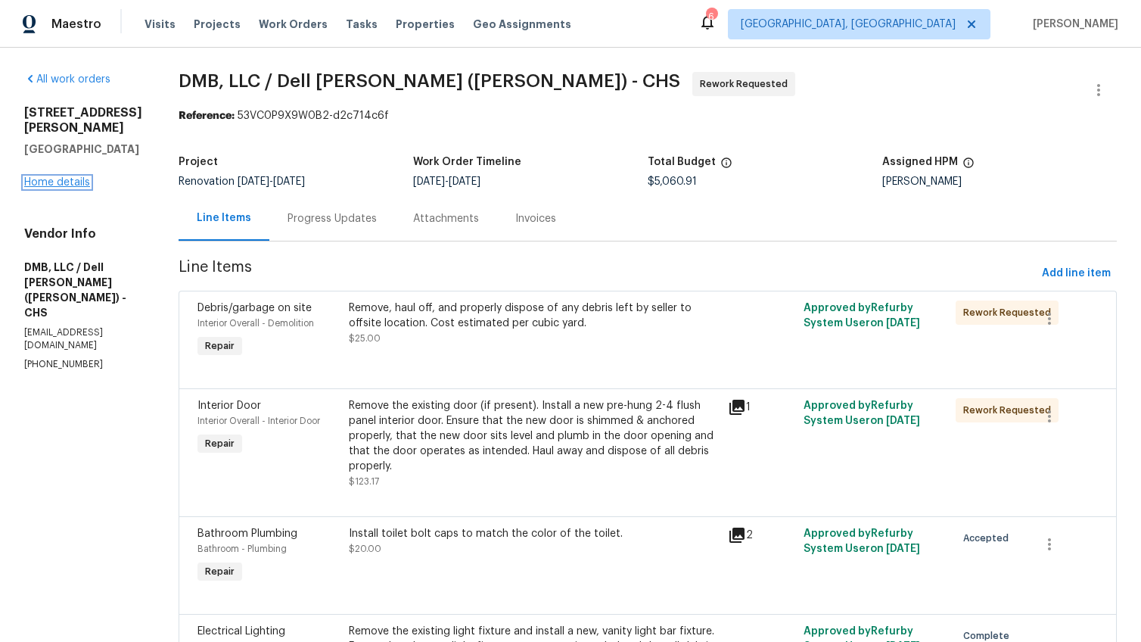
click at [70, 179] on link "Home details" at bounding box center [57, 182] width 66 height 11
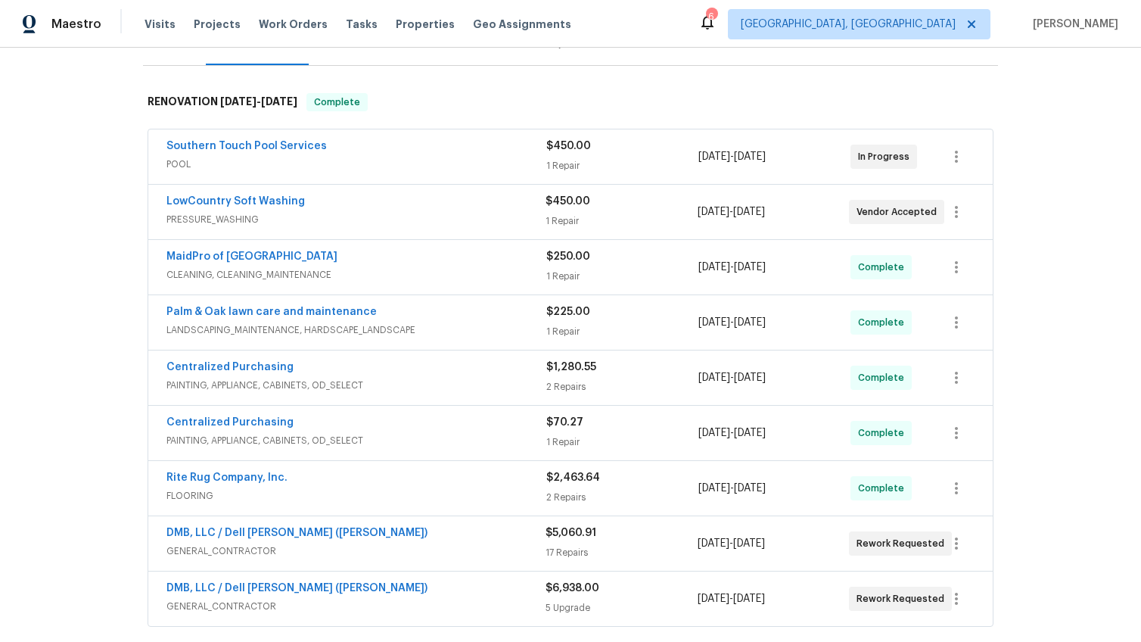
scroll to position [312, 0]
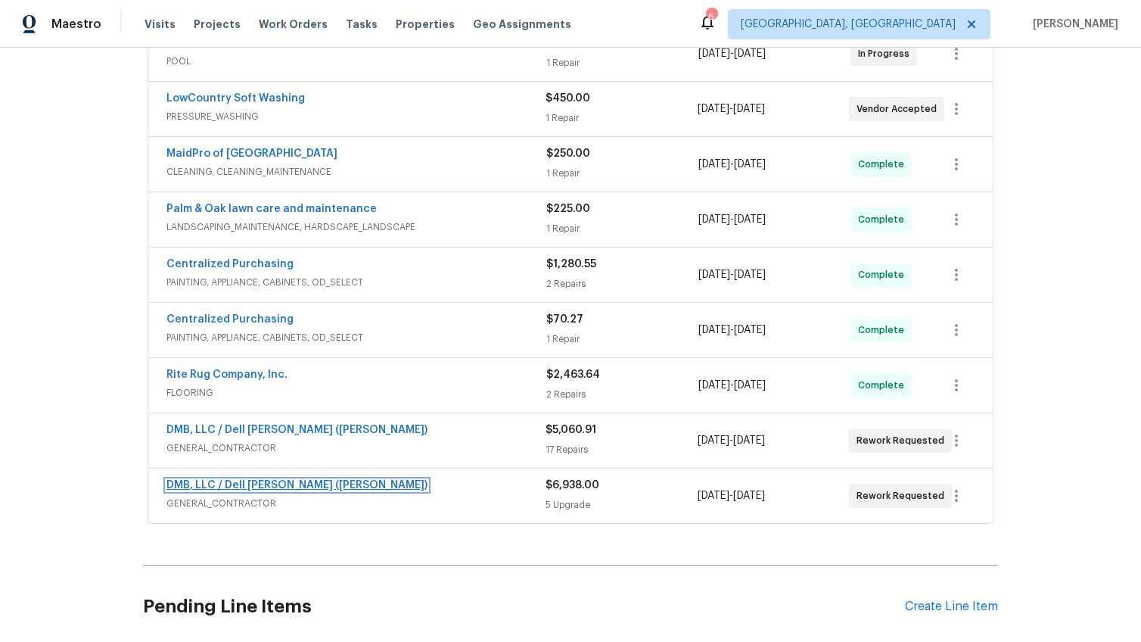
click at [281, 480] on link "DMB, LLC / Dell Bryson (Heise)" at bounding box center [296, 485] width 261 height 11
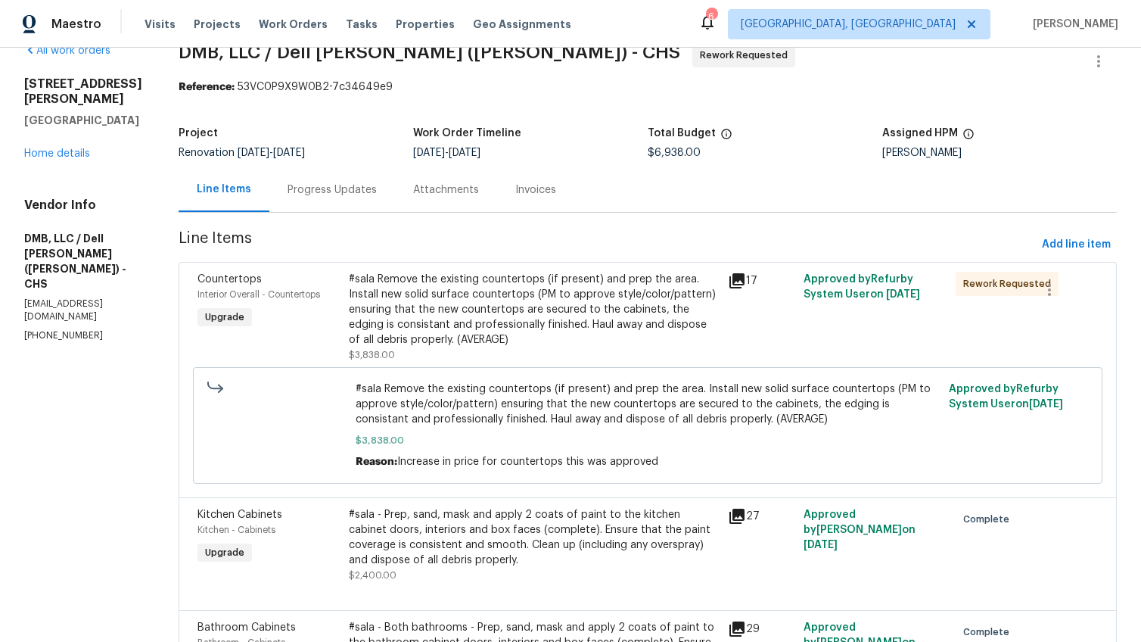
scroll to position [36, 0]
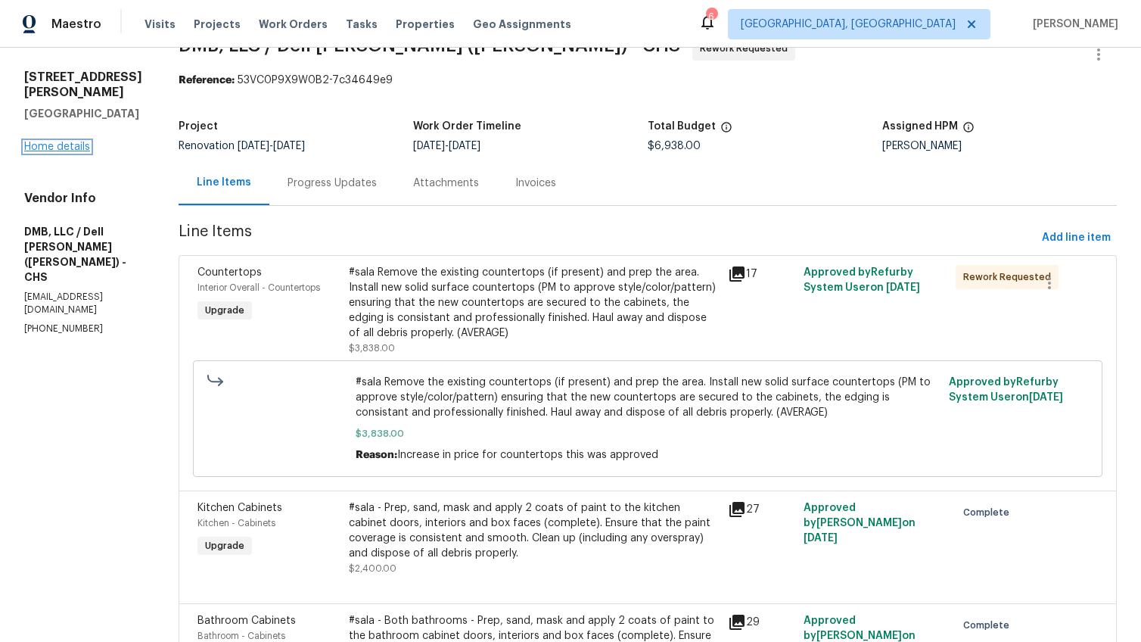
click at [53, 148] on link "Home details" at bounding box center [57, 146] width 66 height 11
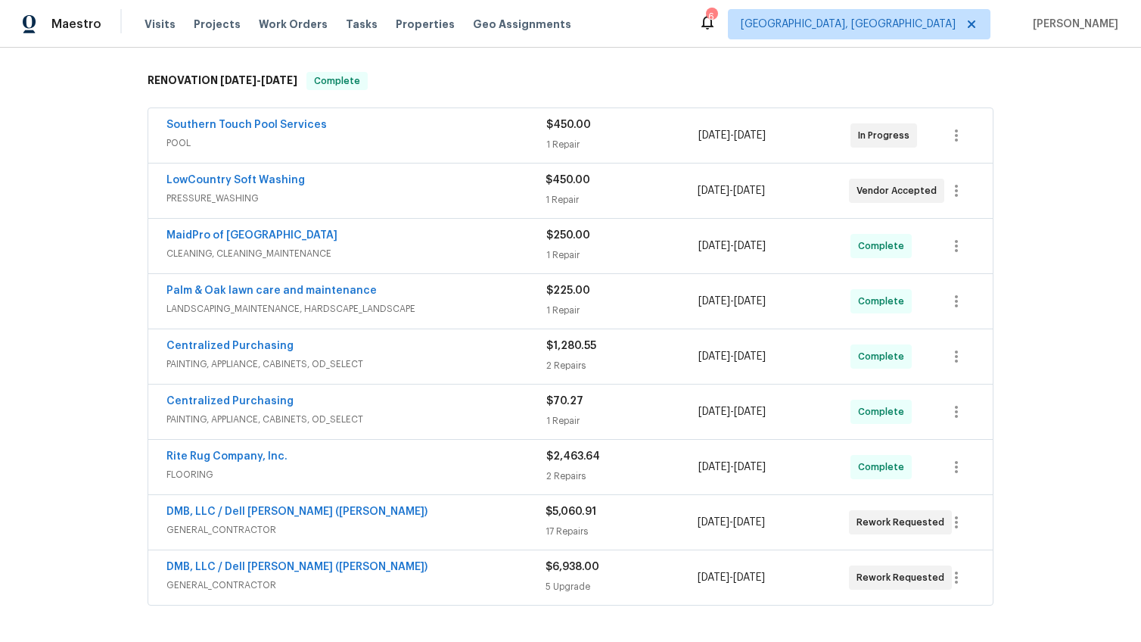
scroll to position [231, 0]
click at [470, 576] on span "GENERAL_CONTRACTOR" at bounding box center [355, 583] width 379 height 15
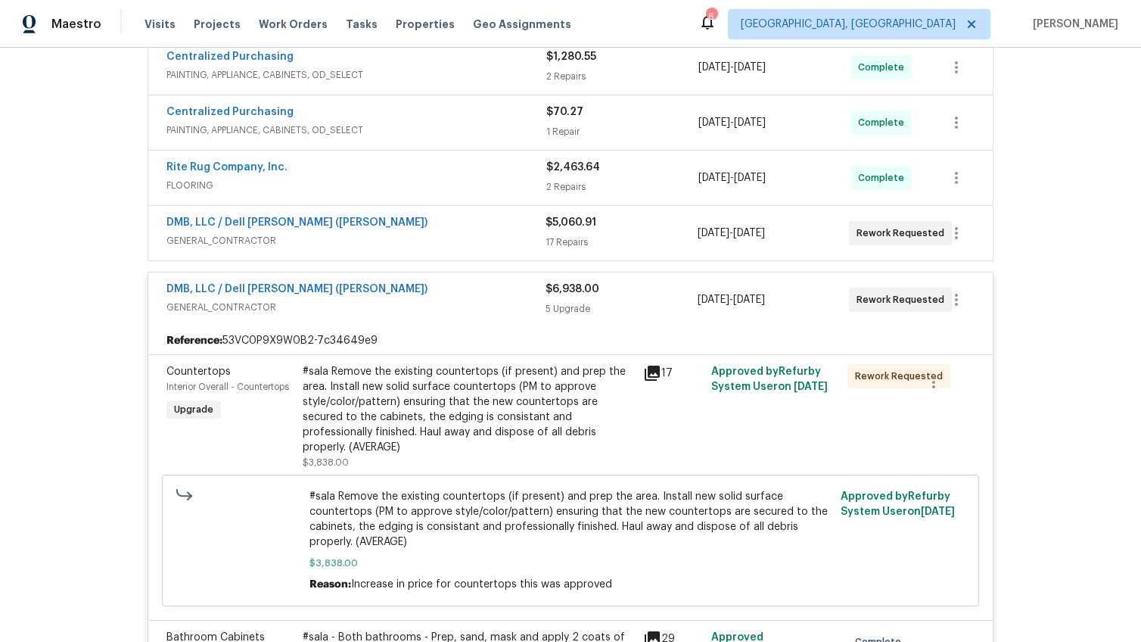
scroll to position [603, 0]
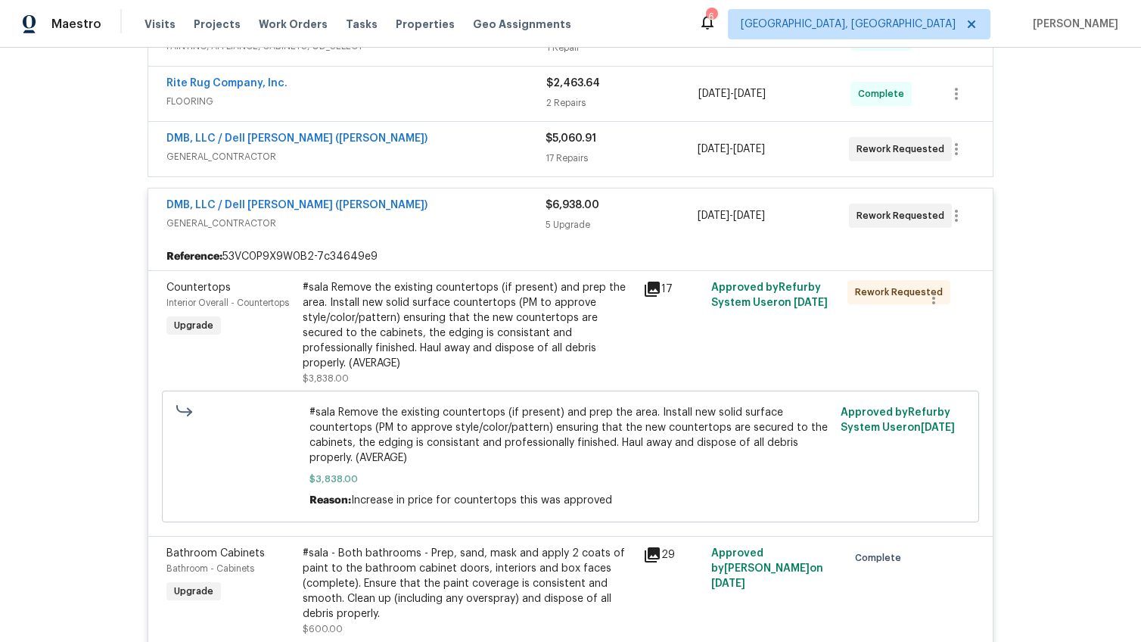
click at [453, 163] on span "GENERAL_CONTRACTOR" at bounding box center [355, 156] width 379 height 15
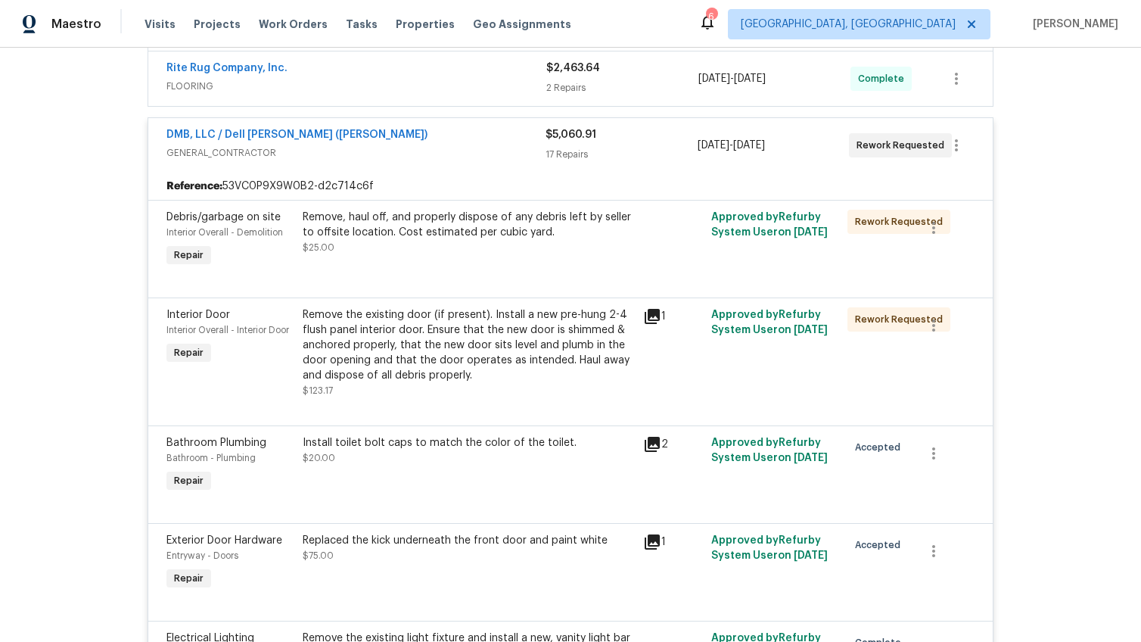
scroll to position [672, 0]
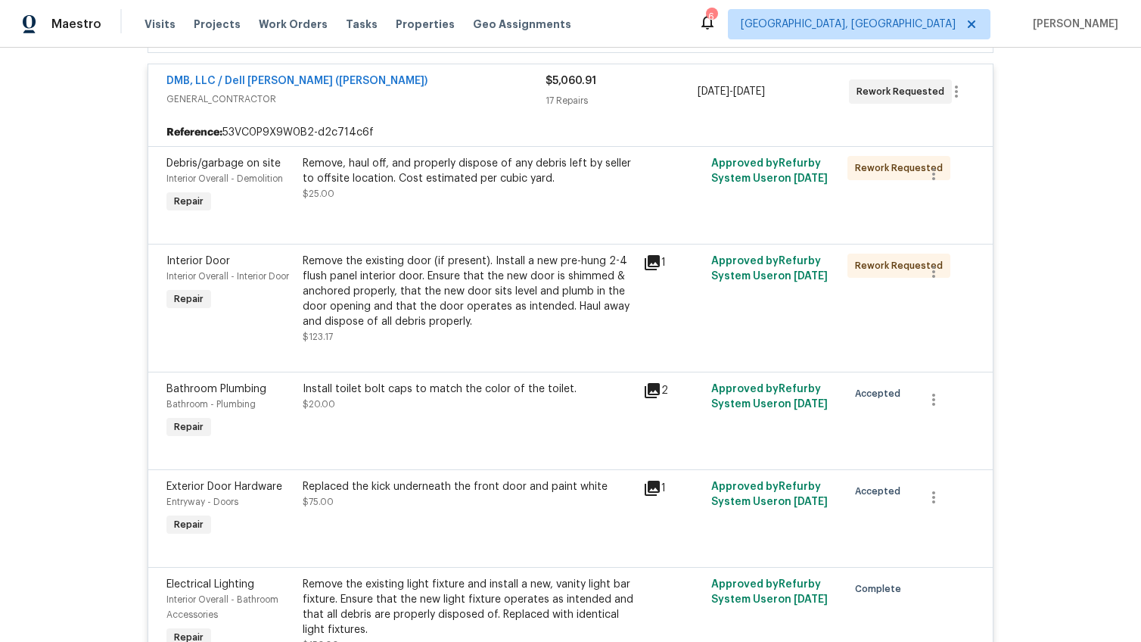
click at [533, 101] on span "GENERAL_CONTRACTOR" at bounding box center [355, 99] width 379 height 15
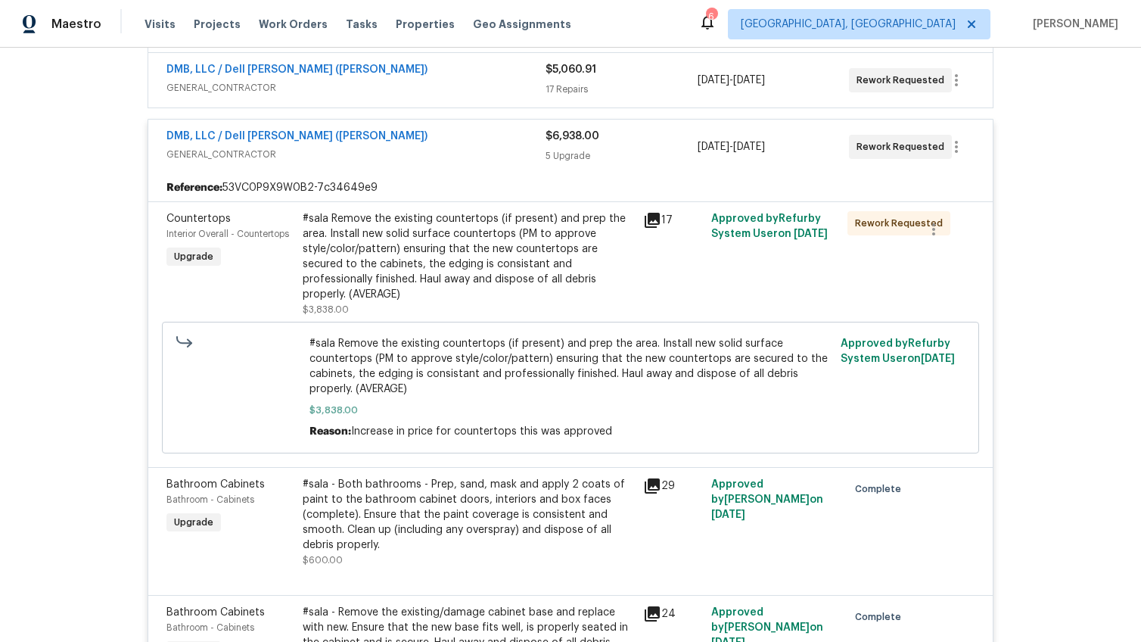
click at [527, 138] on div "DMB, LLC / Dell Bryson (Heise)" at bounding box center [355, 138] width 379 height 18
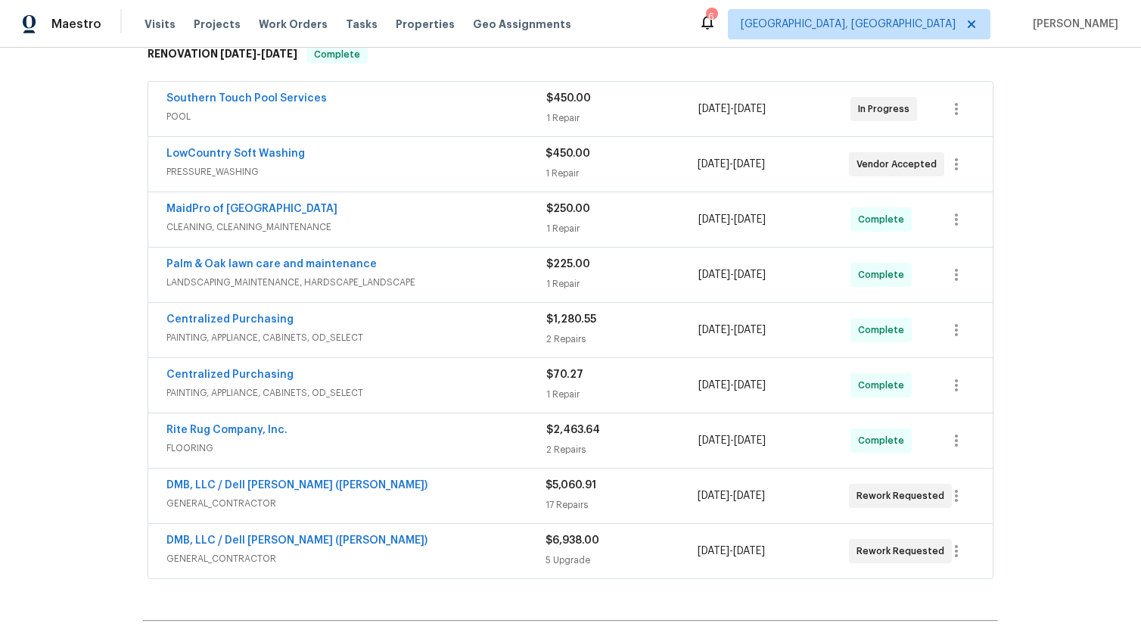
scroll to position [240, 0]
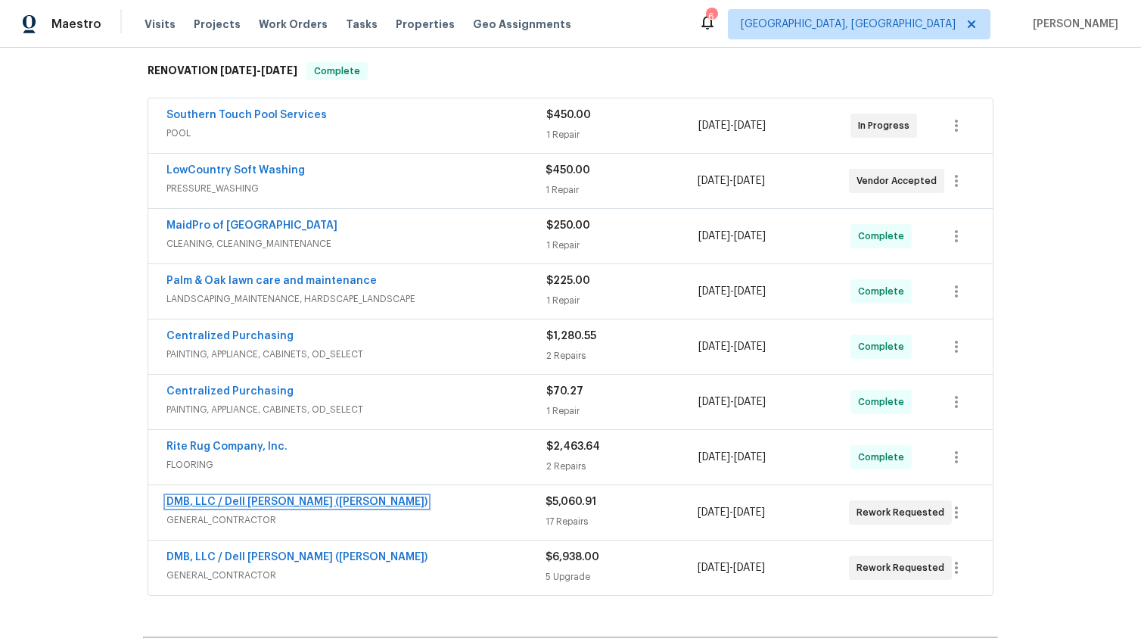
click at [235, 505] on link "DMB, LLC / Dell Bryson (Heise)" at bounding box center [296, 501] width 261 height 11
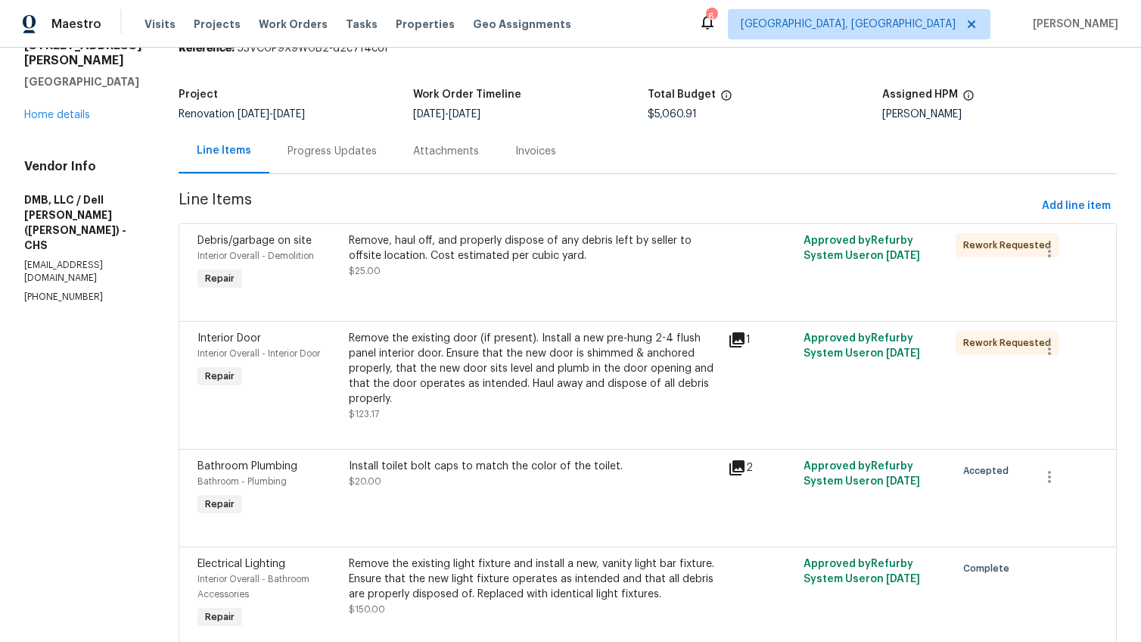
scroll to position [69, 0]
click at [343, 151] on div "Progress Updates" at bounding box center [331, 149] width 89 height 15
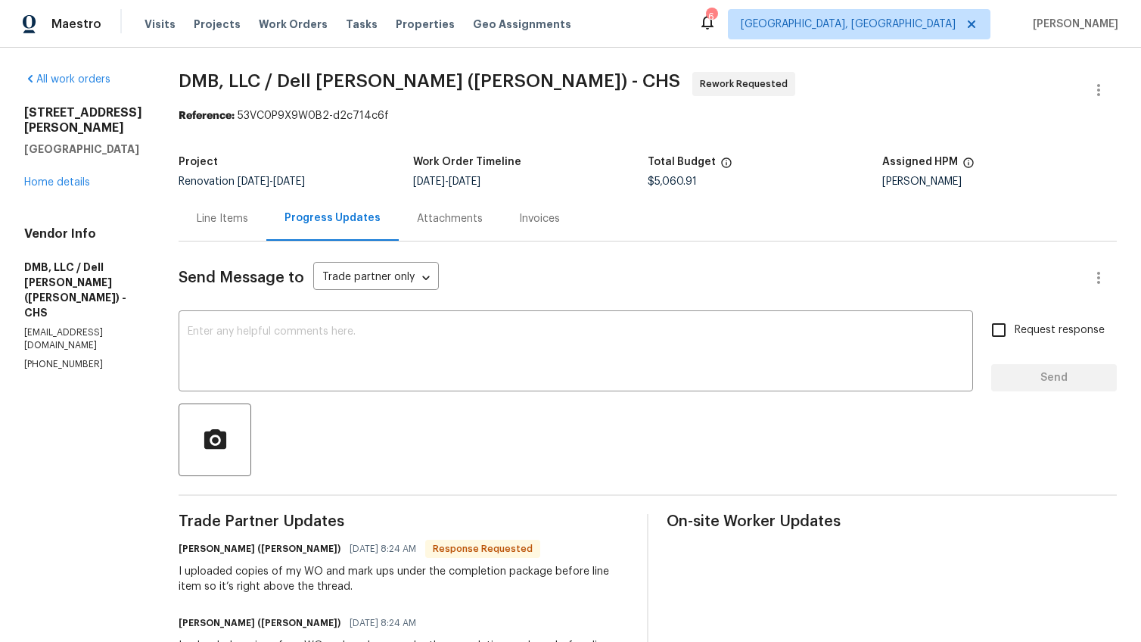
click at [210, 207] on div "Line Items" at bounding box center [223, 218] width 88 height 45
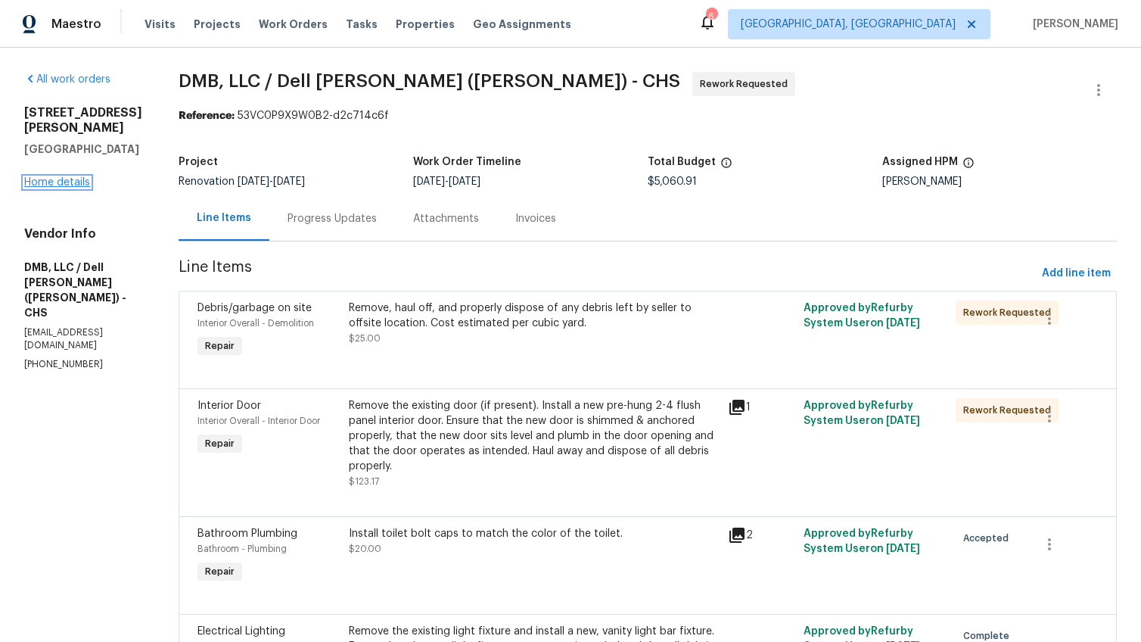
click at [69, 180] on link "Home details" at bounding box center [57, 182] width 66 height 11
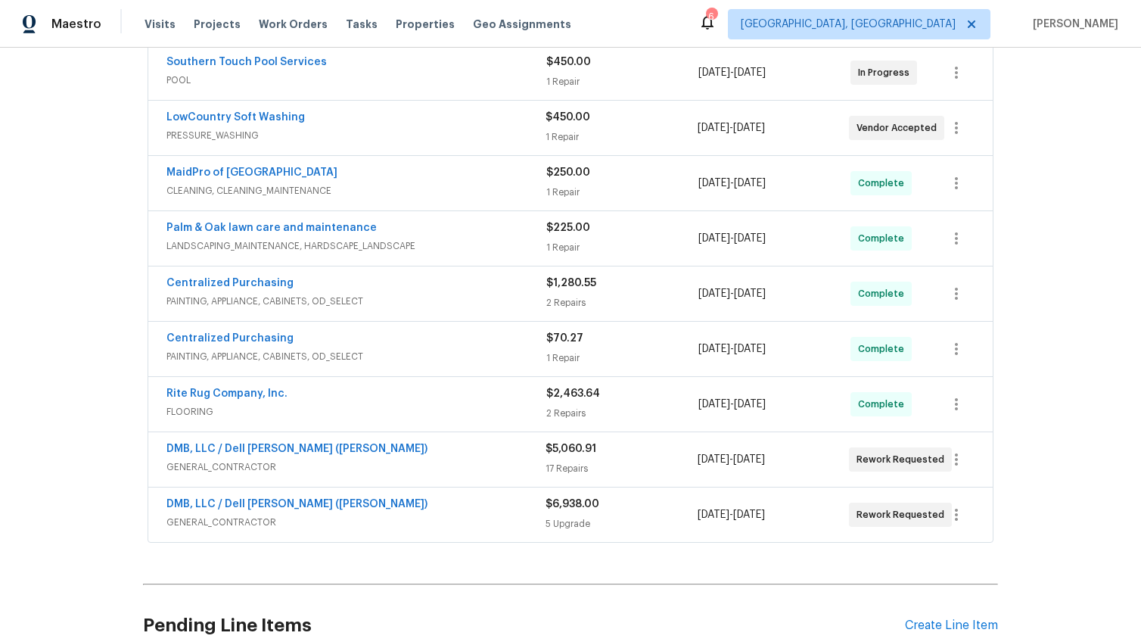
scroll to position [278, 0]
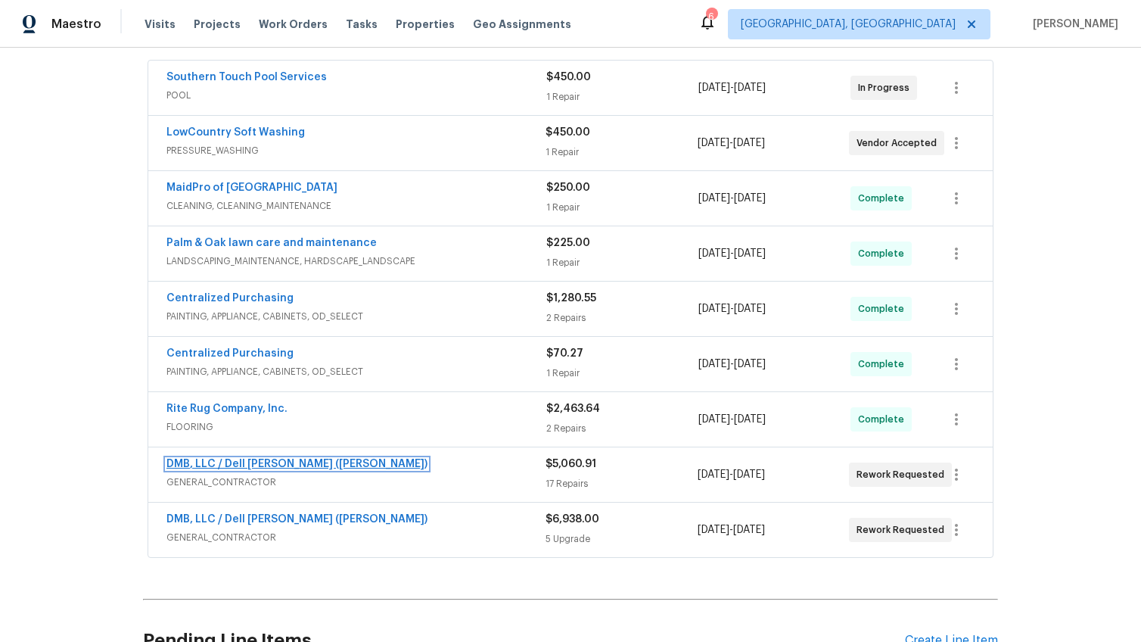
click at [296, 458] on link "DMB, LLC / Dell Bryson (Heise)" at bounding box center [296, 463] width 261 height 11
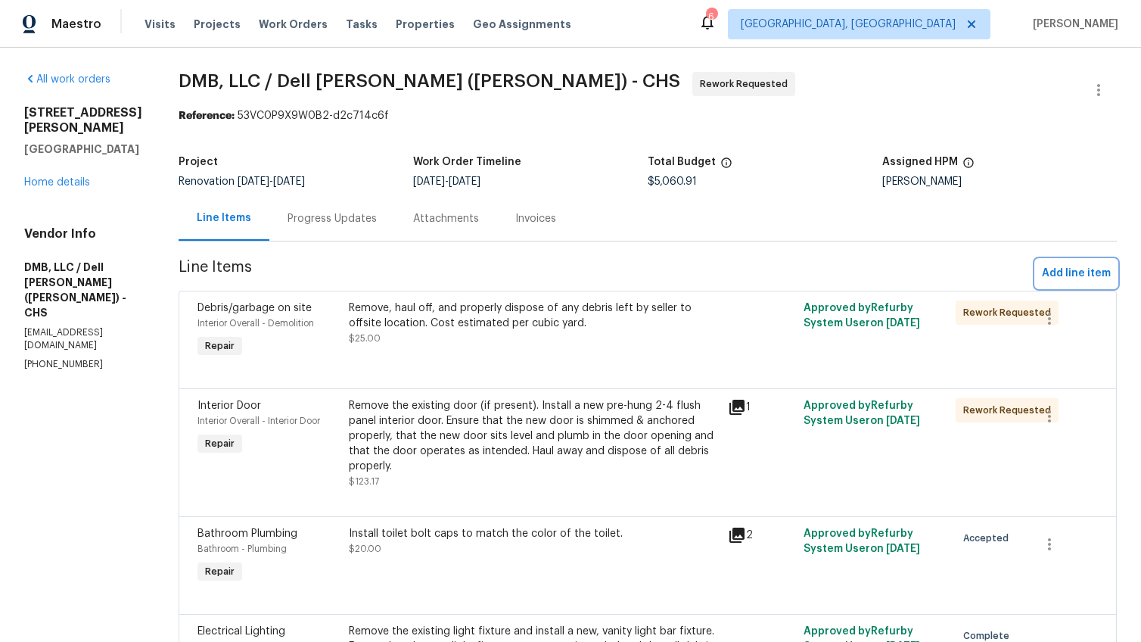
click at [1081, 274] on span "Add line item" at bounding box center [1076, 273] width 69 height 19
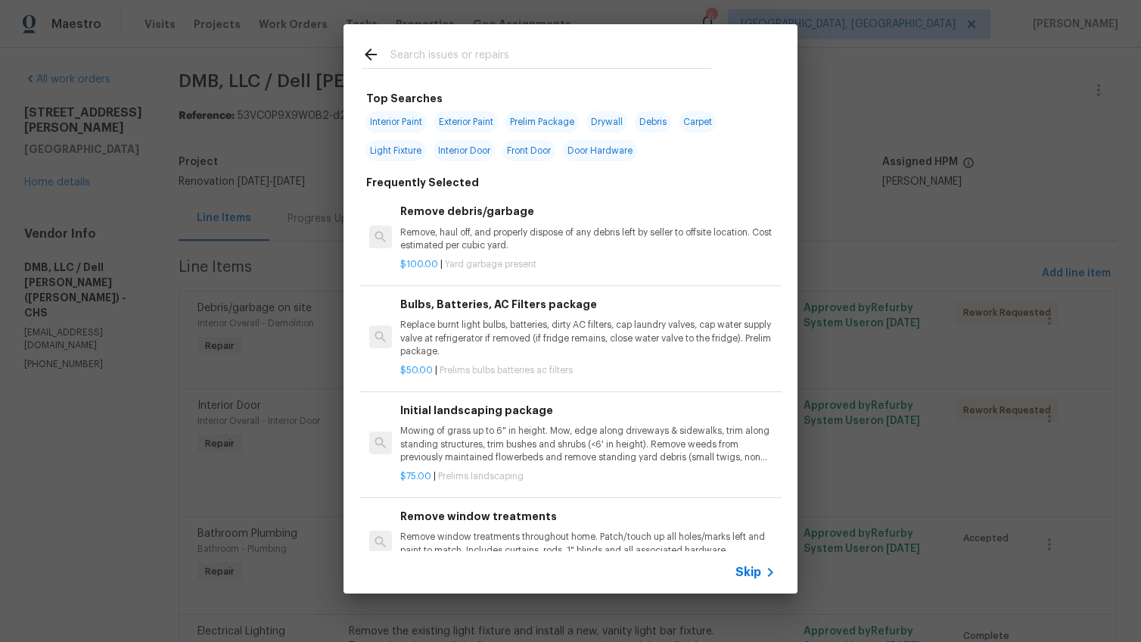
click at [461, 50] on input "text" at bounding box center [550, 56] width 321 height 23
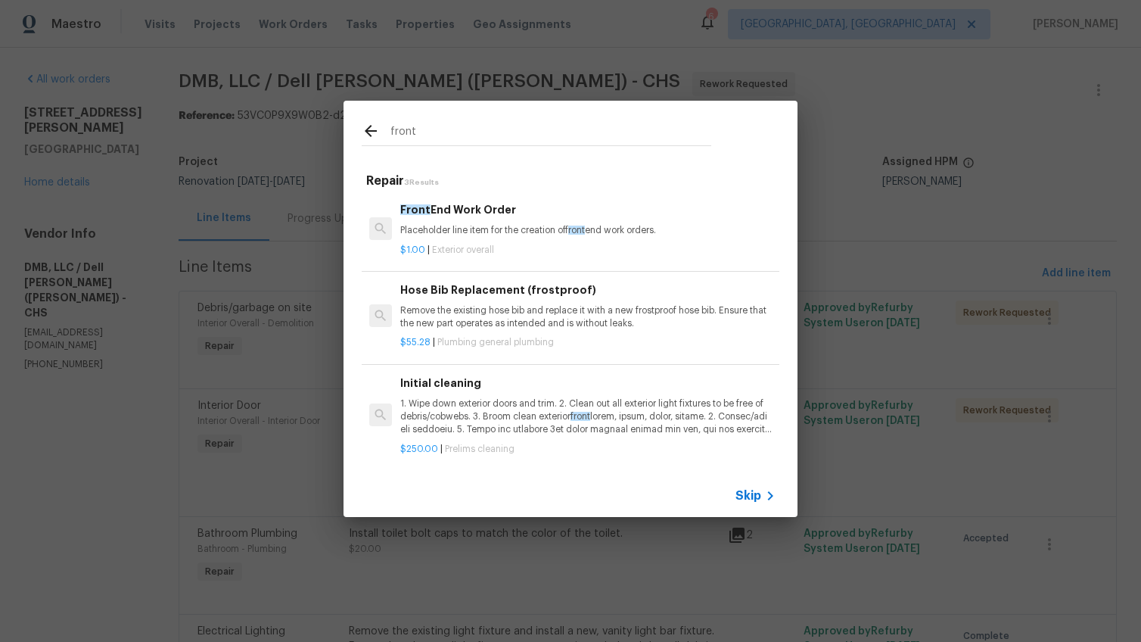
type input "front"
click at [421, 238] on div "$1.00 | Exterior overall" at bounding box center [587, 247] width 375 height 19
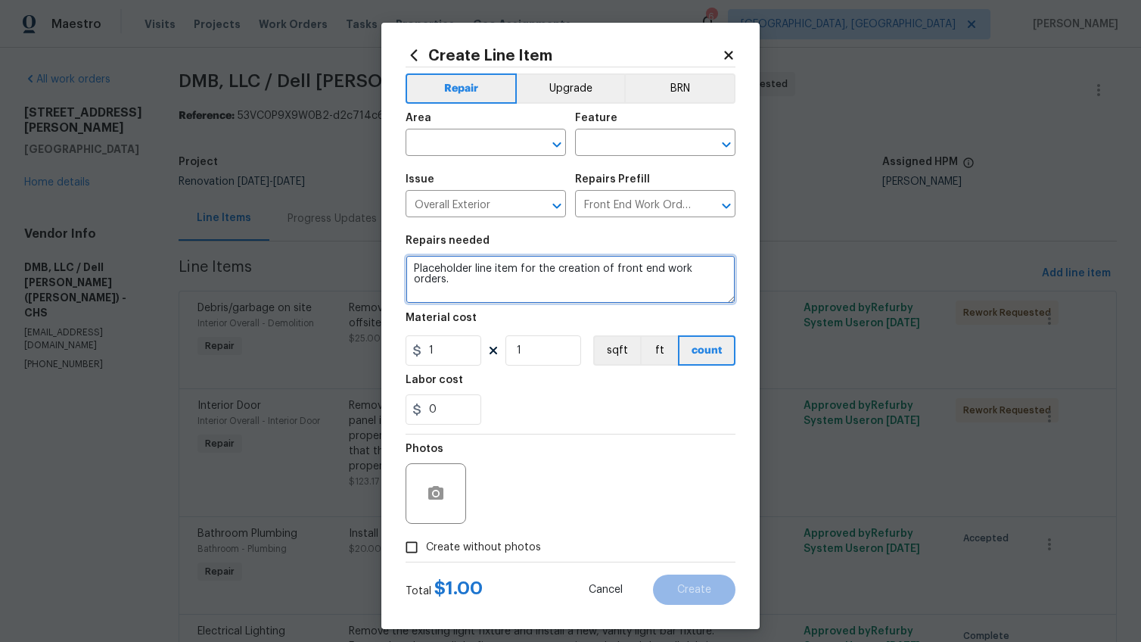
click at [463, 266] on textarea "Placeholder line item for the creation of front end work orders." at bounding box center [570, 279] width 330 height 48
type textarea "CO for additional punch items"
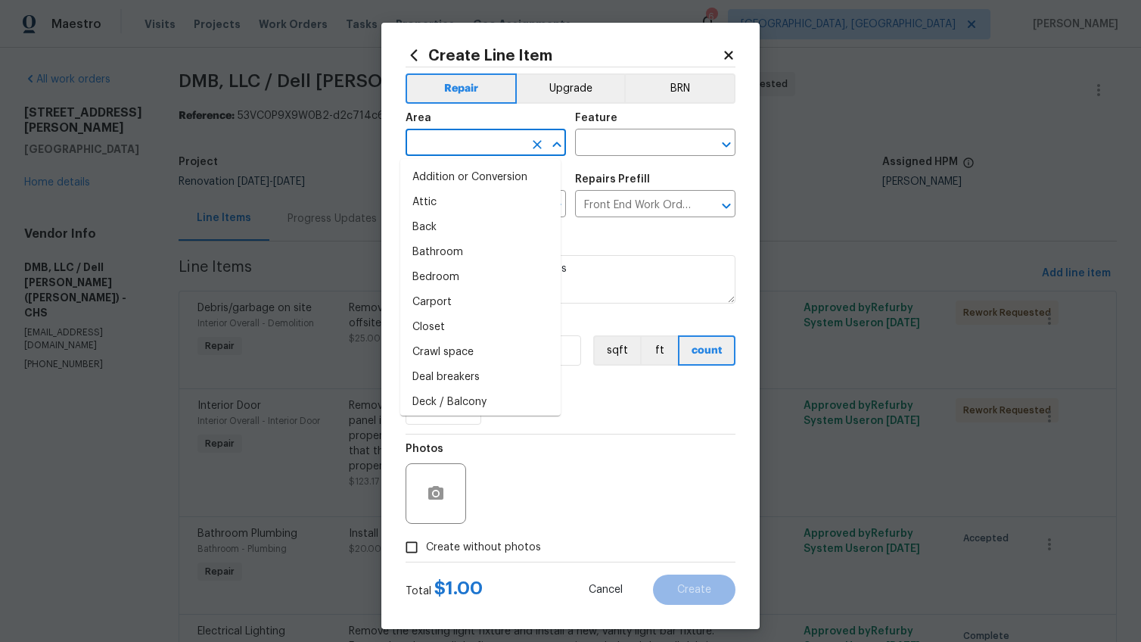
click at [471, 133] on input "text" at bounding box center [464, 143] width 118 height 23
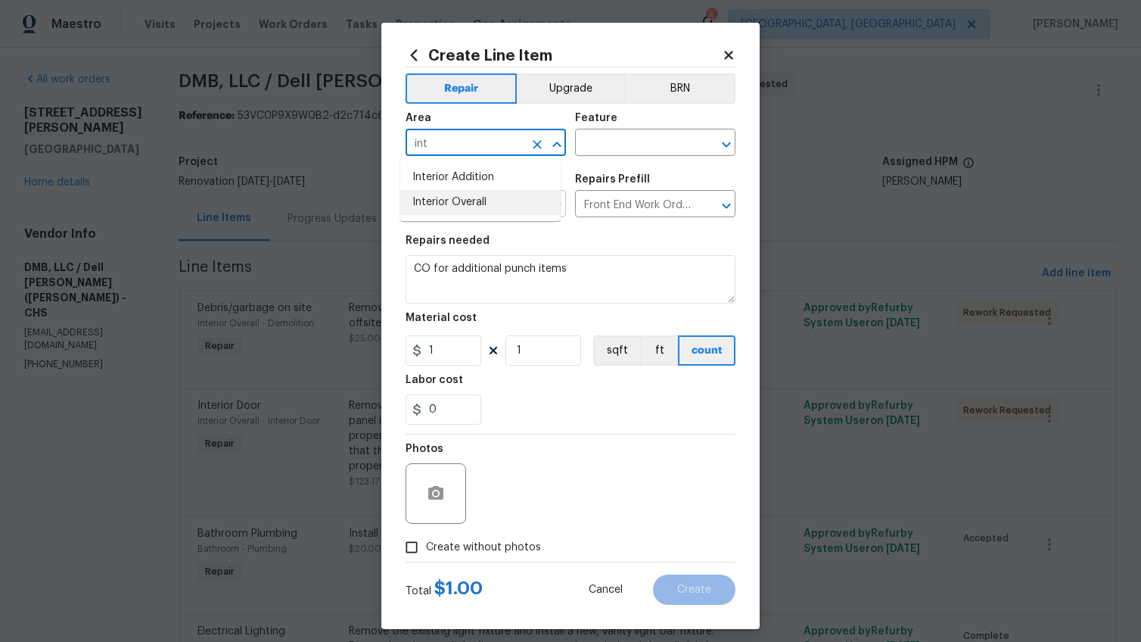
click at [486, 201] on li "Interior Overall" at bounding box center [480, 202] width 160 height 25
type input "Interior Overall"
click at [591, 144] on input "text" at bounding box center [634, 143] width 118 height 23
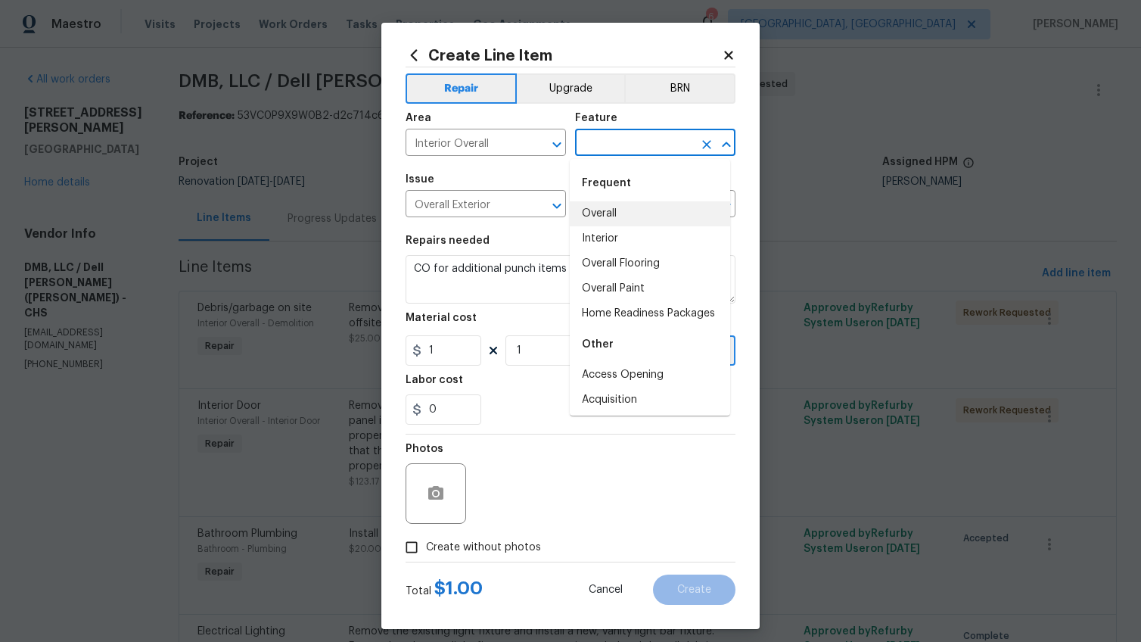
click at [603, 203] on li "Overall" at bounding box center [650, 213] width 160 height 25
type input "Overall"
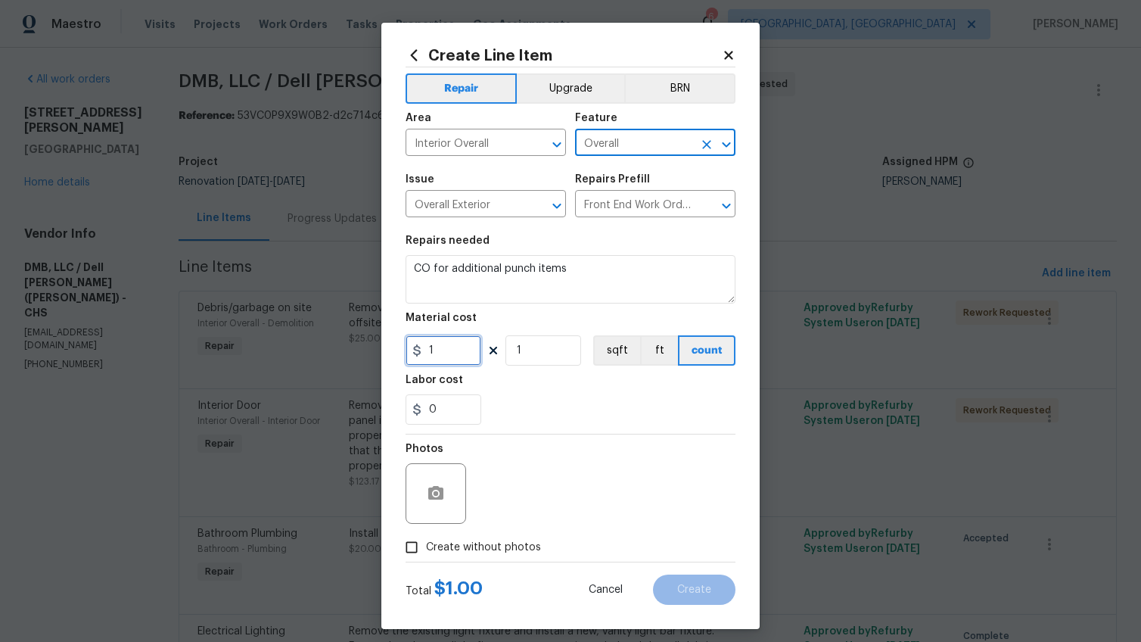
click at [442, 357] on input "1" at bounding box center [443, 350] width 76 height 30
type input "300"
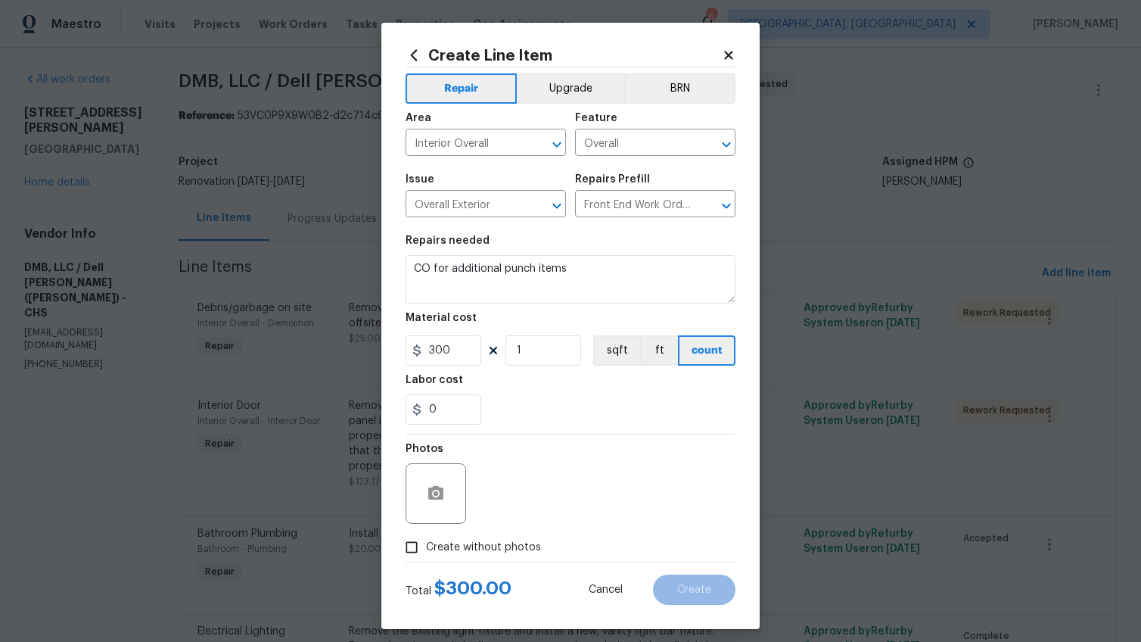
click at [486, 545] on span "Create without photos" at bounding box center [483, 547] width 115 height 16
click at [426, 545] on input "Create without photos" at bounding box center [411, 547] width 29 height 29
checkbox input "true"
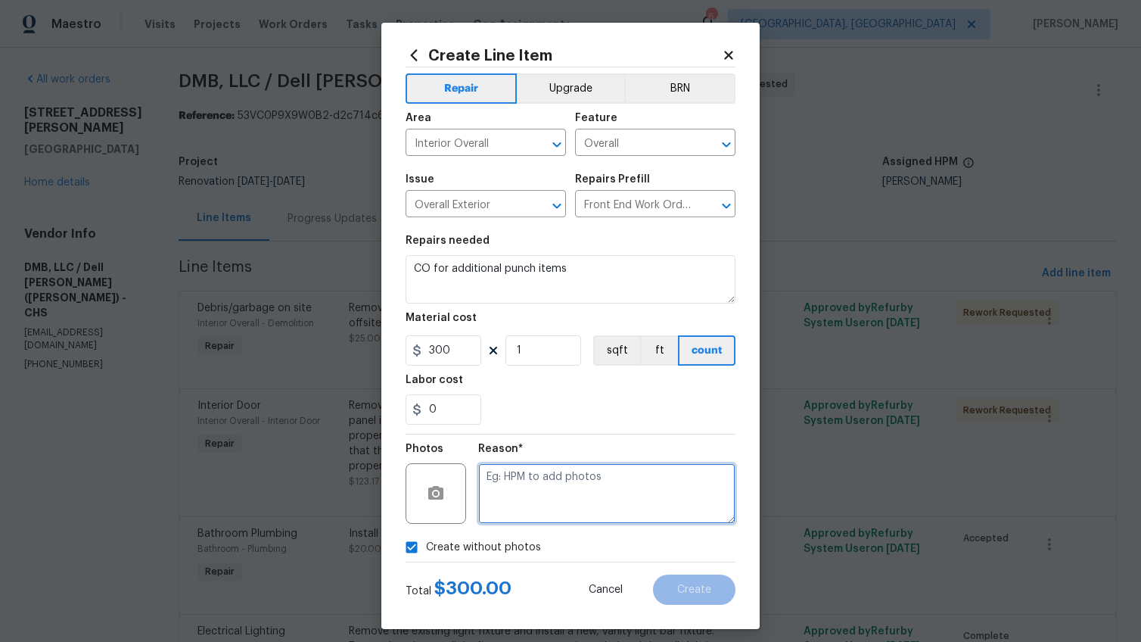
drag, startPoint x: 489, startPoint y: 538, endPoint x: 504, endPoint y: 489, distance: 51.4
click at [504, 489] on textarea at bounding box center [606, 493] width 257 height 61
type textarea "wa"
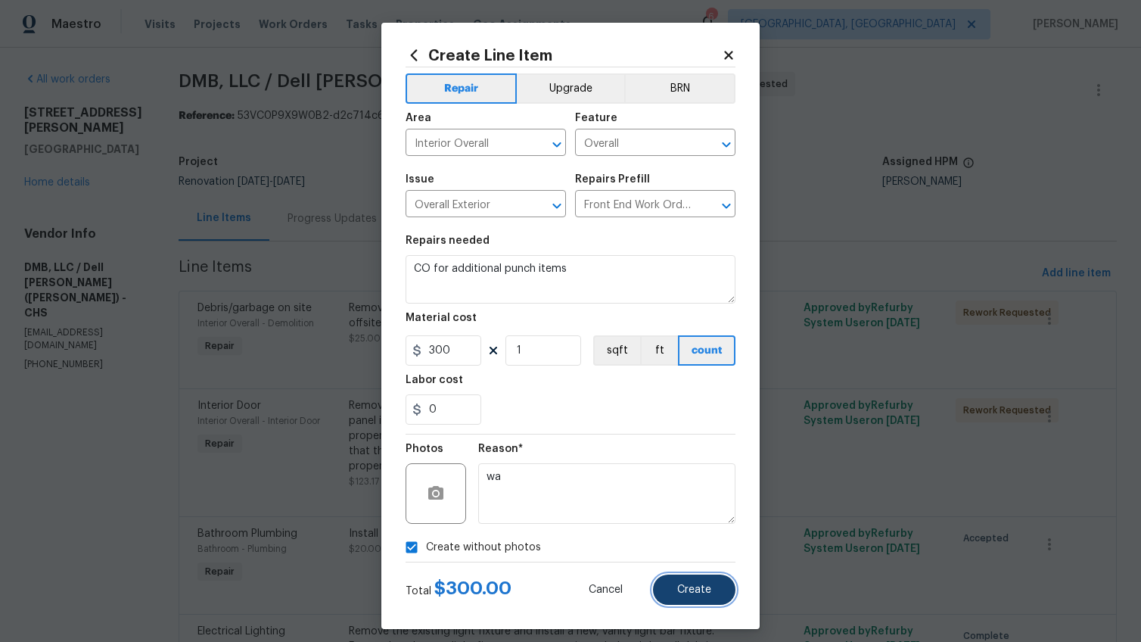
click at [679, 586] on span "Create" at bounding box center [694, 589] width 34 height 11
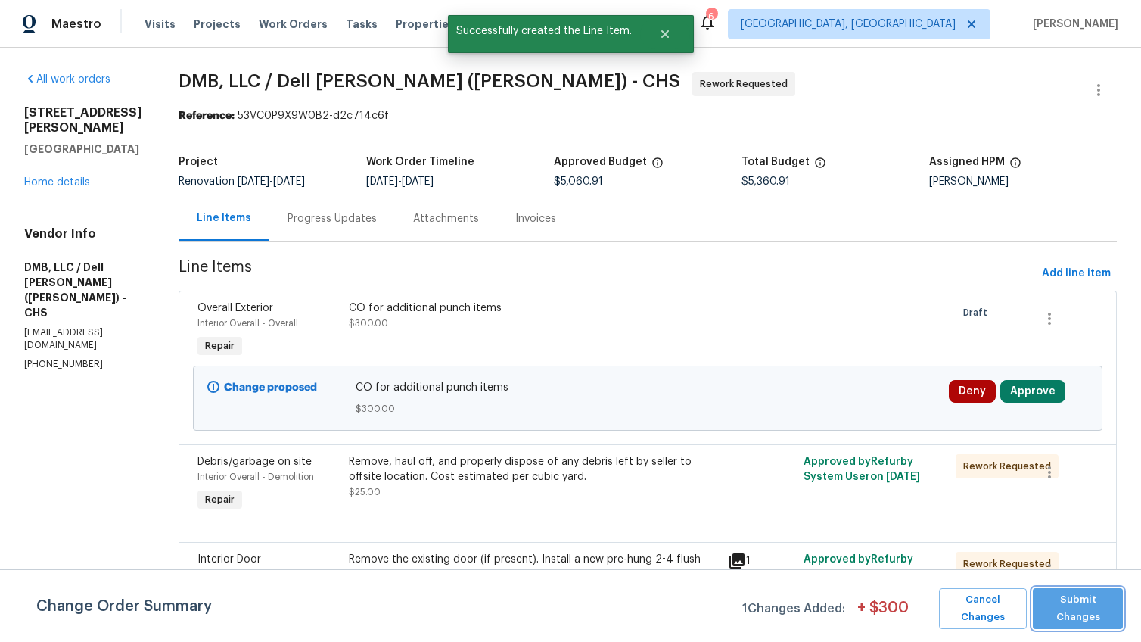
click at [1079, 605] on span "Submit Changes" at bounding box center [1077, 608] width 75 height 35
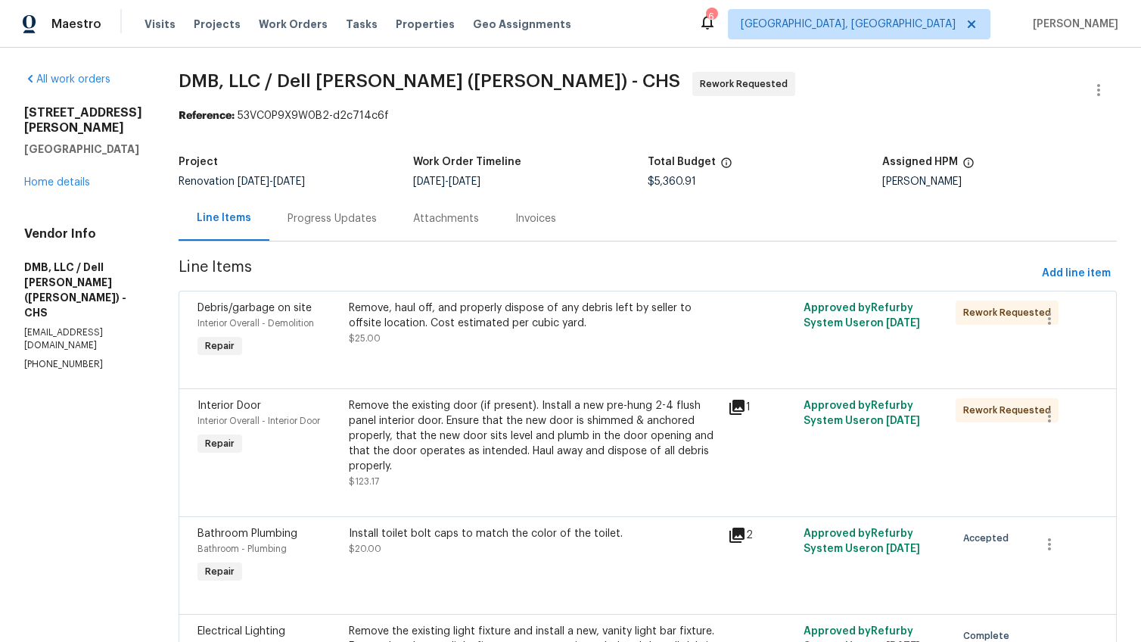
click at [328, 231] on div "Progress Updates" at bounding box center [332, 218] width 126 height 45
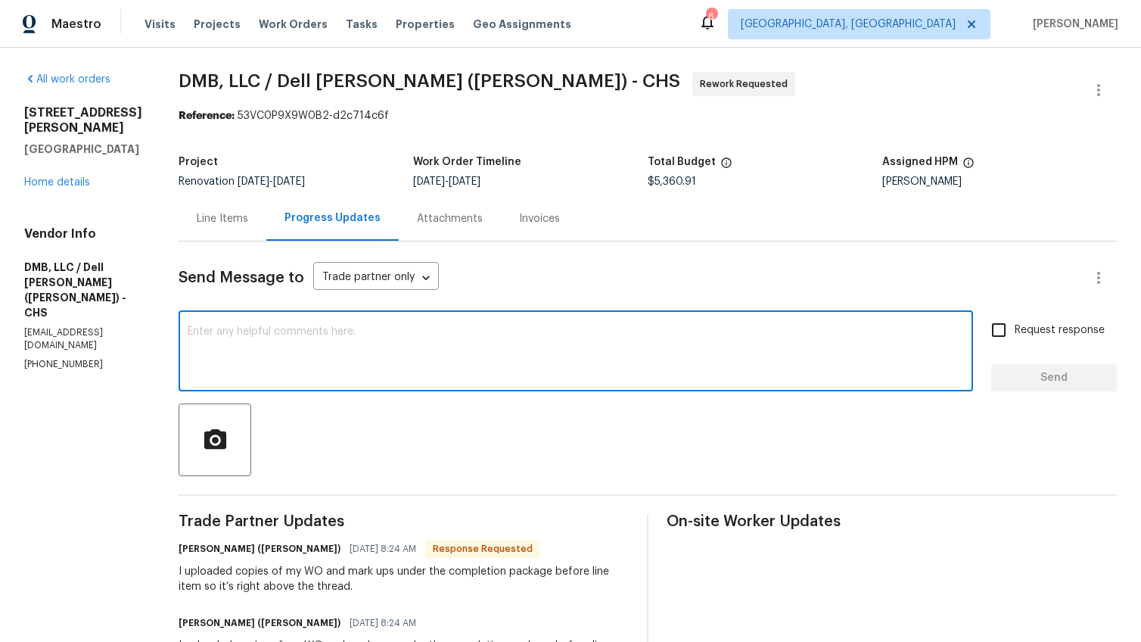
click at [359, 330] on textarea at bounding box center [576, 352] width 776 height 53
type textarea "CO for $300 has been added"
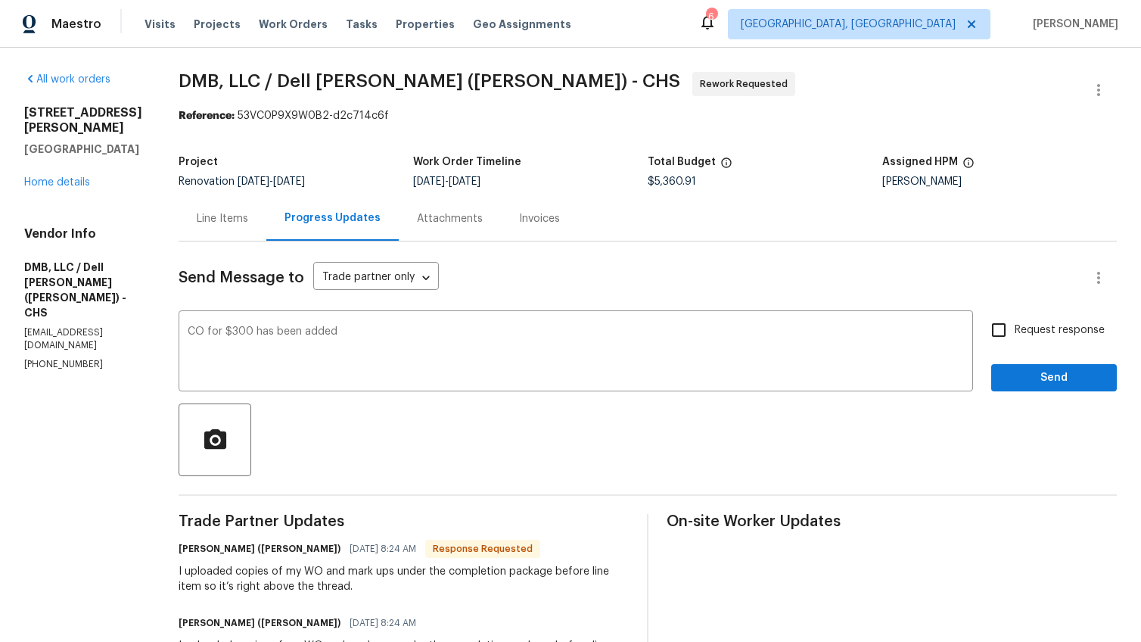
click at [1017, 323] on span "Request response" at bounding box center [1059, 330] width 90 height 16
click at [1014, 323] on input "Request response" at bounding box center [999, 330] width 32 height 32
checkbox input "true"
click at [1016, 373] on span "Send" at bounding box center [1053, 377] width 101 height 19
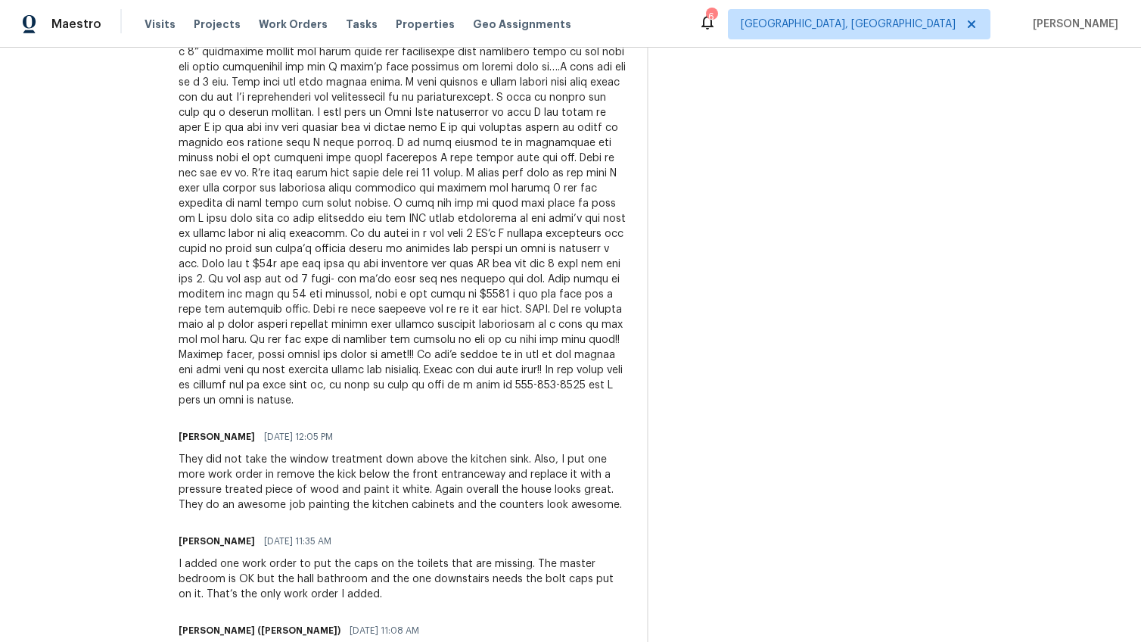
scroll to position [1654, 0]
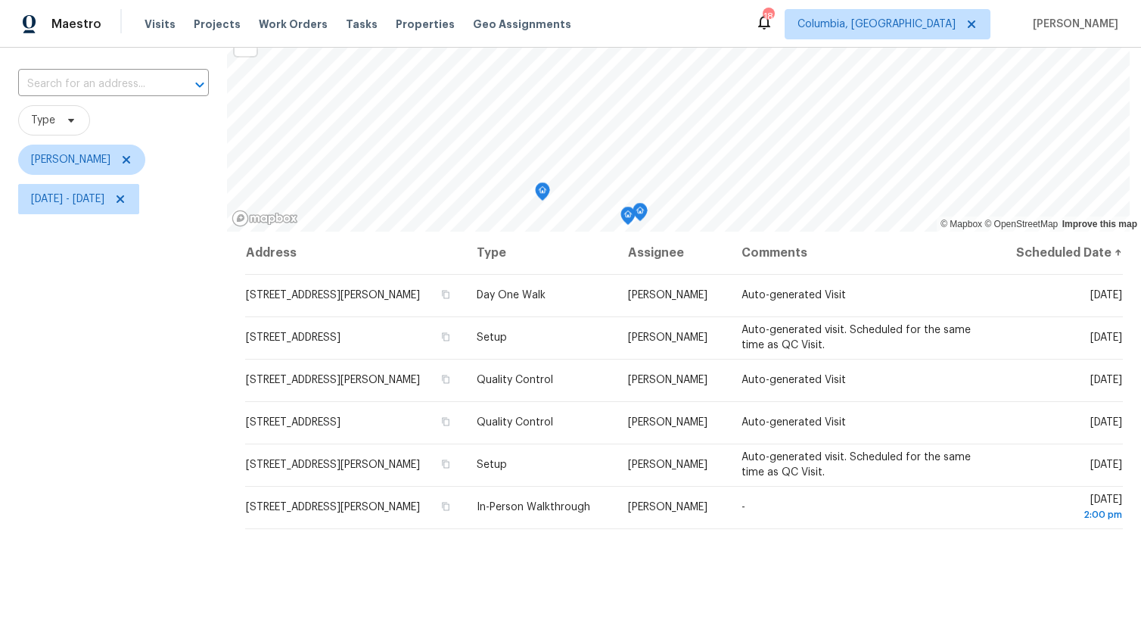
scroll to position [156, 0]
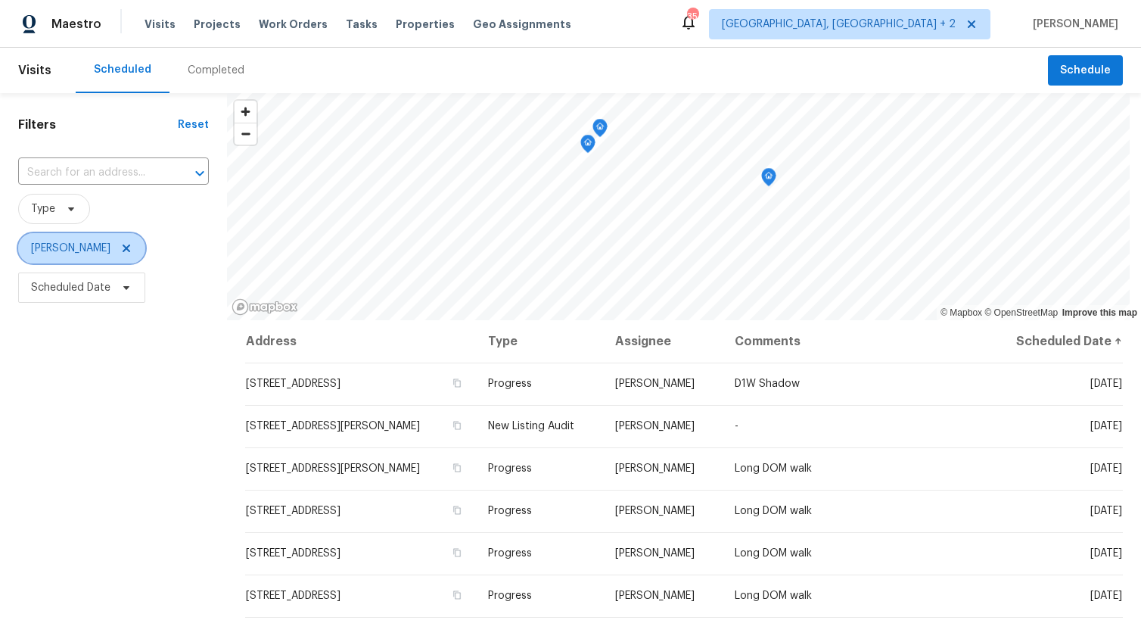
click at [120, 250] on icon at bounding box center [126, 248] width 12 height 12
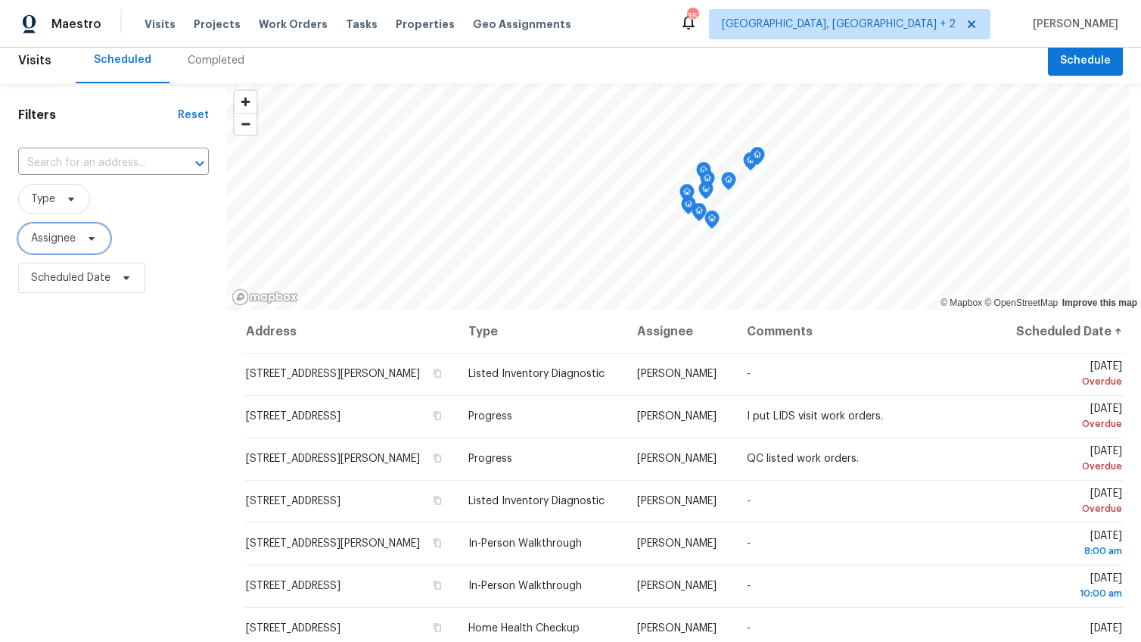
scroll to position [94, 0]
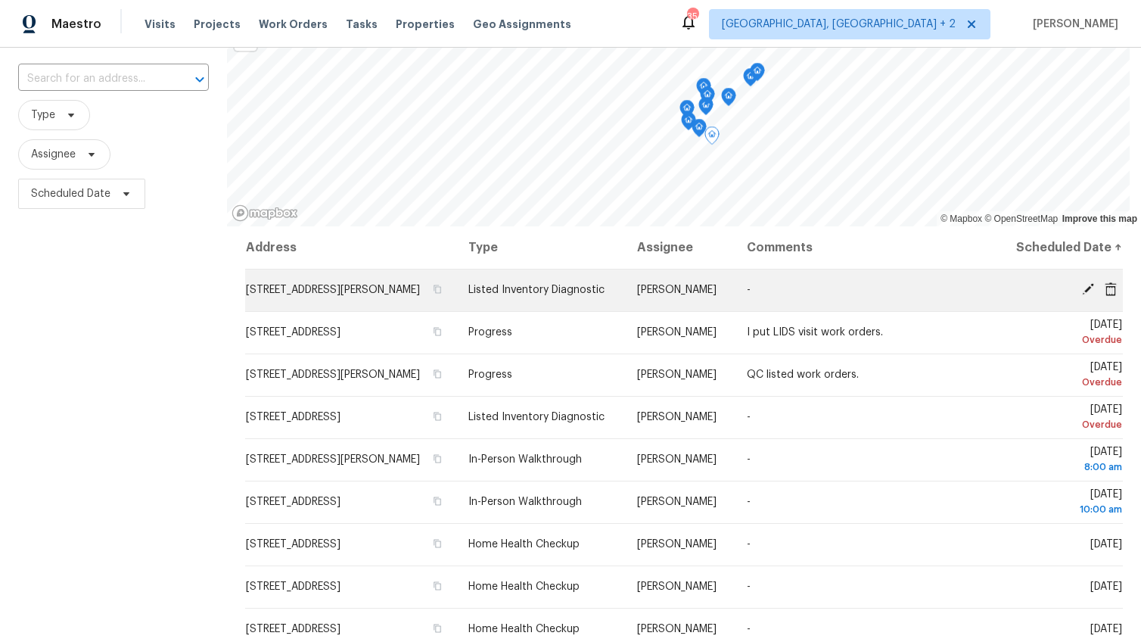
click at [1082, 295] on icon at bounding box center [1088, 289] width 12 height 12
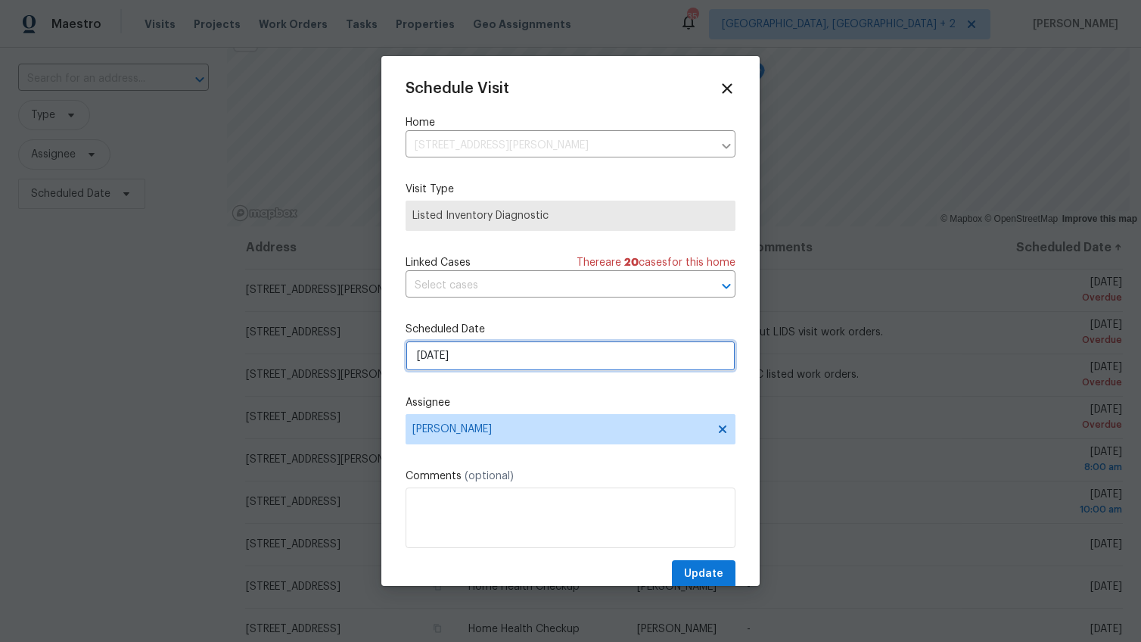
click at [428, 356] on input "8/13/2025" at bounding box center [570, 355] width 330 height 30
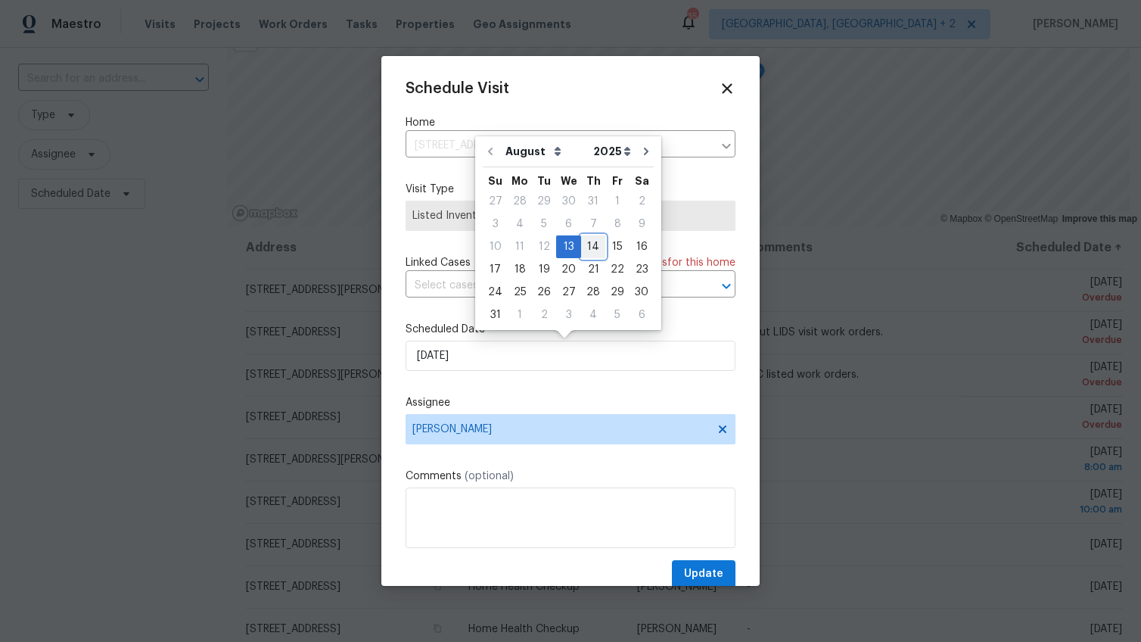
click at [582, 250] on div "14" at bounding box center [593, 246] width 24 height 21
type input "8/14/2025"
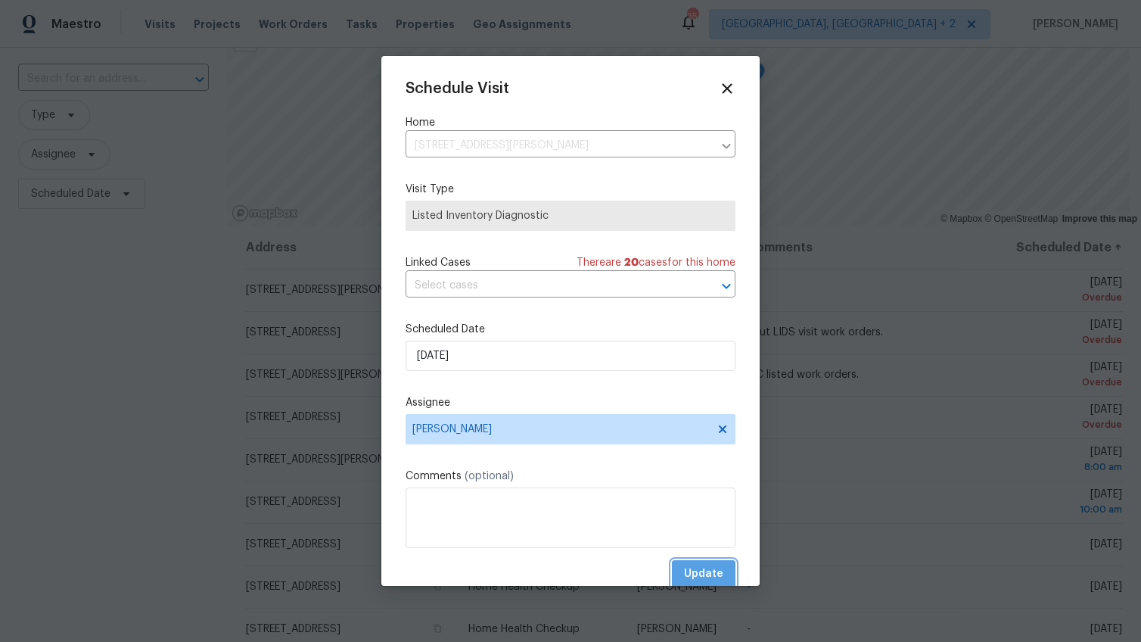
click at [688, 573] on span "Update" at bounding box center [703, 573] width 39 height 19
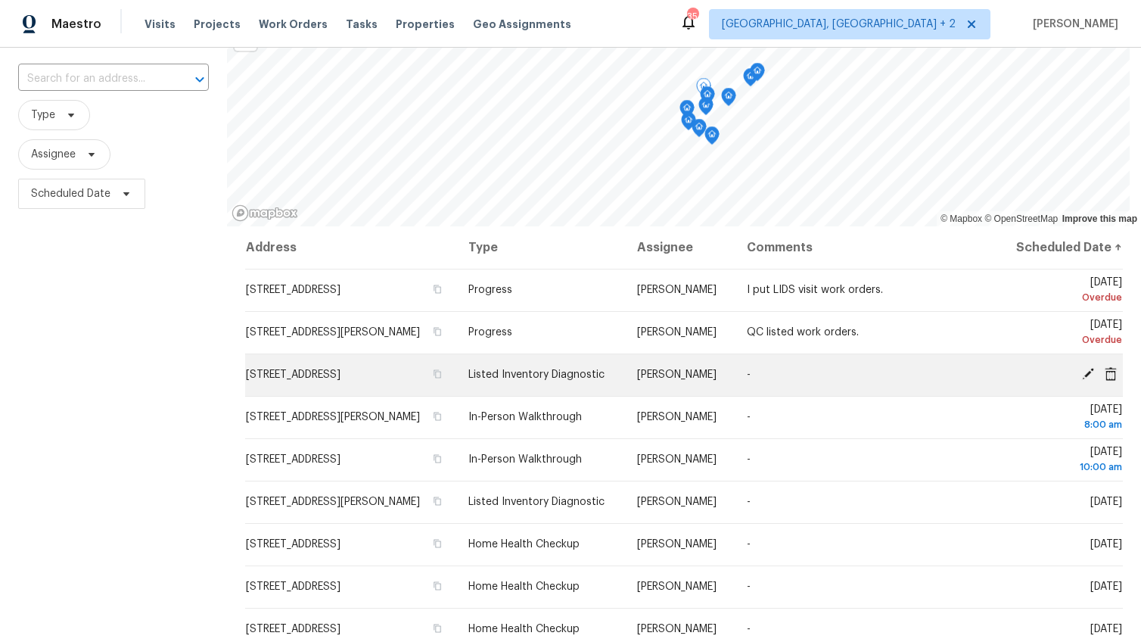
click at [1081, 381] on icon at bounding box center [1088, 374] width 14 height 14
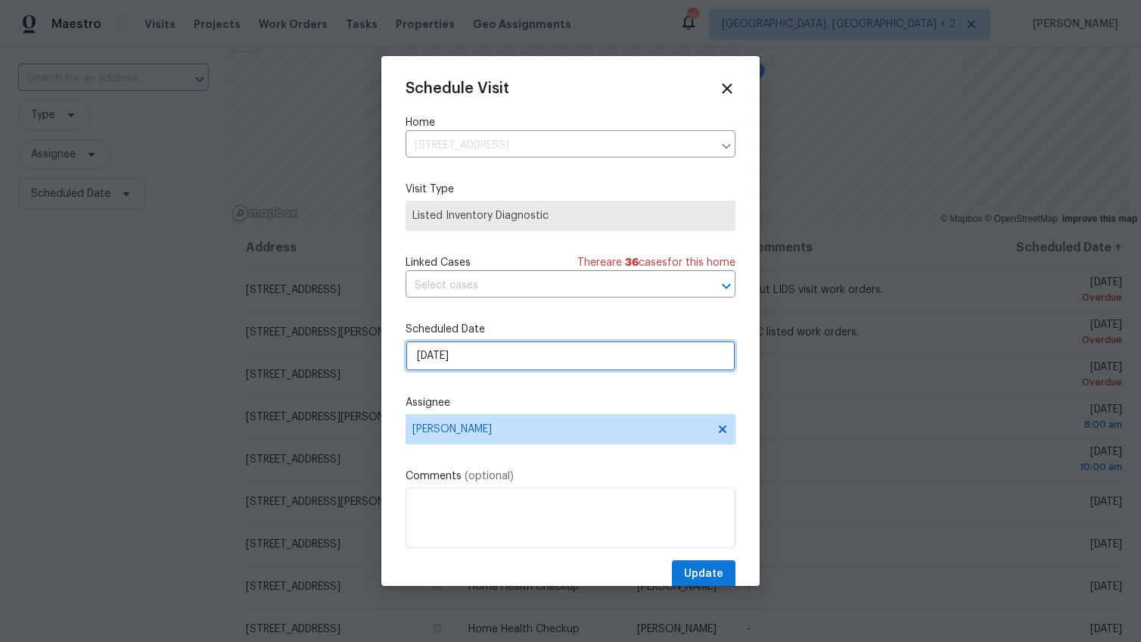
click at [436, 350] on input "8/13/2025" at bounding box center [570, 355] width 330 height 30
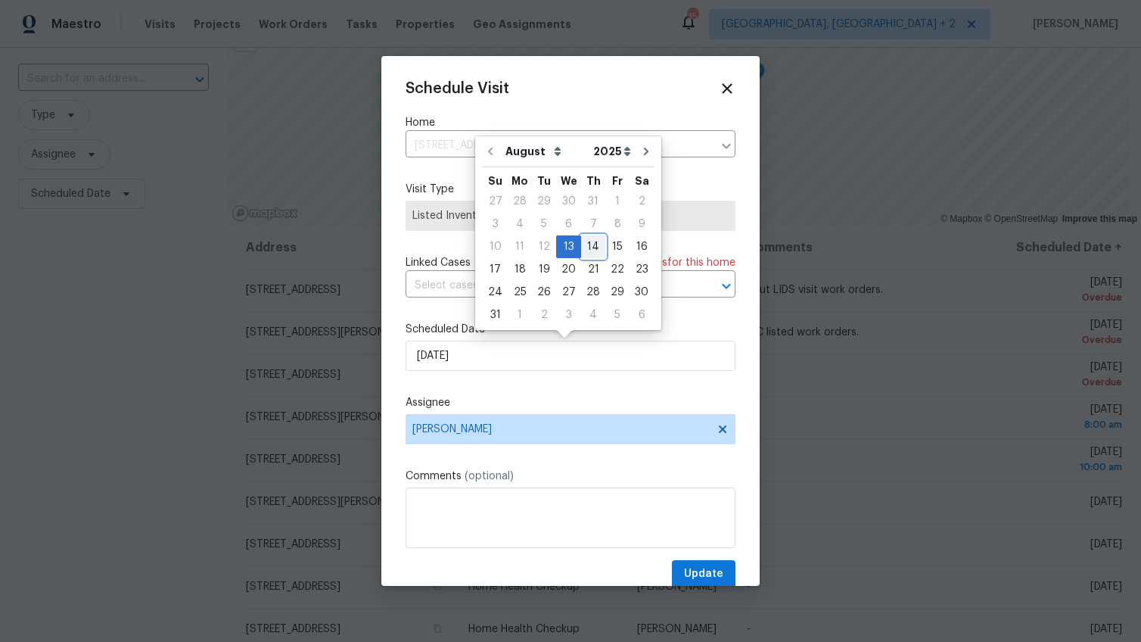
click at [582, 241] on div "14" at bounding box center [593, 246] width 24 height 21
type input "8/14/2025"
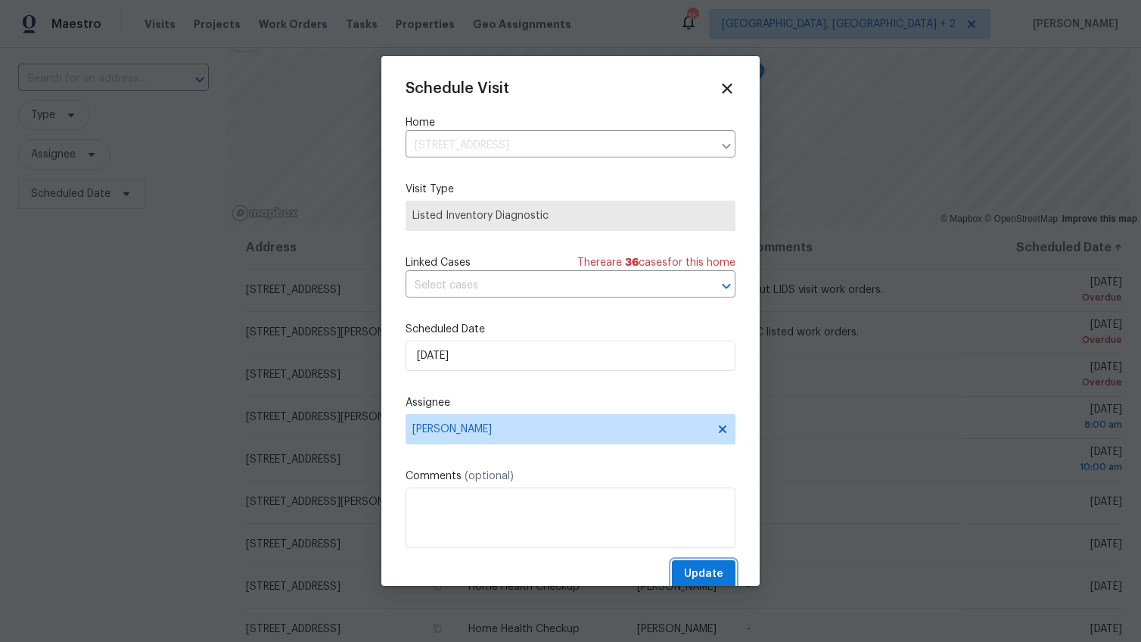
click at [701, 565] on span "Update" at bounding box center [703, 573] width 39 height 19
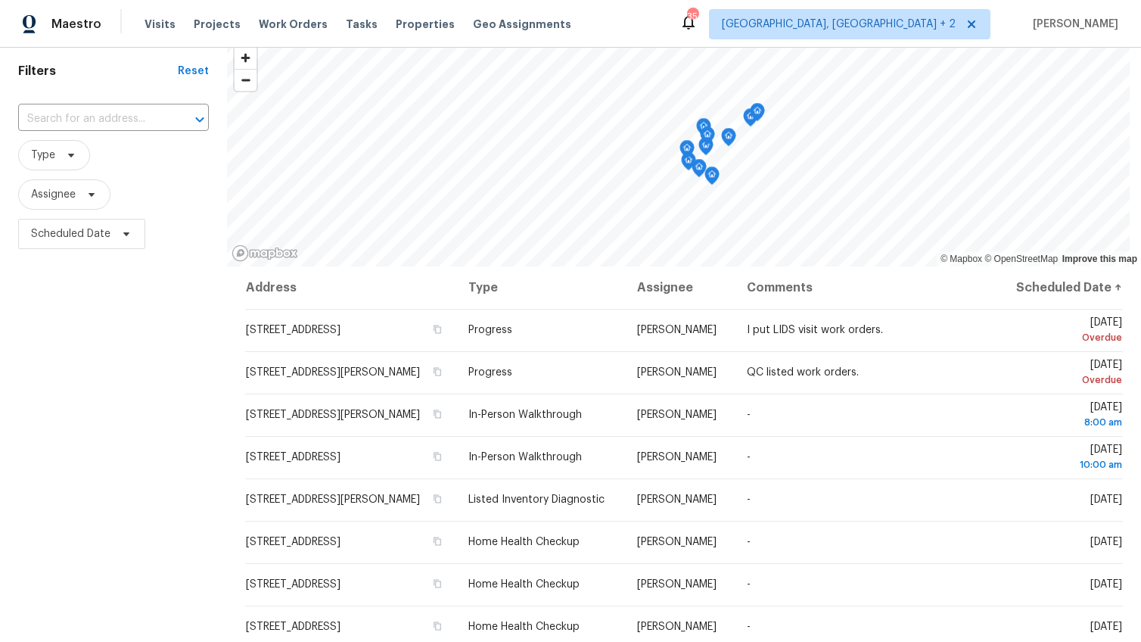
scroll to position [0, 0]
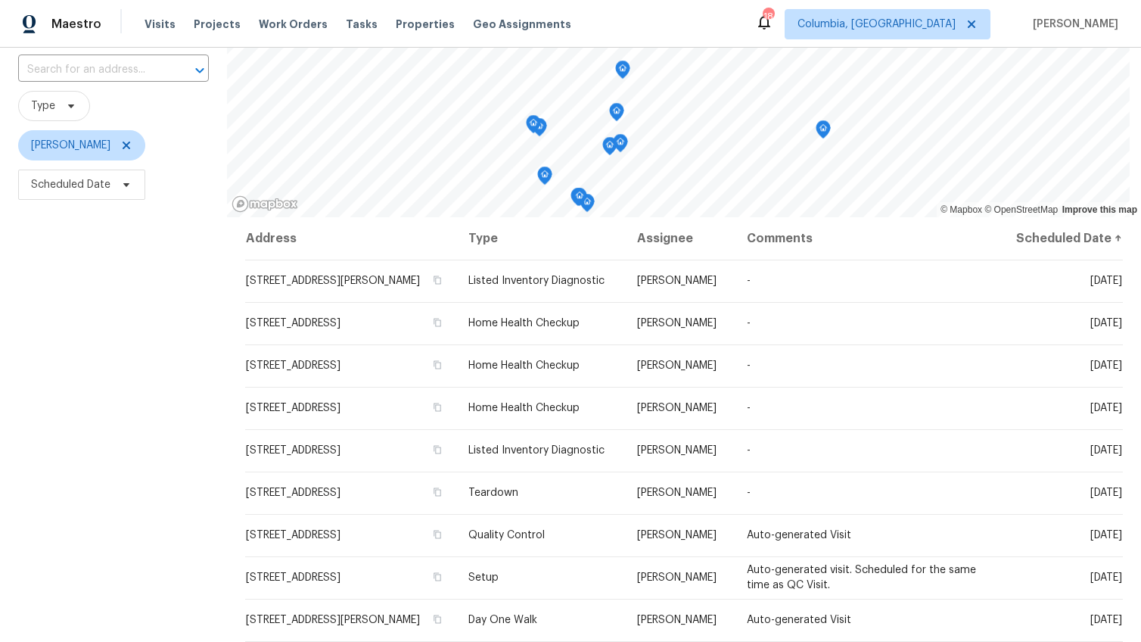
scroll to position [132, 0]
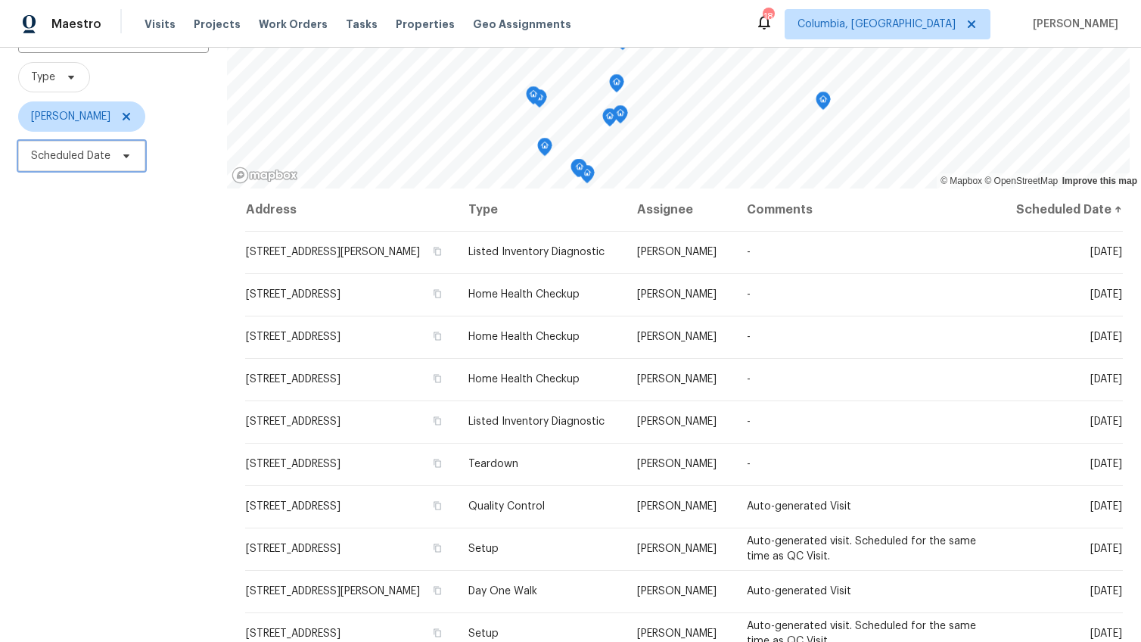
click at [92, 146] on span "Scheduled Date" at bounding box center [81, 156] width 127 height 30
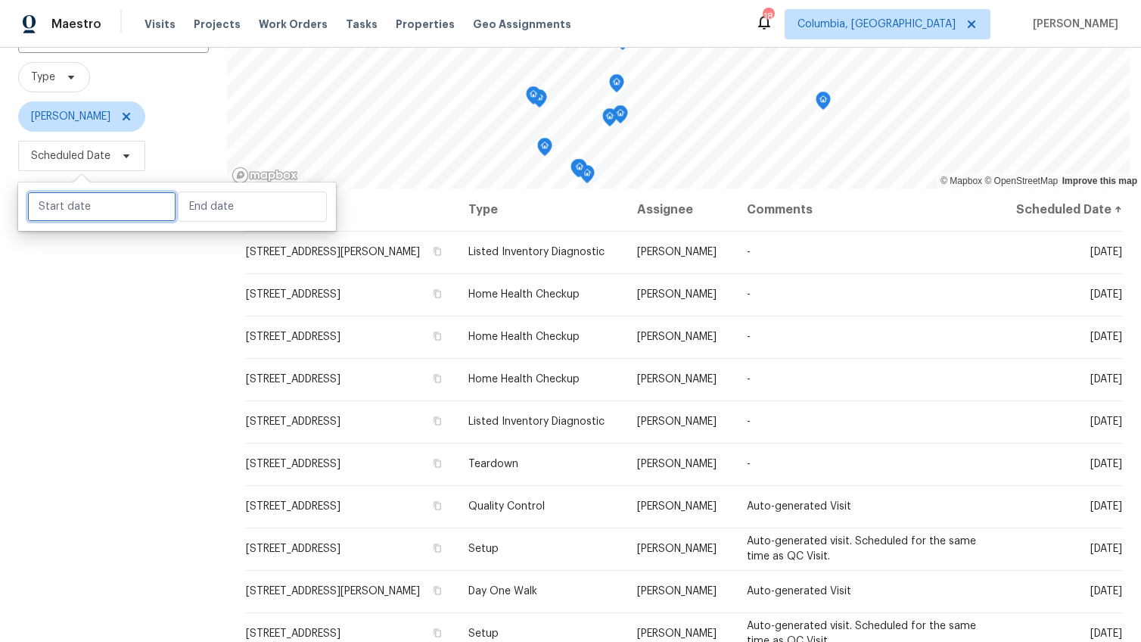
select select "7"
select select "2025"
select select "8"
select select "2025"
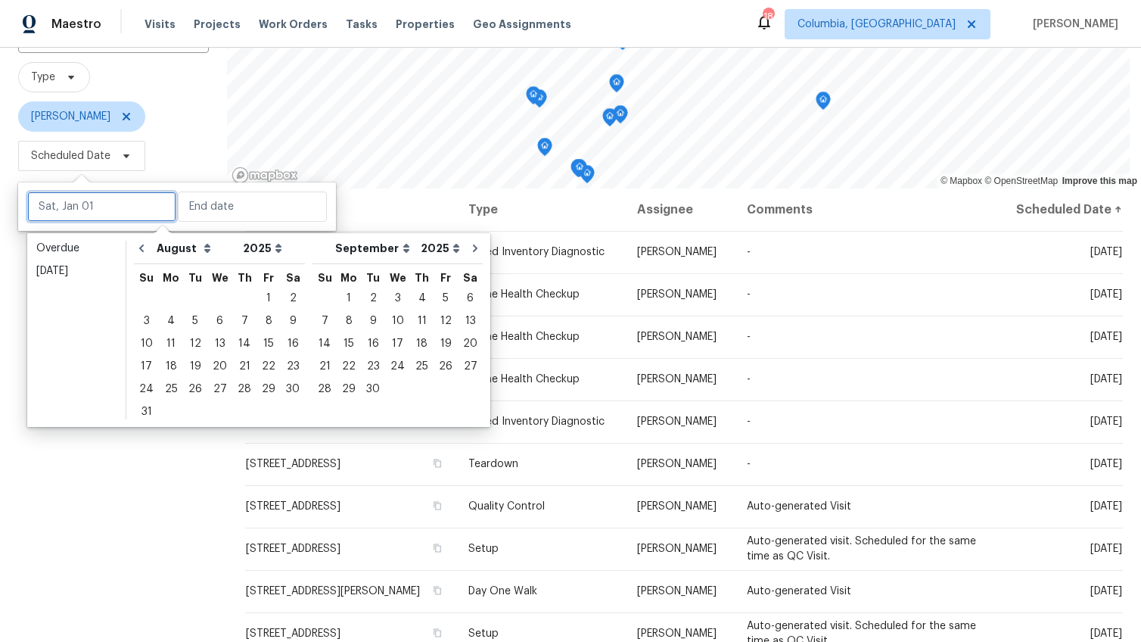
click at [103, 210] on input "text" at bounding box center [101, 206] width 149 height 30
click at [267, 368] on div "22" at bounding box center [268, 366] width 24 height 21
type input "Fri, Aug 22"
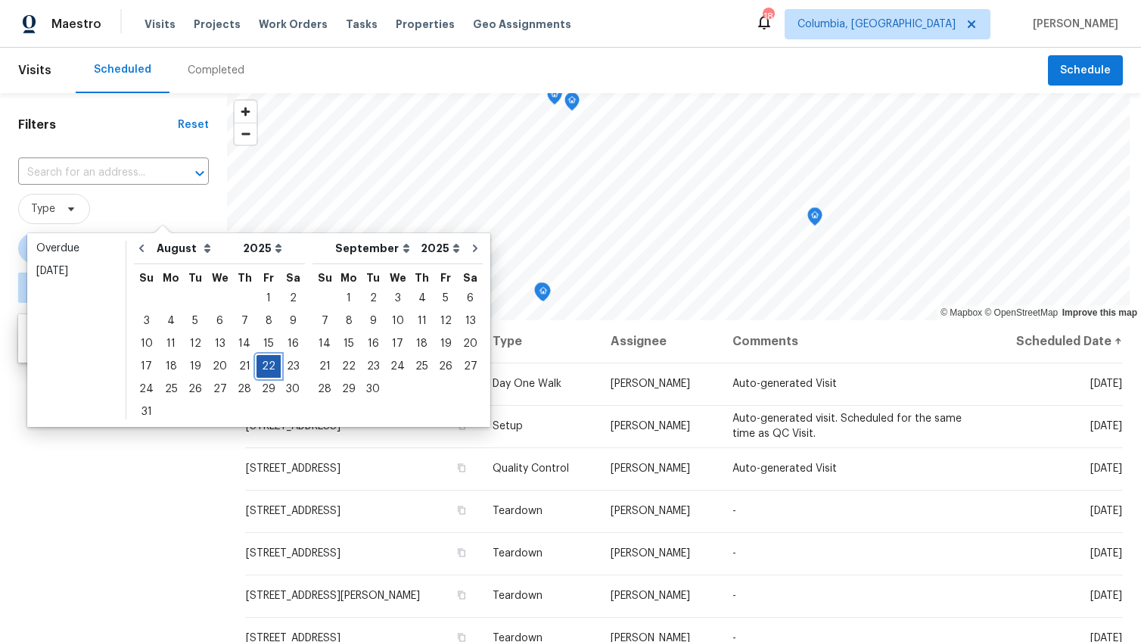
click at [264, 364] on div "22" at bounding box center [268, 366] width 24 height 21
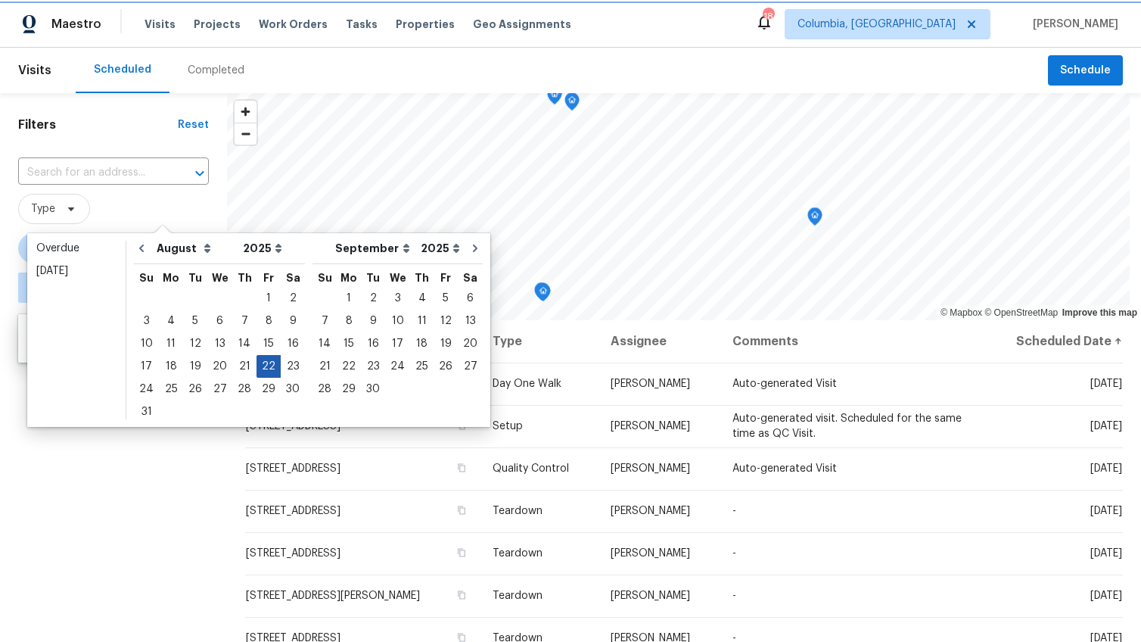
type input "Fri, Aug 22"
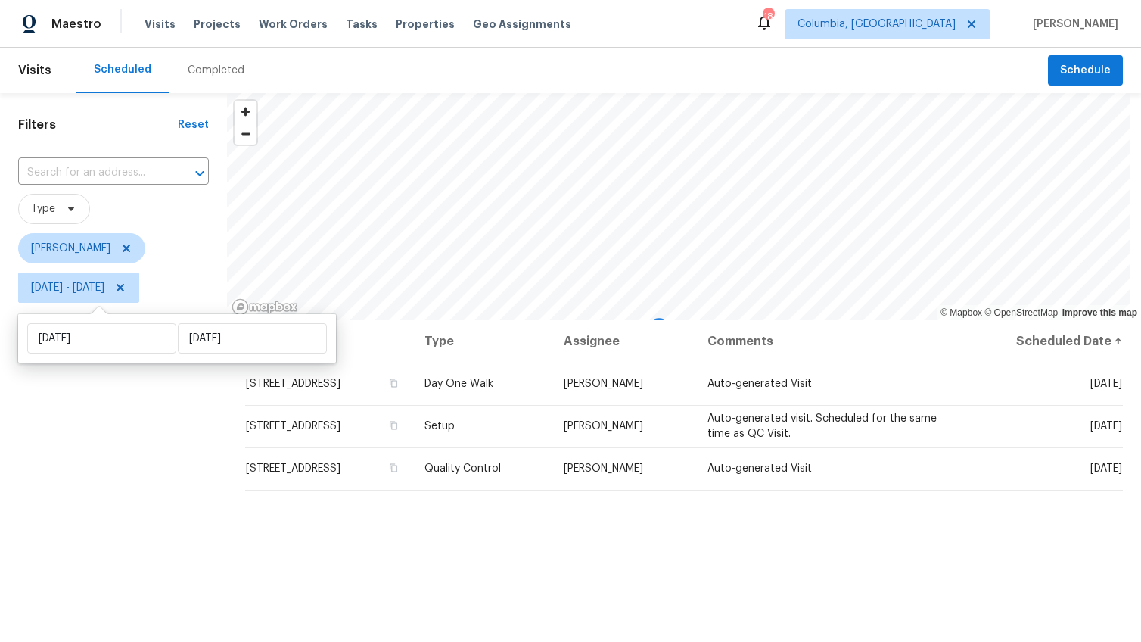
click at [135, 421] on div "Filters Reset ​ Type Kati Dunn Fri, Aug 22 - Fri, Aug 22" at bounding box center [113, 463] width 227 height 740
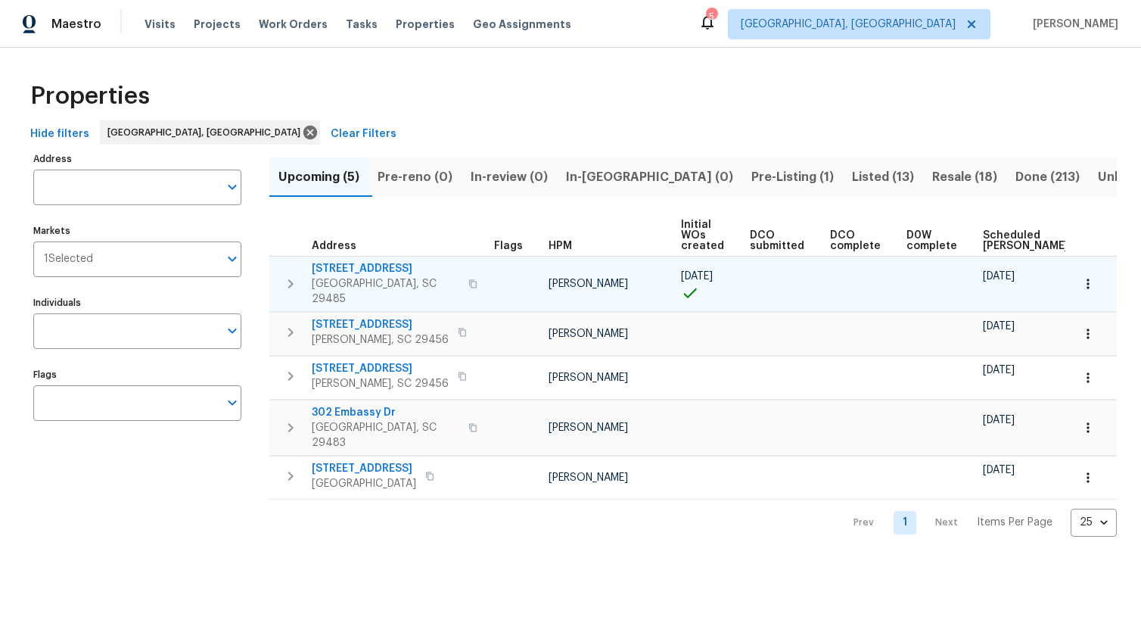
click at [356, 265] on span "[STREET_ADDRESS]" at bounding box center [386, 268] width 148 height 15
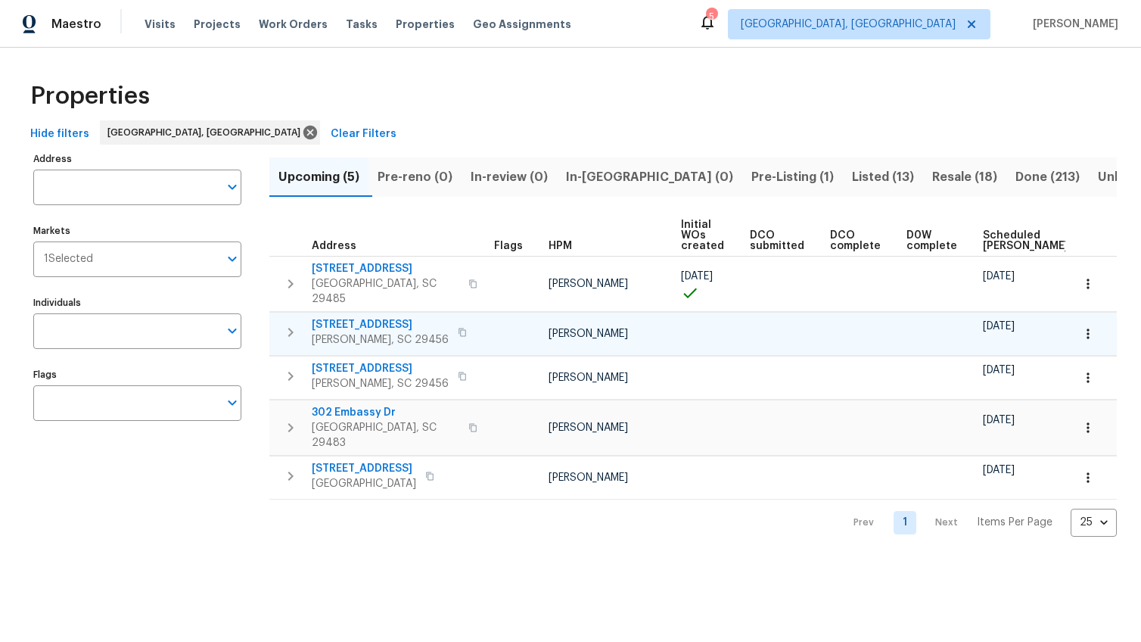
click at [356, 317] on span "[STREET_ADDRESS]" at bounding box center [380, 324] width 137 height 15
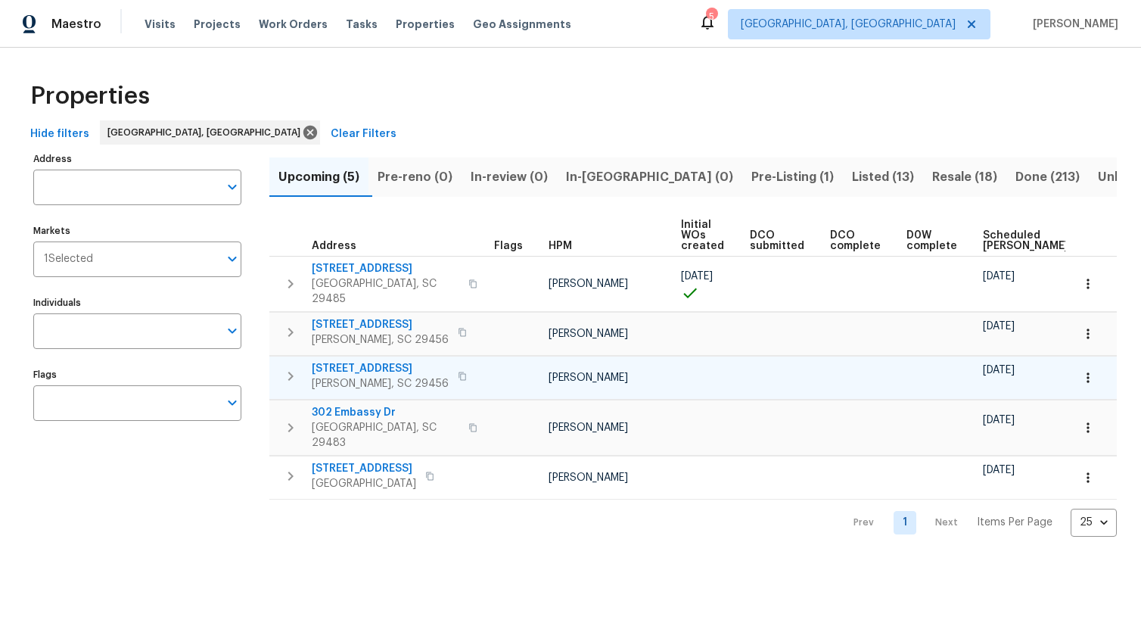
click at [358, 361] on span "[STREET_ADDRESS]" at bounding box center [380, 368] width 137 height 15
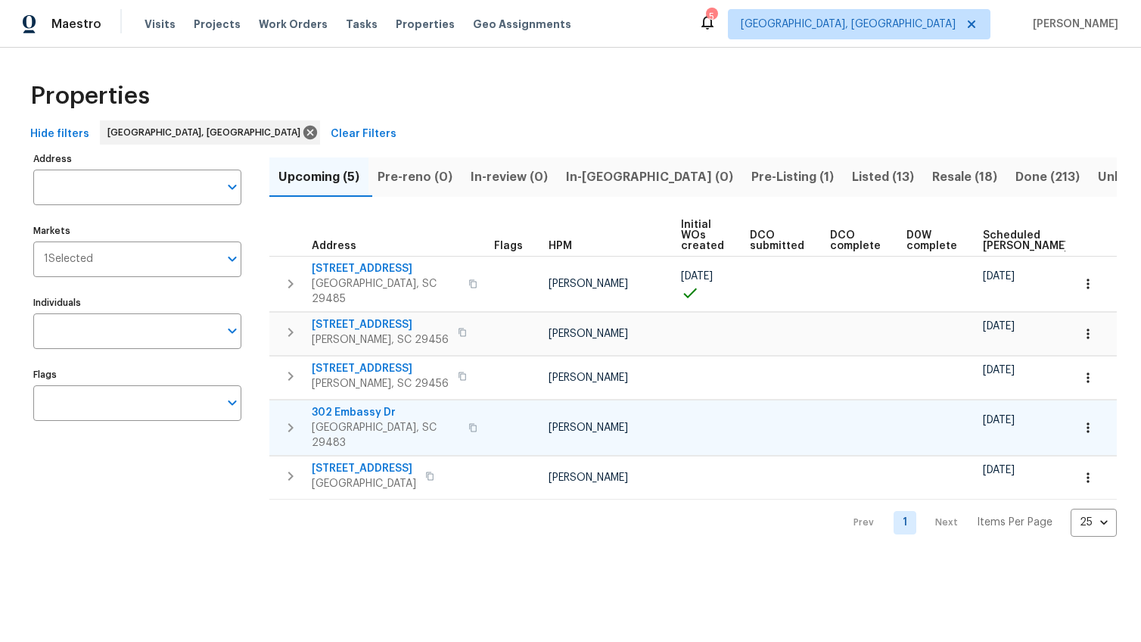
click at [360, 405] on span "302 Embassy Dr" at bounding box center [386, 412] width 148 height 15
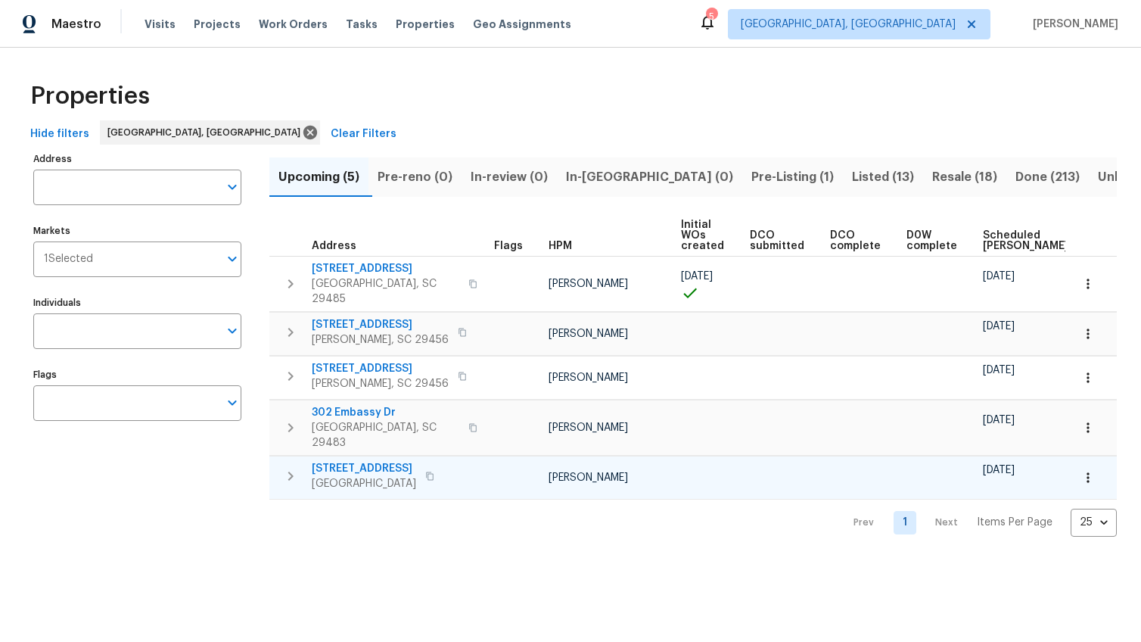
click at [361, 461] on span "[STREET_ADDRESS]" at bounding box center [364, 468] width 104 height 15
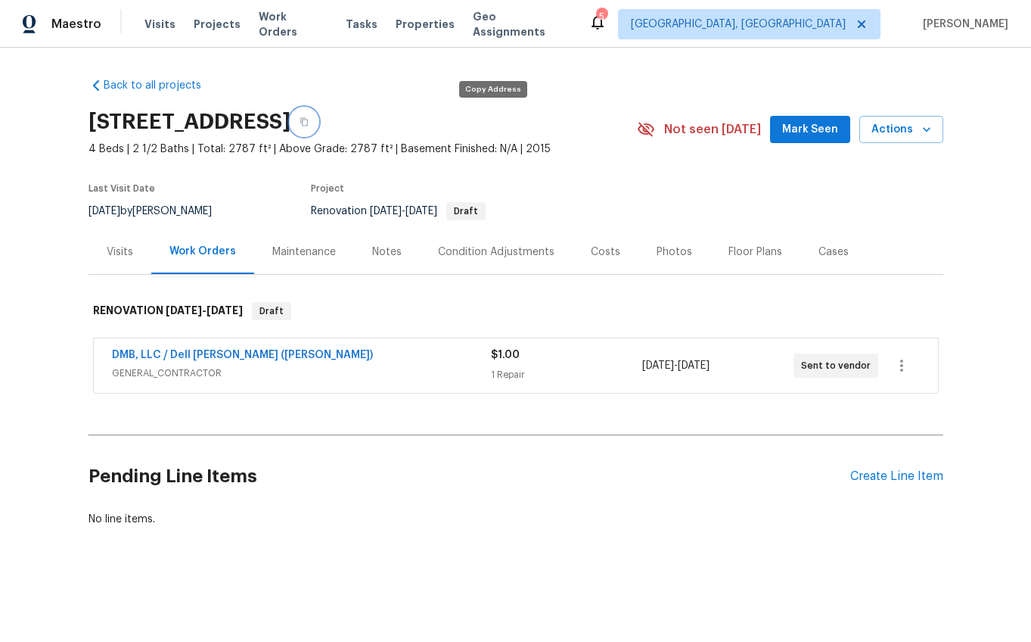
click at [318, 128] on button "button" at bounding box center [303, 121] width 27 height 27
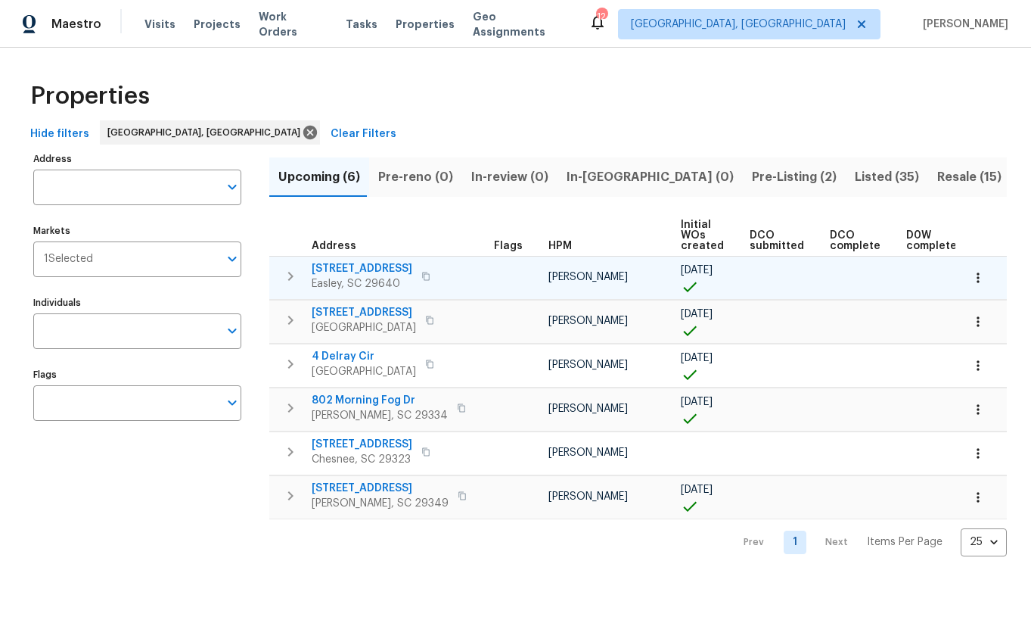
click at [350, 269] on span "218 Woodhaven Rd" at bounding box center [362, 268] width 101 height 15
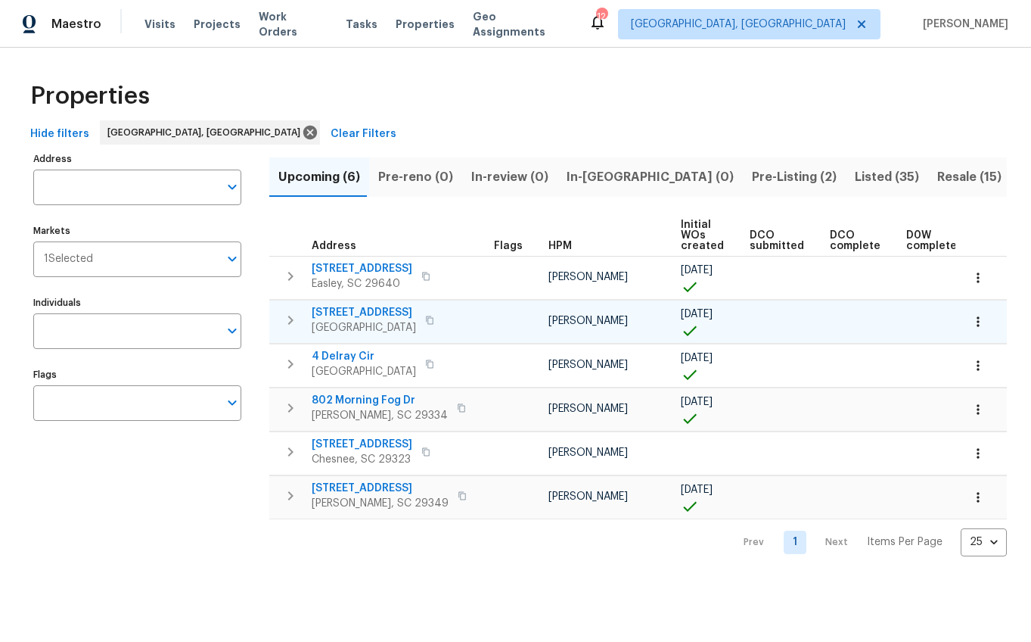
click at [358, 312] on span "272 Stonewood Crossing Dr" at bounding box center [364, 312] width 104 height 15
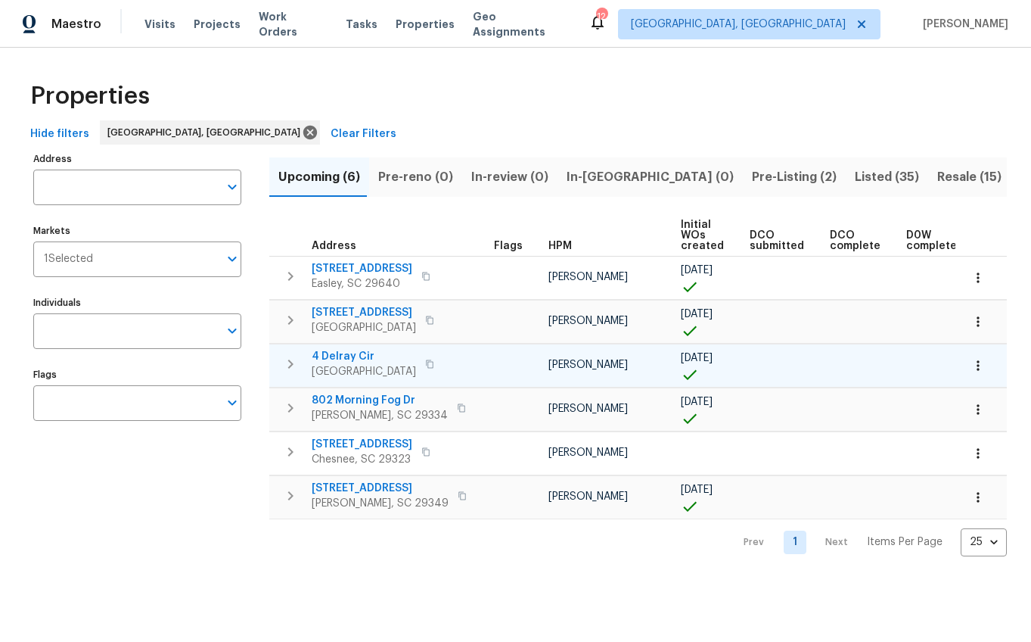
click at [346, 353] on span "4 Delray Cir" at bounding box center [364, 356] width 104 height 15
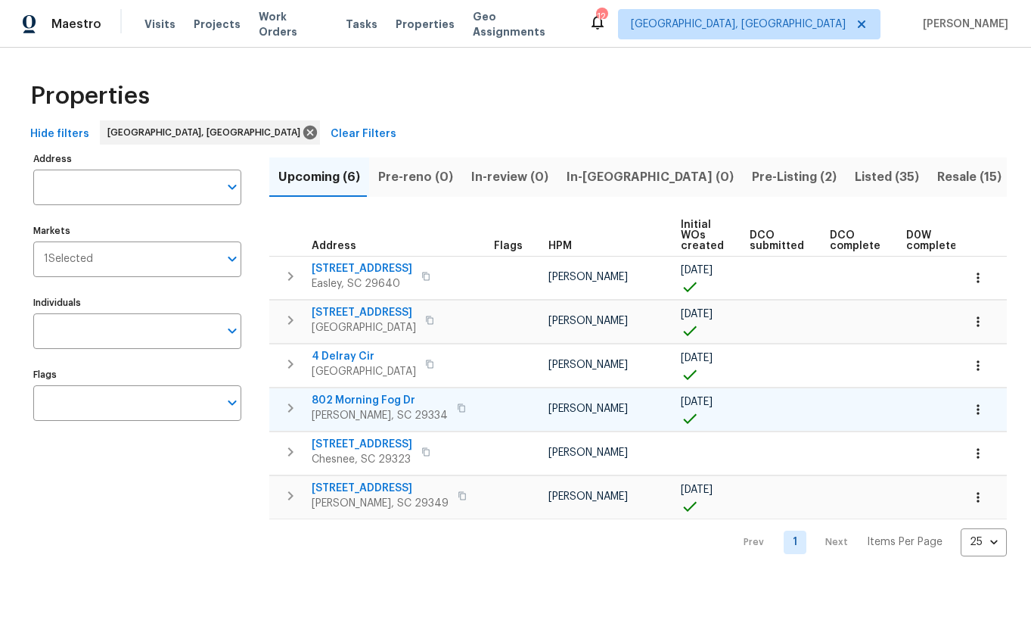
click at [356, 404] on span "802 Morning Fog Dr" at bounding box center [380, 400] width 136 height 15
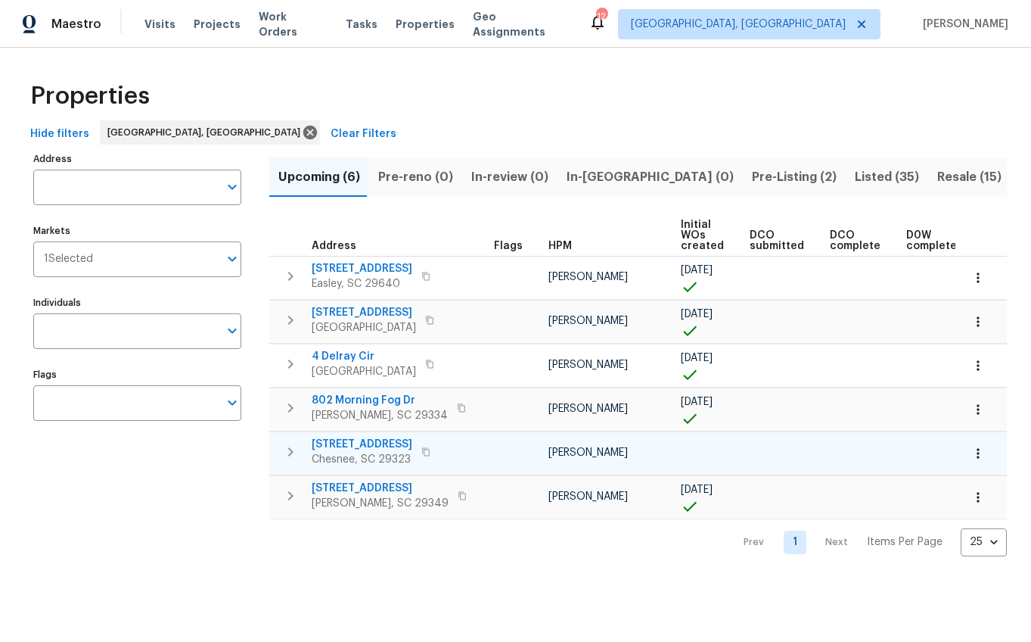
click at [355, 440] on span "917 Garnet Cir" at bounding box center [362, 443] width 101 height 15
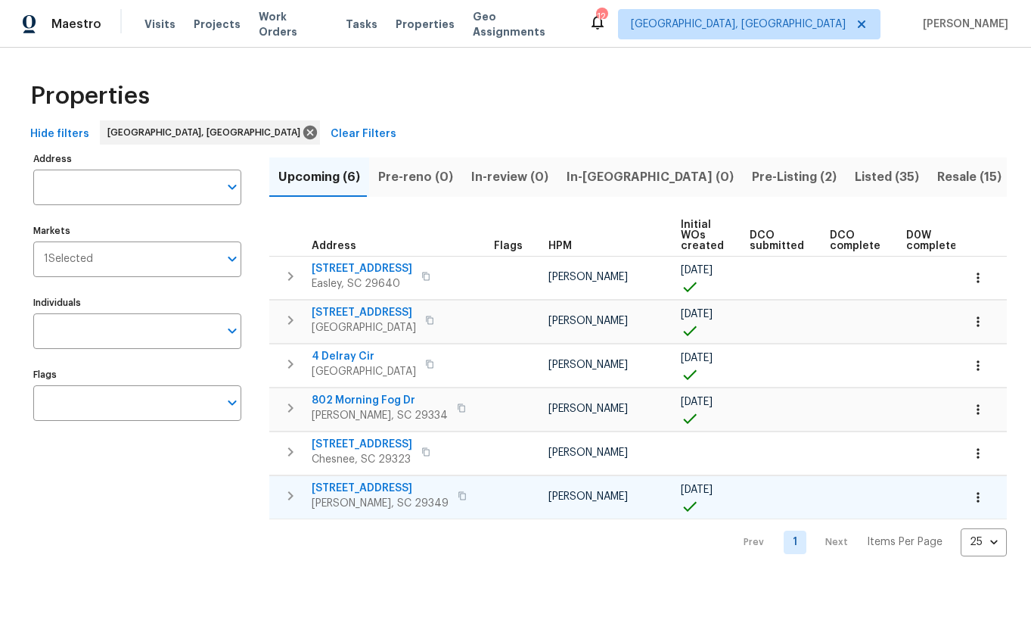
click at [365, 489] on span "466 Pleasant Green Dr" at bounding box center [380, 487] width 137 height 15
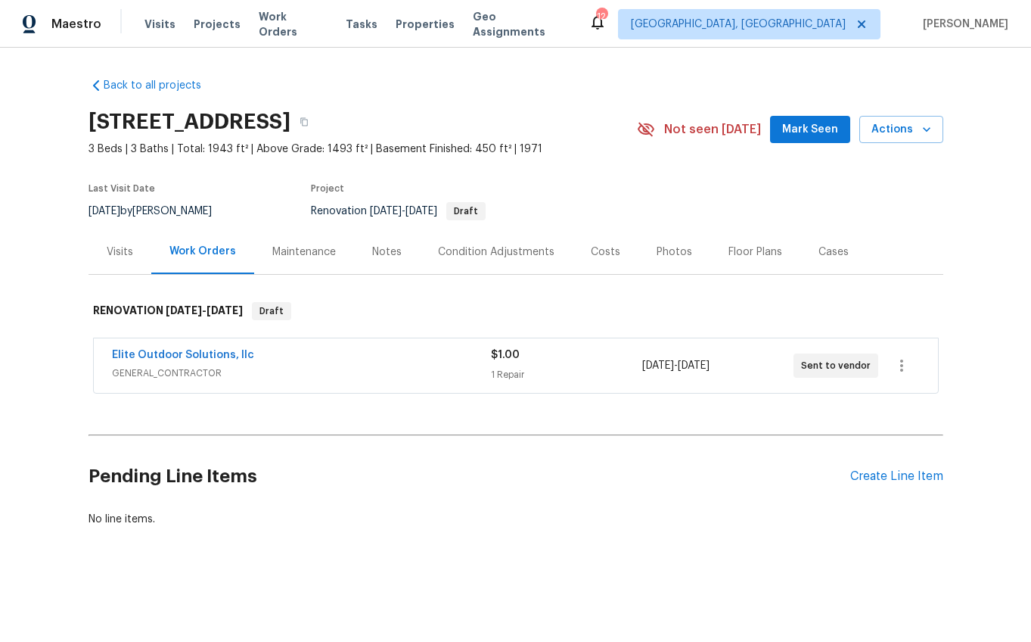
click at [378, 251] on div "Notes" at bounding box center [387, 251] width 30 height 15
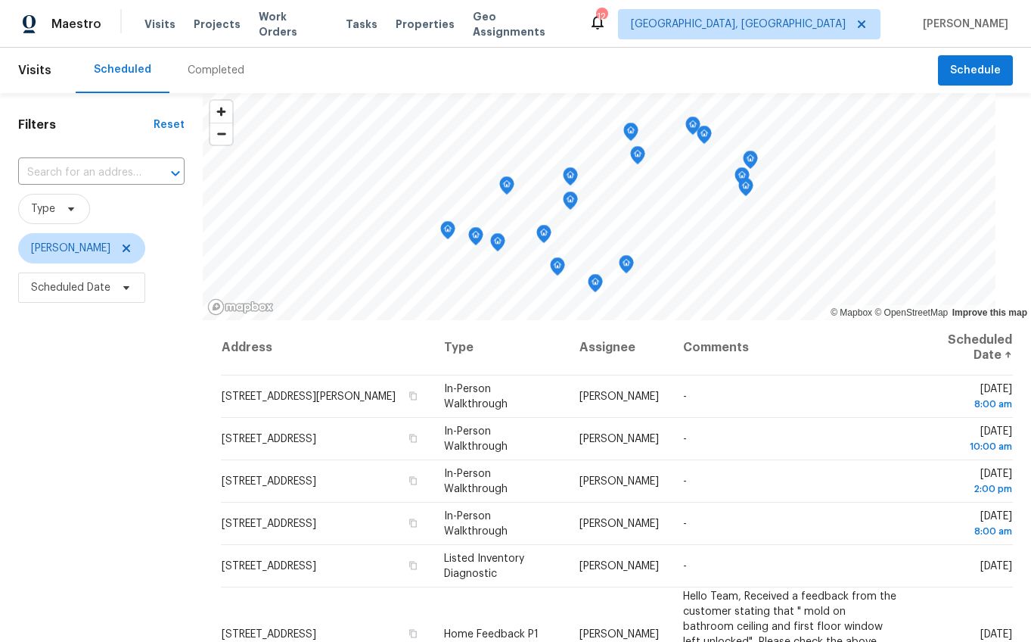
click at [194, 69] on div "Completed" at bounding box center [216, 70] width 57 height 15
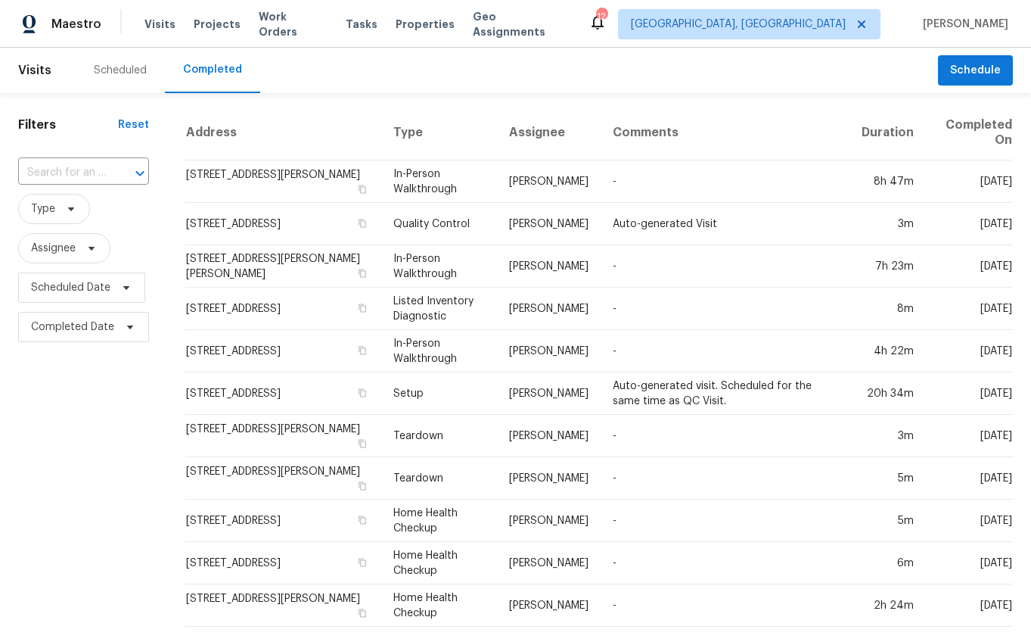
click at [82, 160] on div "​" at bounding box center [83, 173] width 131 height 33
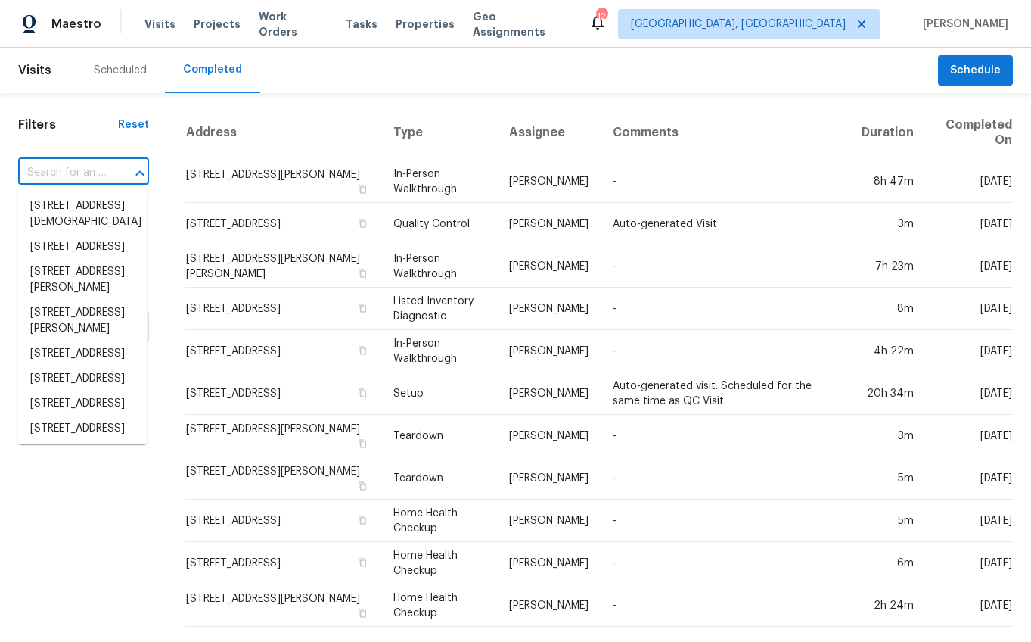
click at [82, 169] on input "text" at bounding box center [62, 172] width 89 height 23
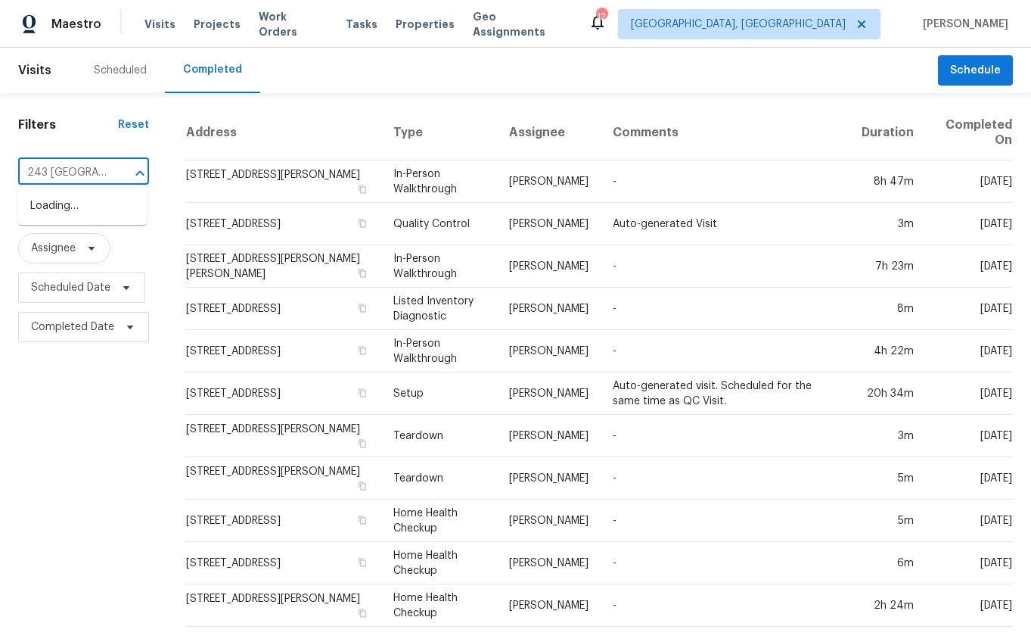
type input "243 [PERSON_NAME]"
click at [49, 223] on li "[STREET_ADDRESS][PERSON_NAME]" at bounding box center [82, 214] width 129 height 41
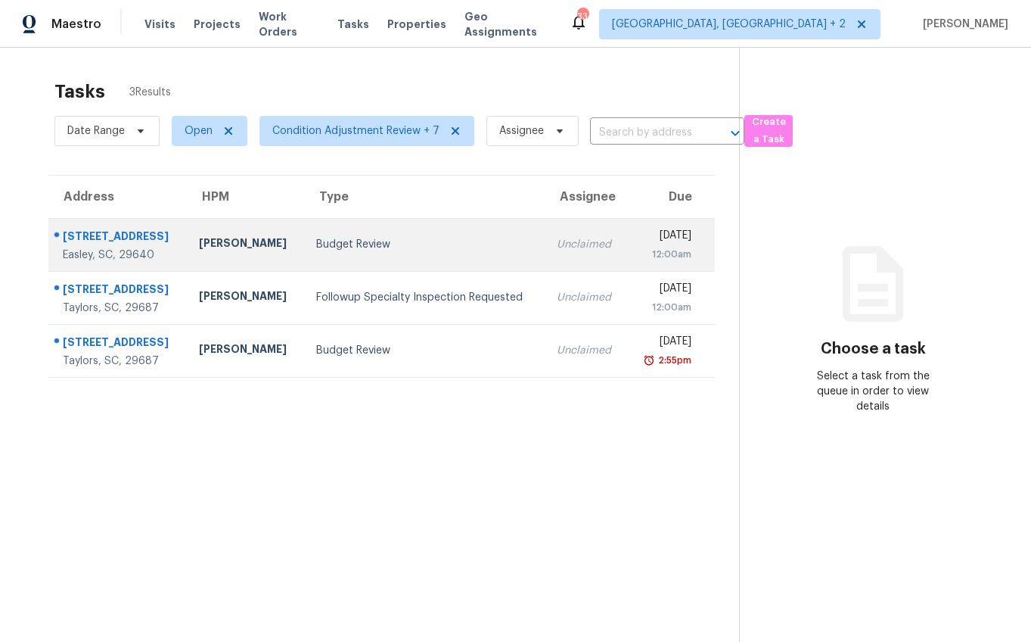
click at [338, 238] on div "Budget Review" at bounding box center [424, 244] width 217 height 15
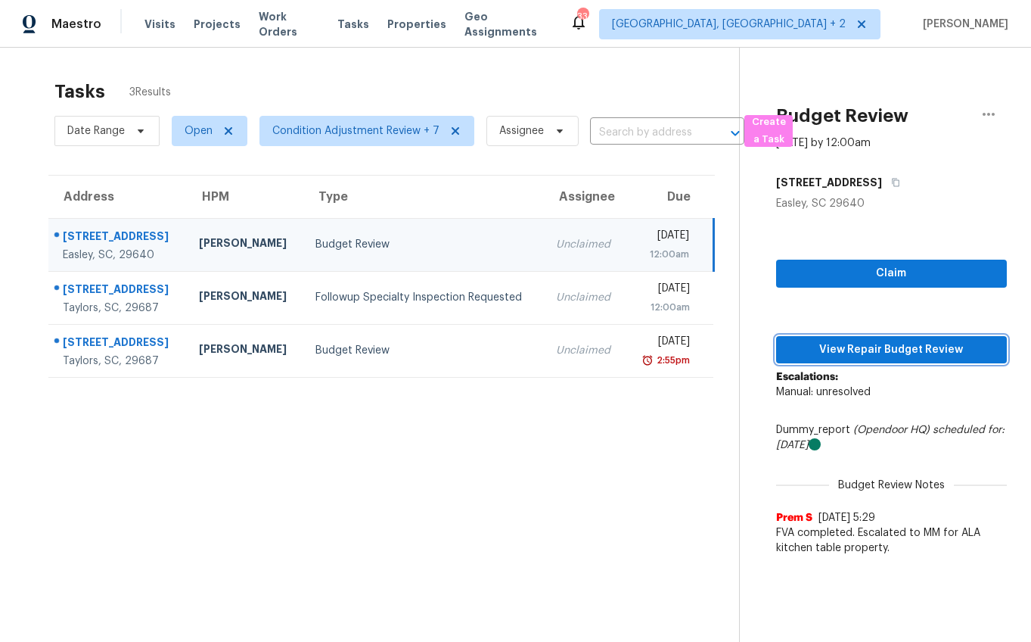
click at [869, 336] on button "View Repair Budget Review" at bounding box center [891, 350] width 231 height 28
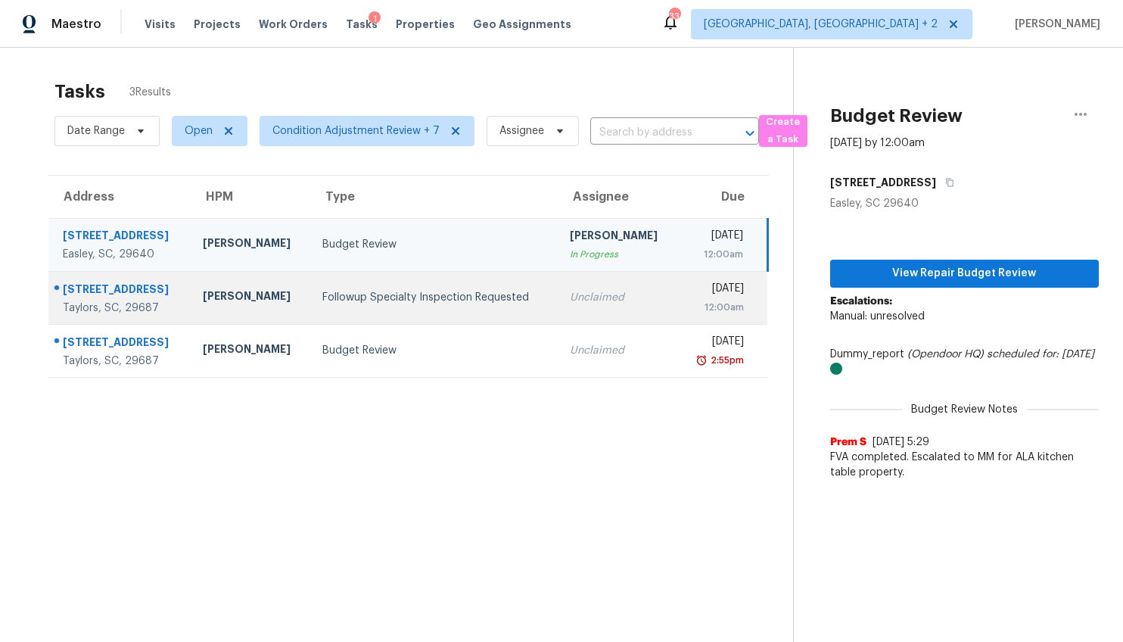
click at [282, 288] on td "[PERSON_NAME]" at bounding box center [251, 297] width 120 height 53
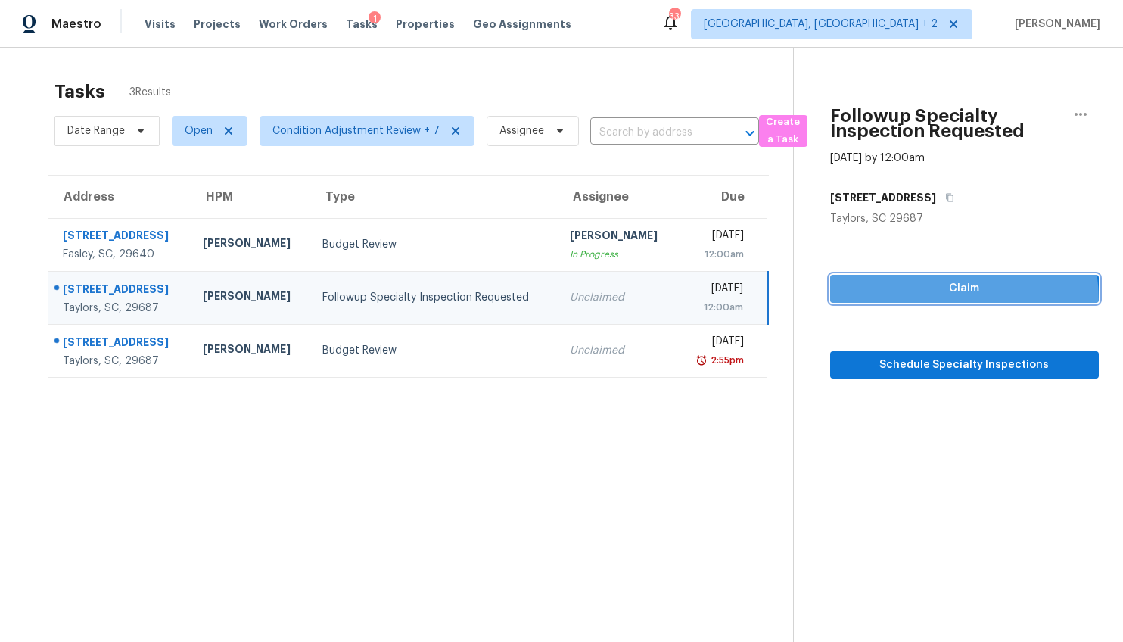
click at [898, 301] on button "Claim" at bounding box center [964, 289] width 269 height 28
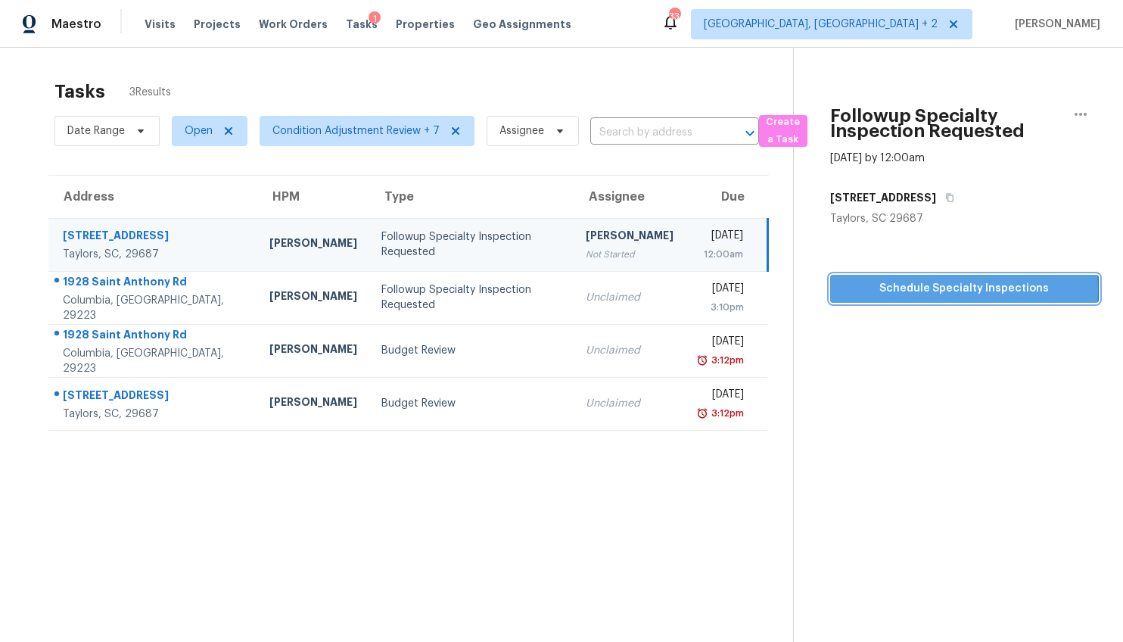
click at [856, 289] on span "Schedule Specialty Inspections" at bounding box center [964, 288] width 244 height 19
